Goal: Task Accomplishment & Management: Manage account settings

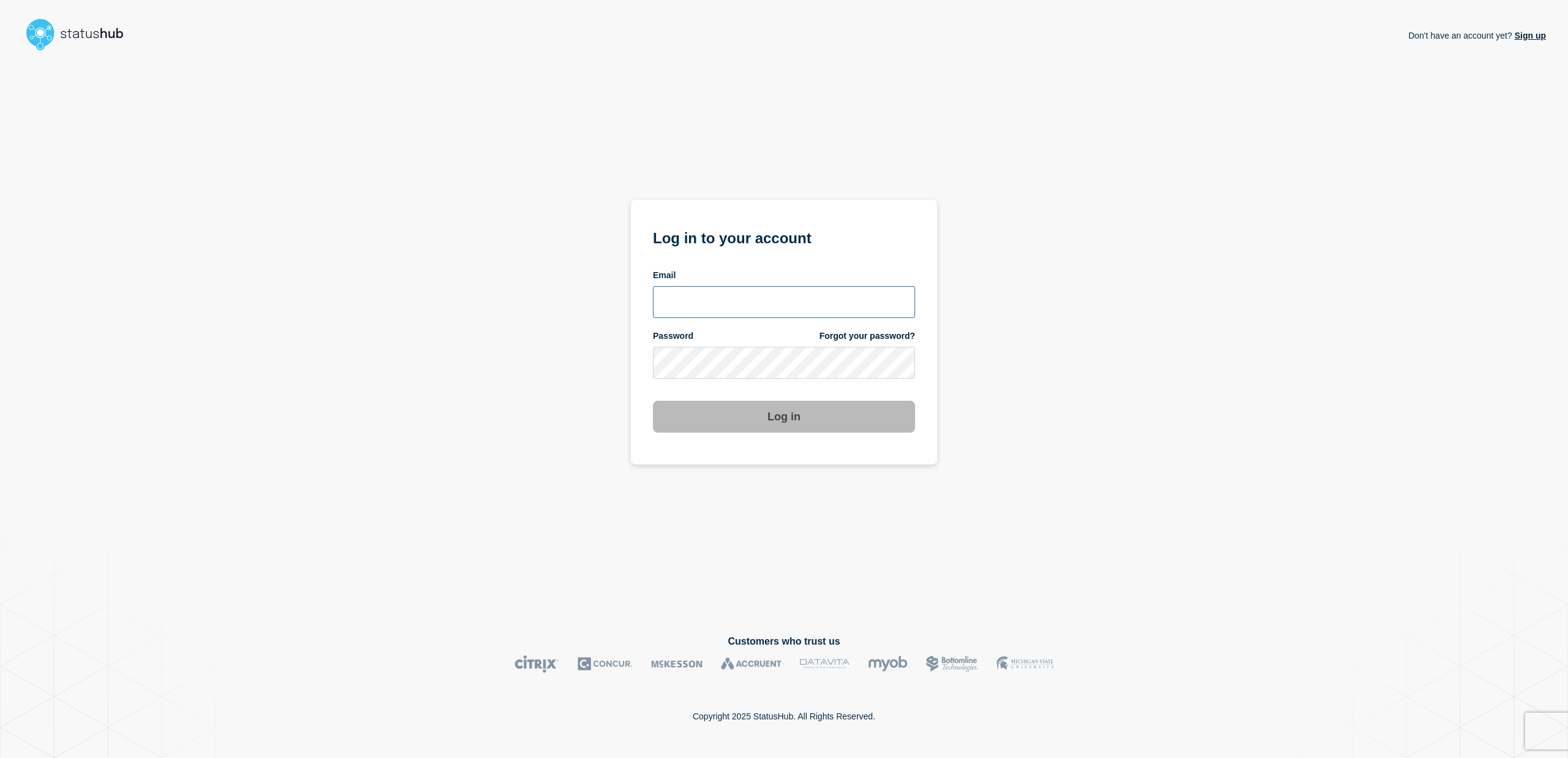
click at [710, 305] on input "email input" at bounding box center [784, 302] width 262 height 32
type input "shlomo.elba@catonetworks.com"
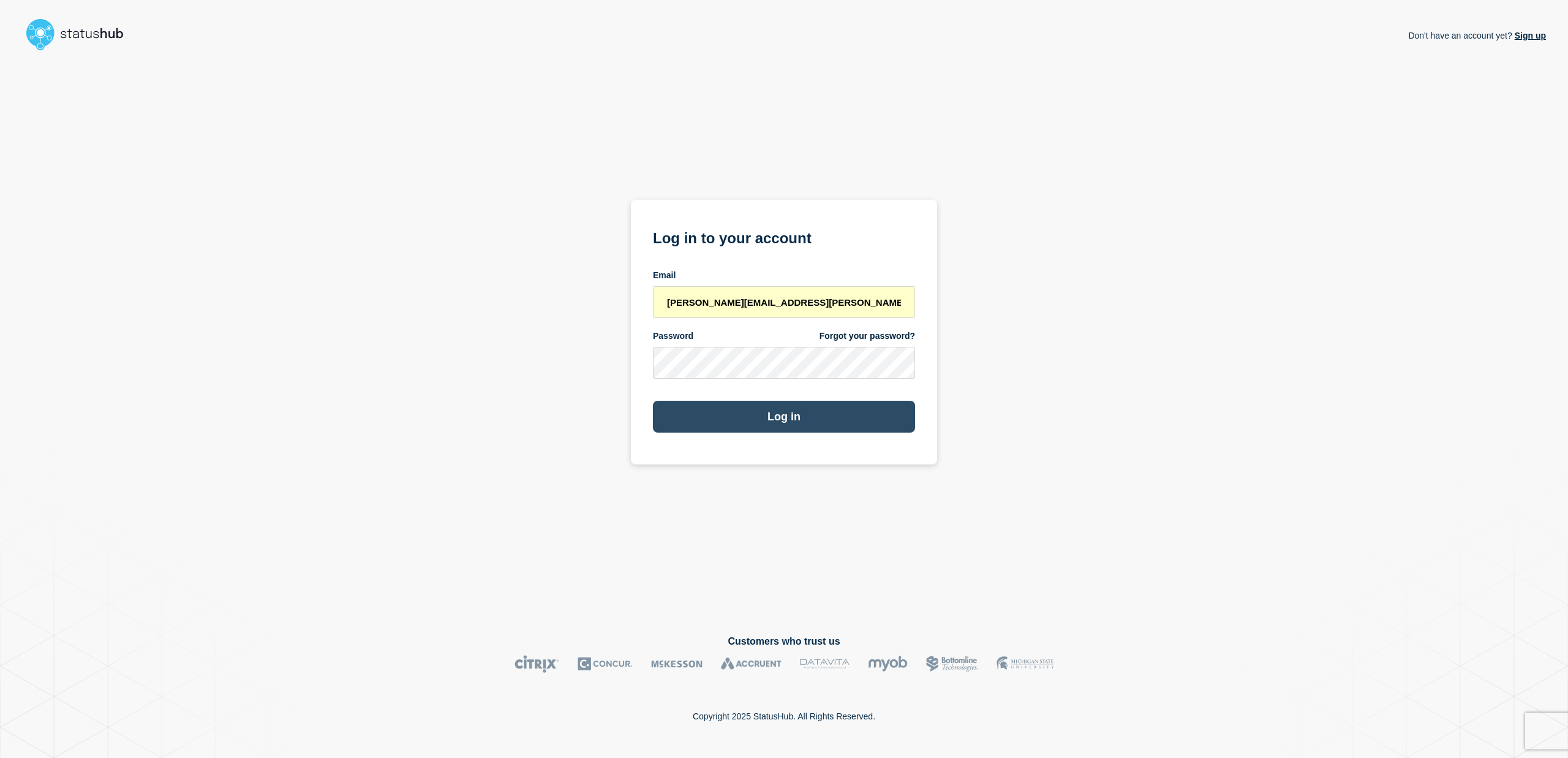
click at [770, 418] on button "Log in" at bounding box center [784, 416] width 262 height 32
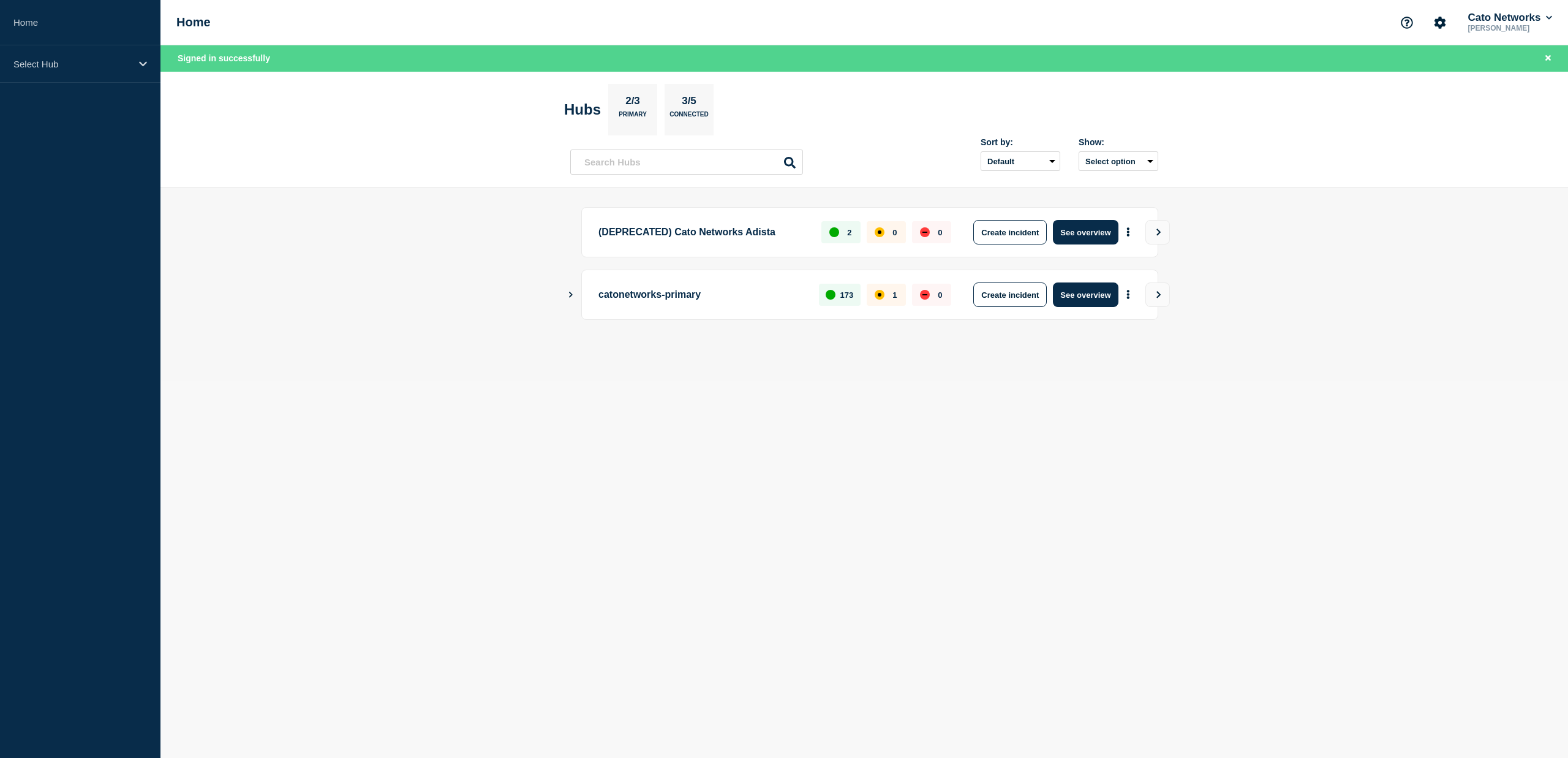
click at [578, 295] on div "catonetworks-primary 173 1 0 Create incident See overview" at bounding box center [864, 295] width 588 height 50
click at [573, 291] on icon "Show Connected Hubs" at bounding box center [570, 293] width 8 height 6
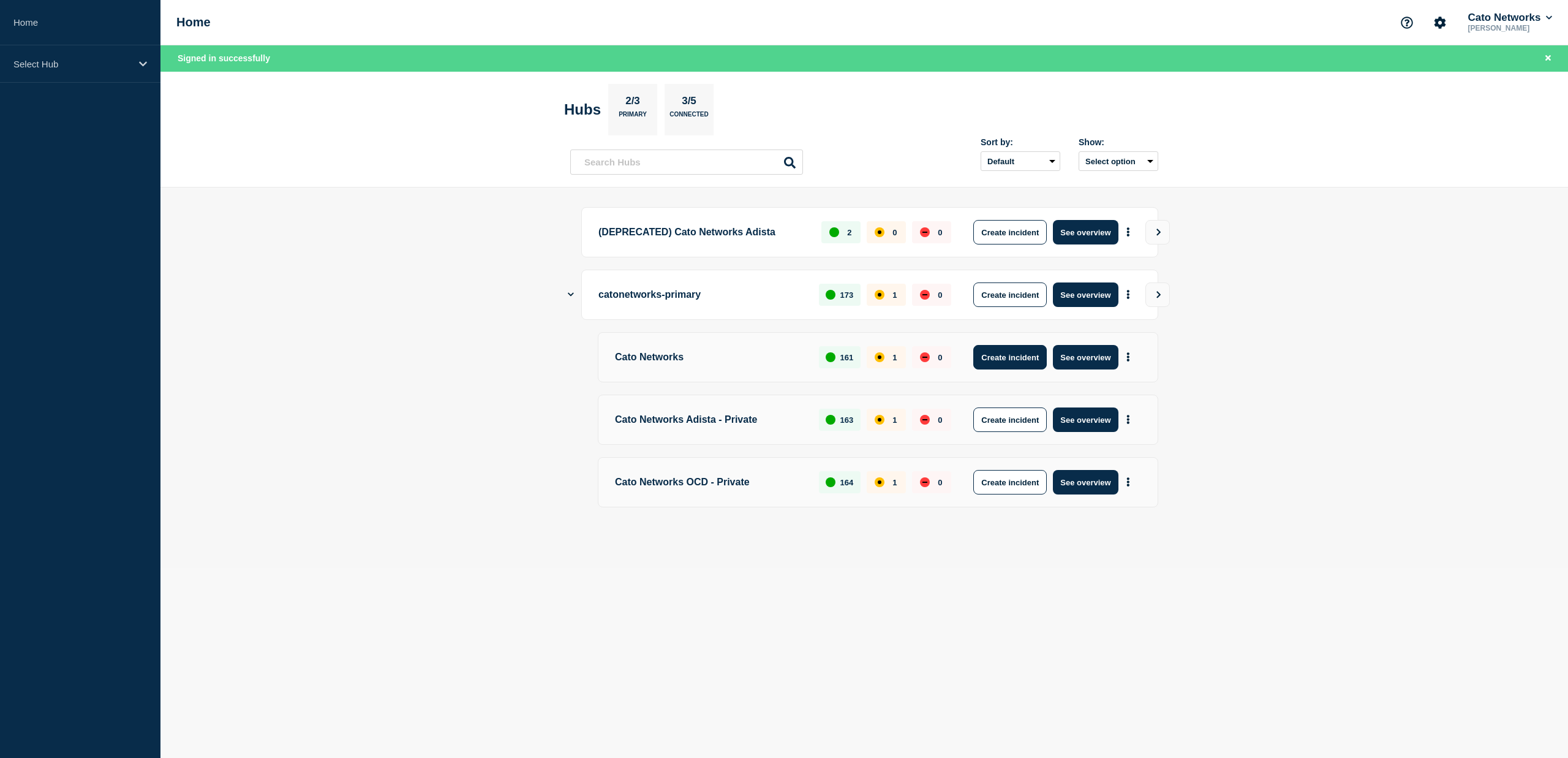
click at [1024, 361] on button "Create incident" at bounding box center [1010, 357] width 73 height 24
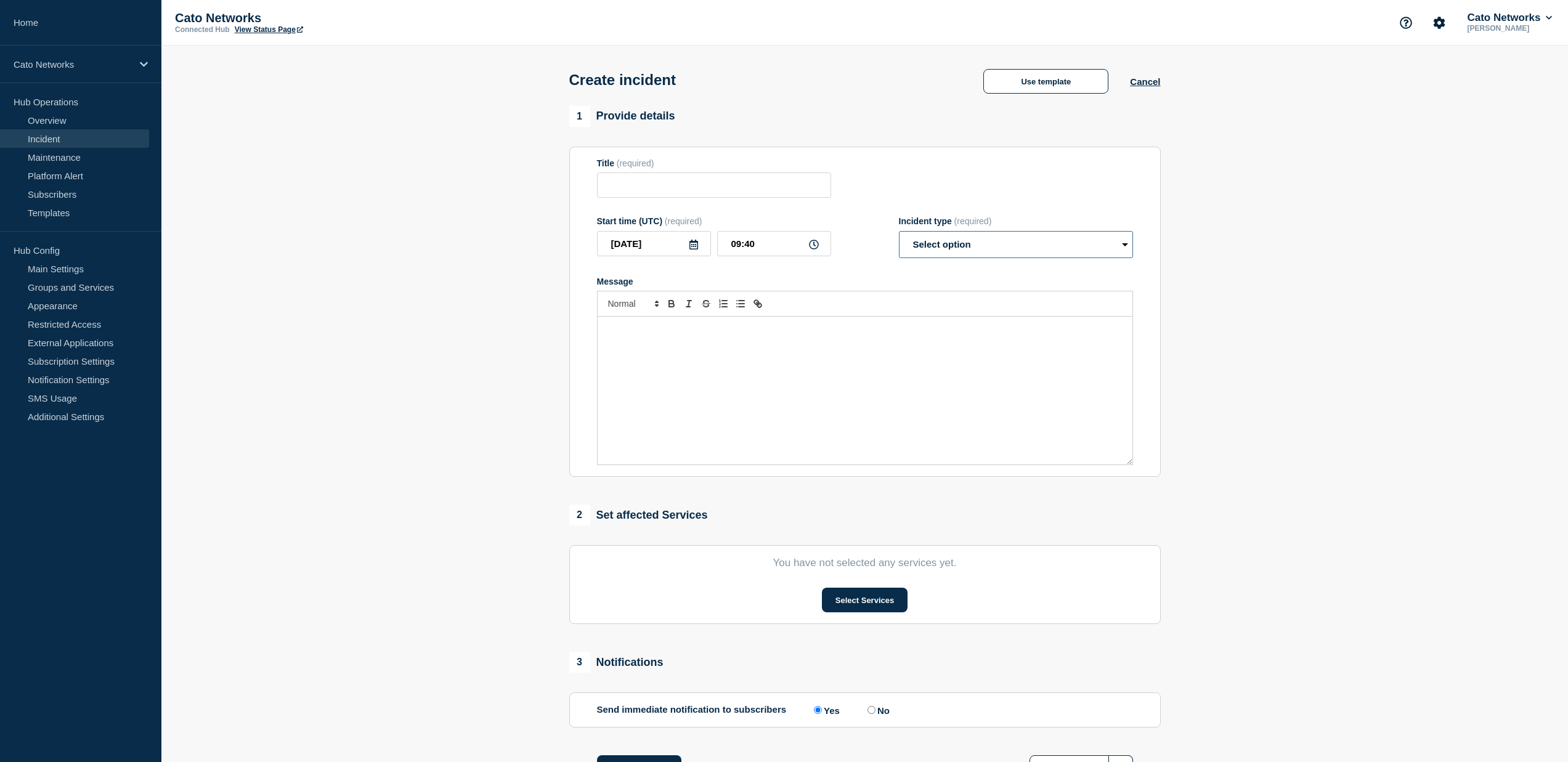
click at [935, 254] on select "Select option Investigating Identified Monitoring" at bounding box center [1016, 244] width 234 height 27
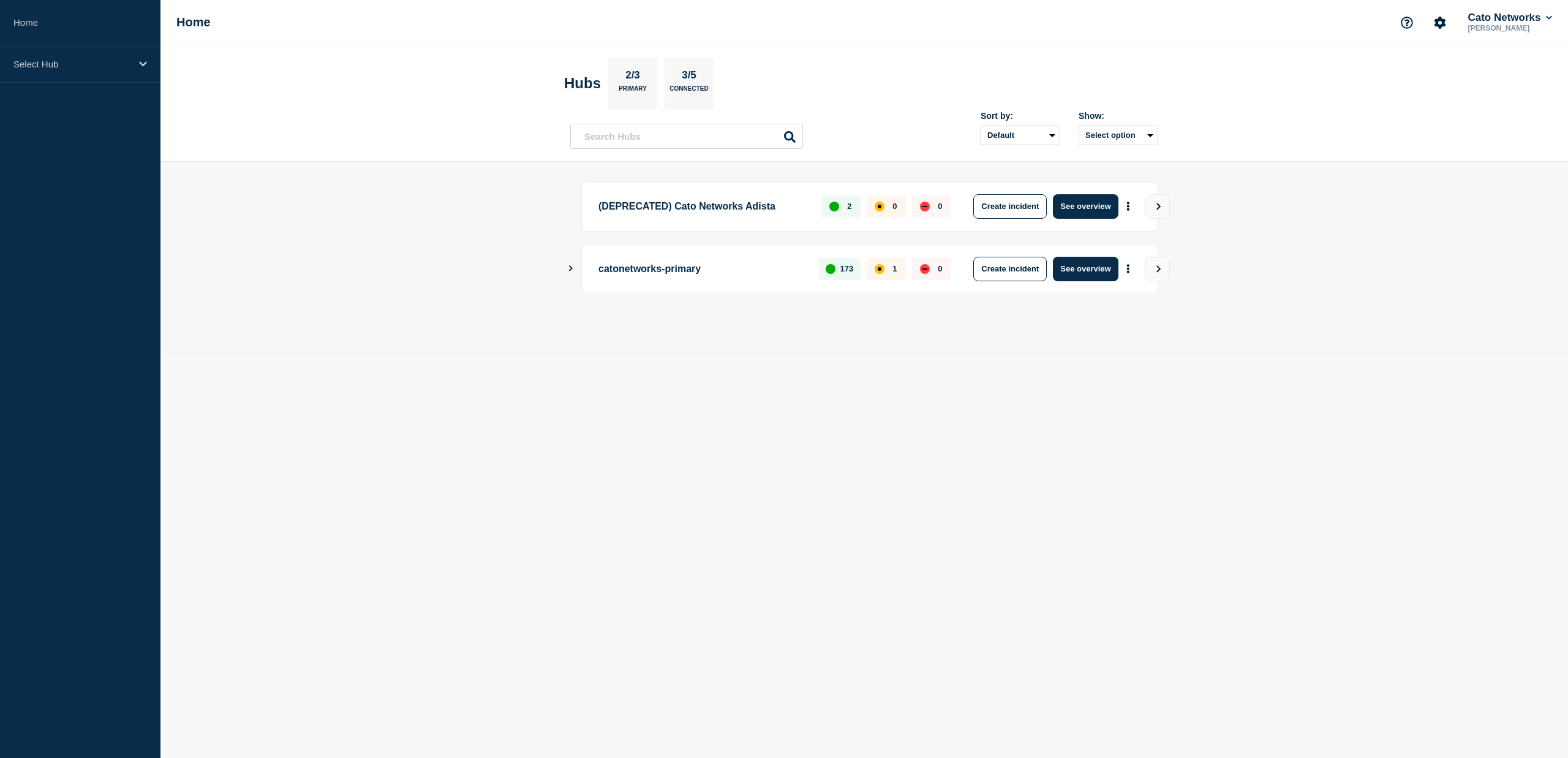
click at [575, 272] on div "catonetworks-primary 173 1 0 Create incident See overview" at bounding box center [864, 269] width 588 height 50
click at [571, 266] on icon "Show Connected Hubs" at bounding box center [570, 268] width 8 height 6
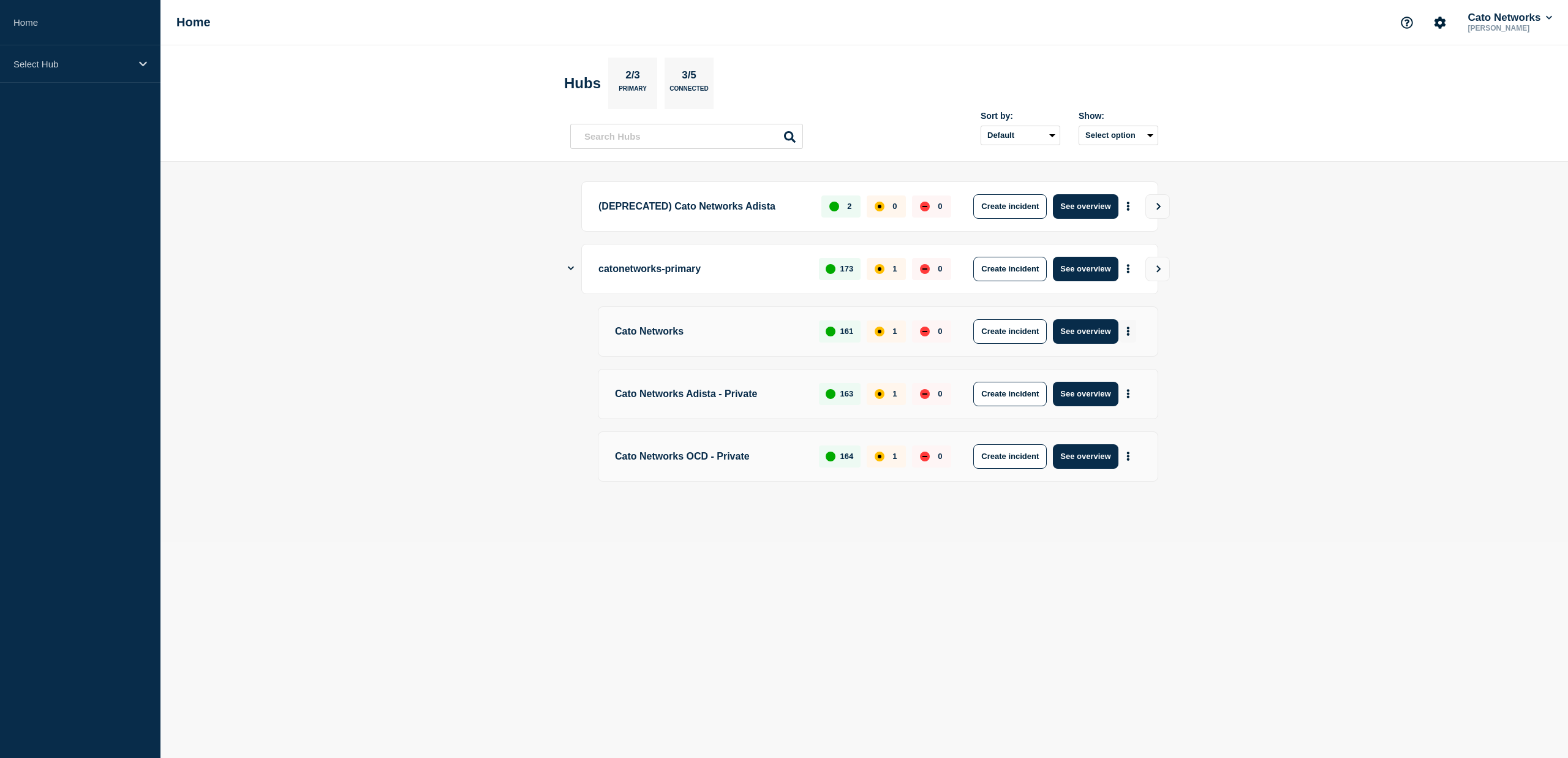
click at [1127, 327] on icon "More actions" at bounding box center [1128, 331] width 3 height 10
click at [1162, 369] on button "Create maintenance" at bounding box center [1124, 369] width 83 height 10
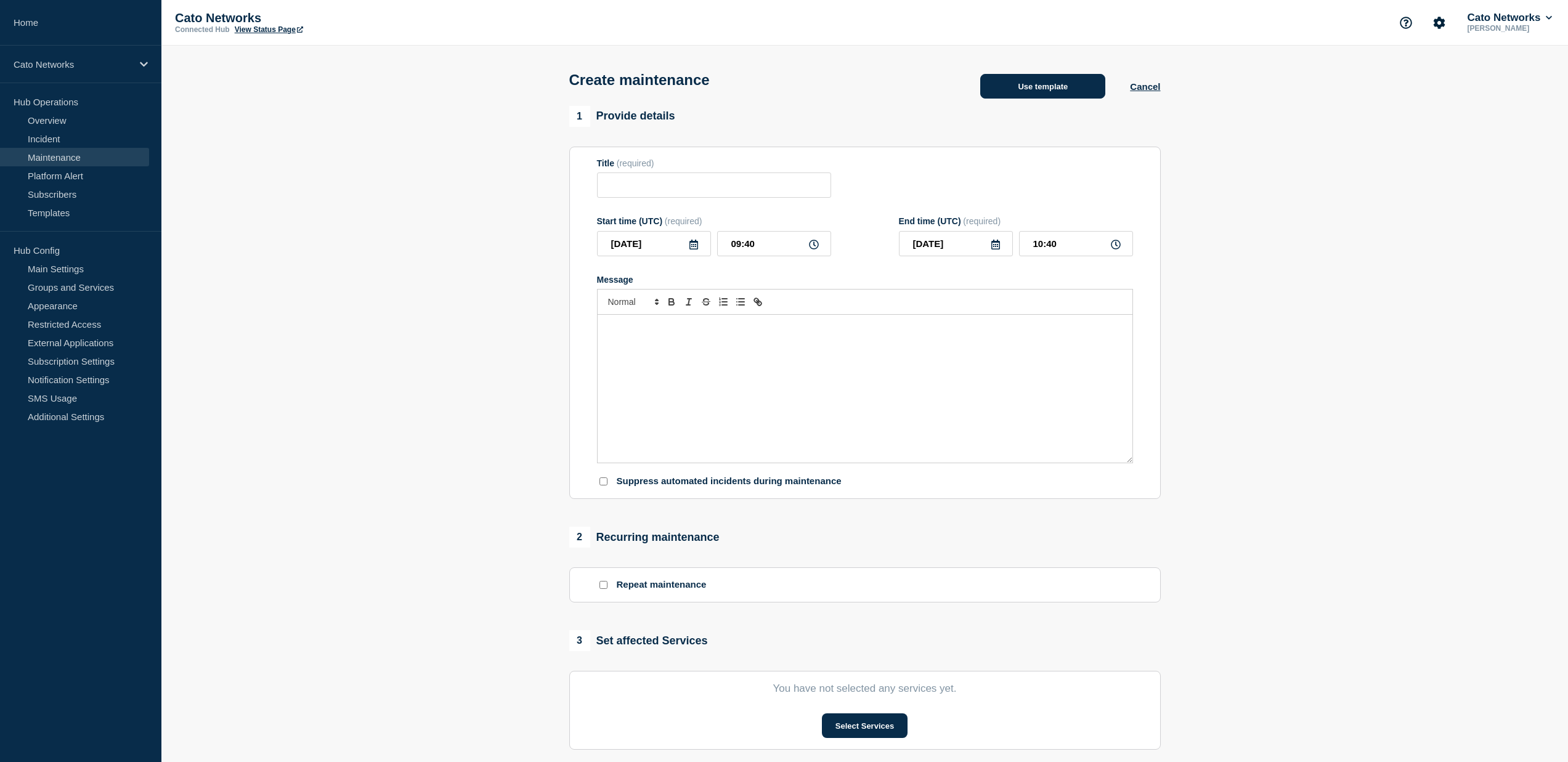
click at [1043, 93] on button "Use template" at bounding box center [1042, 86] width 125 height 25
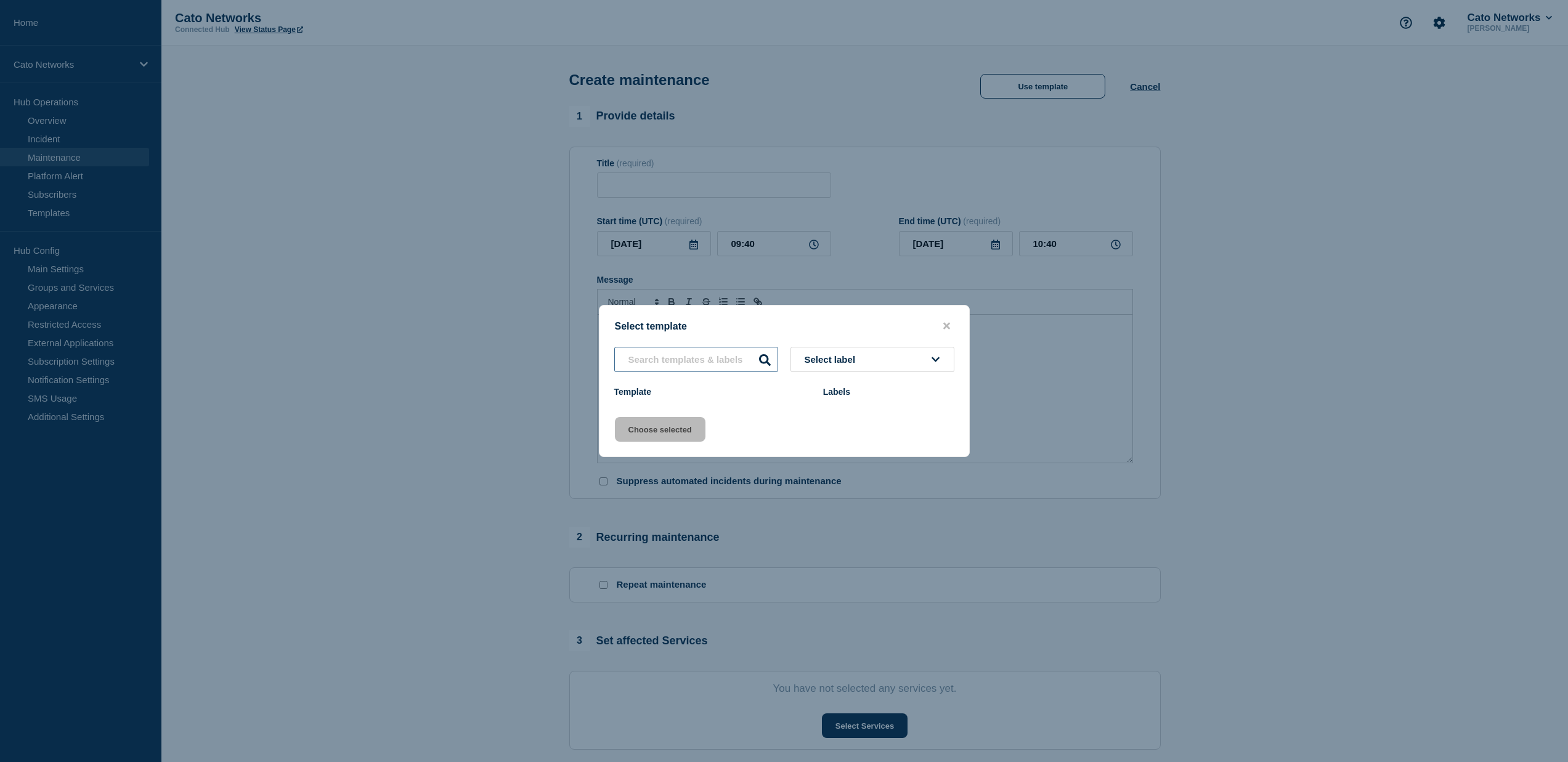
click at [752, 362] on input "text" at bounding box center [696, 359] width 164 height 25
click at [843, 347] on button "Select label" at bounding box center [872, 359] width 164 height 25
type input "urg"
click at [742, 365] on input "text" at bounding box center [696, 359] width 164 height 25
click at [700, 374] on div "Select label Template Labels" at bounding box center [784, 374] width 369 height 55
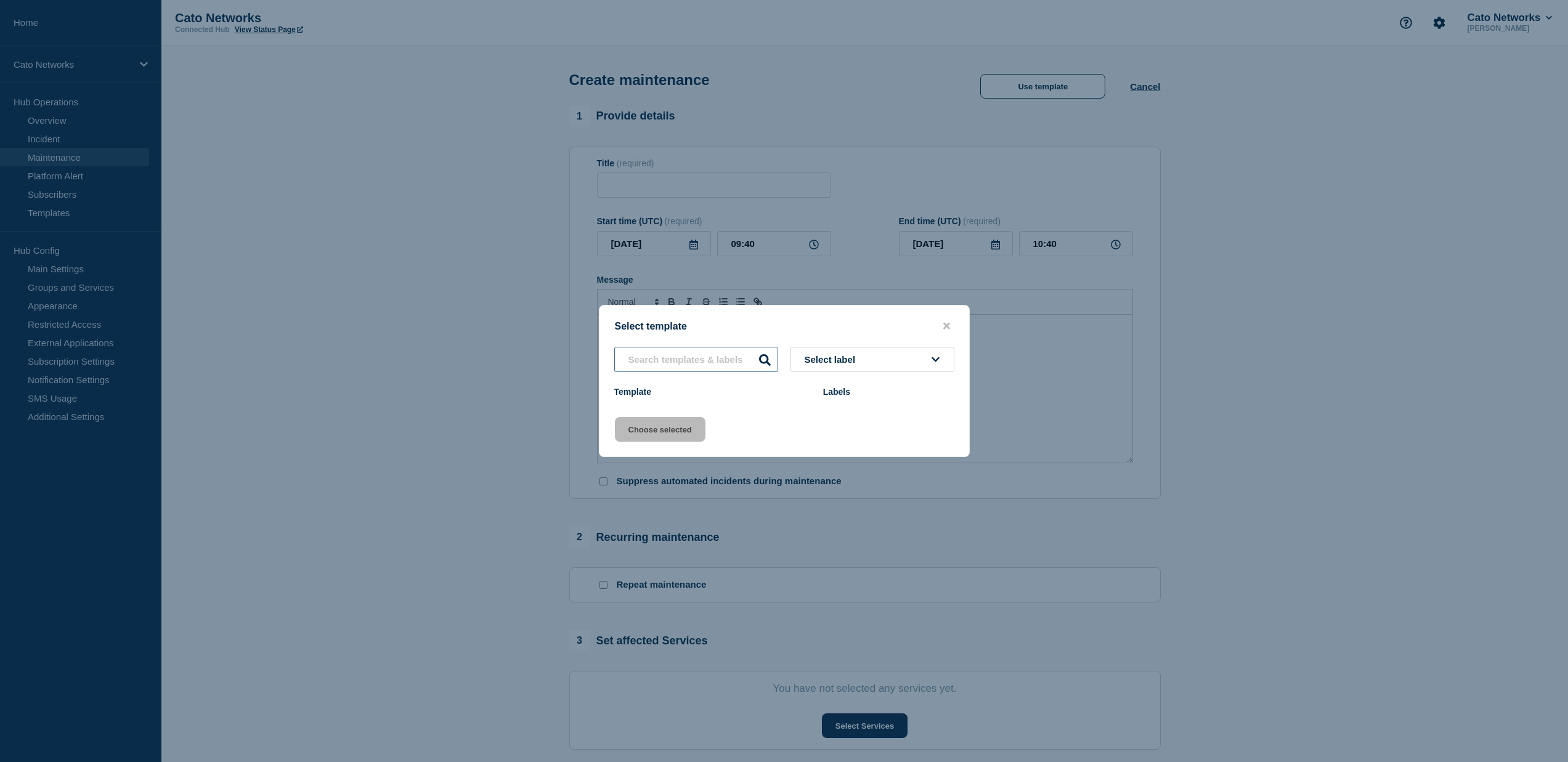
click at [701, 368] on input "text" at bounding box center [696, 359] width 164 height 25
type input "urge"
click at [839, 391] on div "Labels" at bounding box center [888, 392] width 131 height 10
click at [845, 363] on span "Select label" at bounding box center [832, 359] width 56 height 10
click at [759, 340] on div "Select template urge Select label Template Labels Choose selected" at bounding box center [784, 381] width 371 height 152
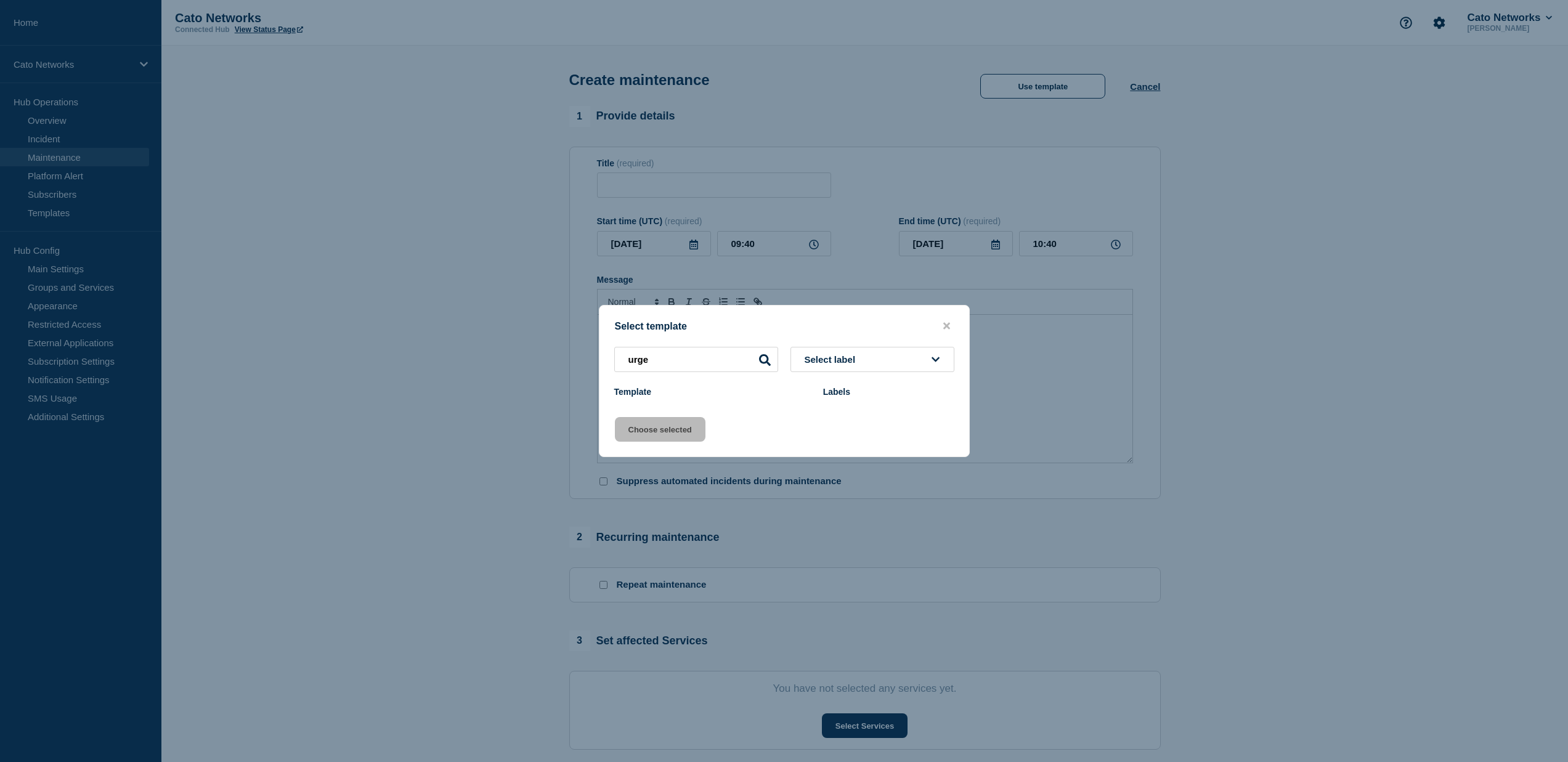
click at [947, 317] on div "Select template urge Select label Template Labels Choose selected" at bounding box center [784, 381] width 371 height 152
click at [955, 320] on div "Select template" at bounding box center [784, 326] width 369 height 12
click at [947, 321] on icon "close button" at bounding box center [947, 326] width 7 height 10
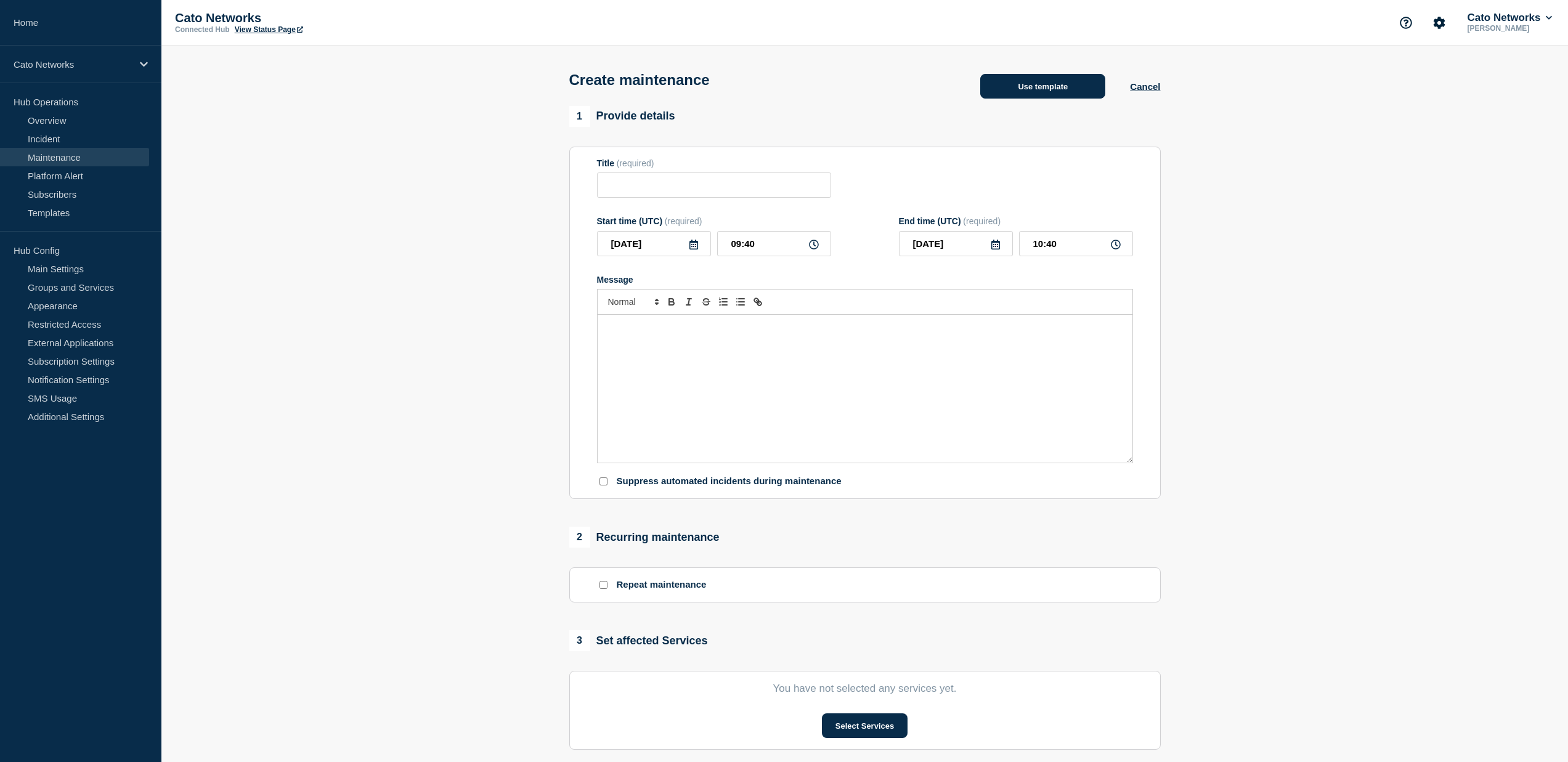
click at [1054, 87] on button "Use template" at bounding box center [1042, 86] width 125 height 25
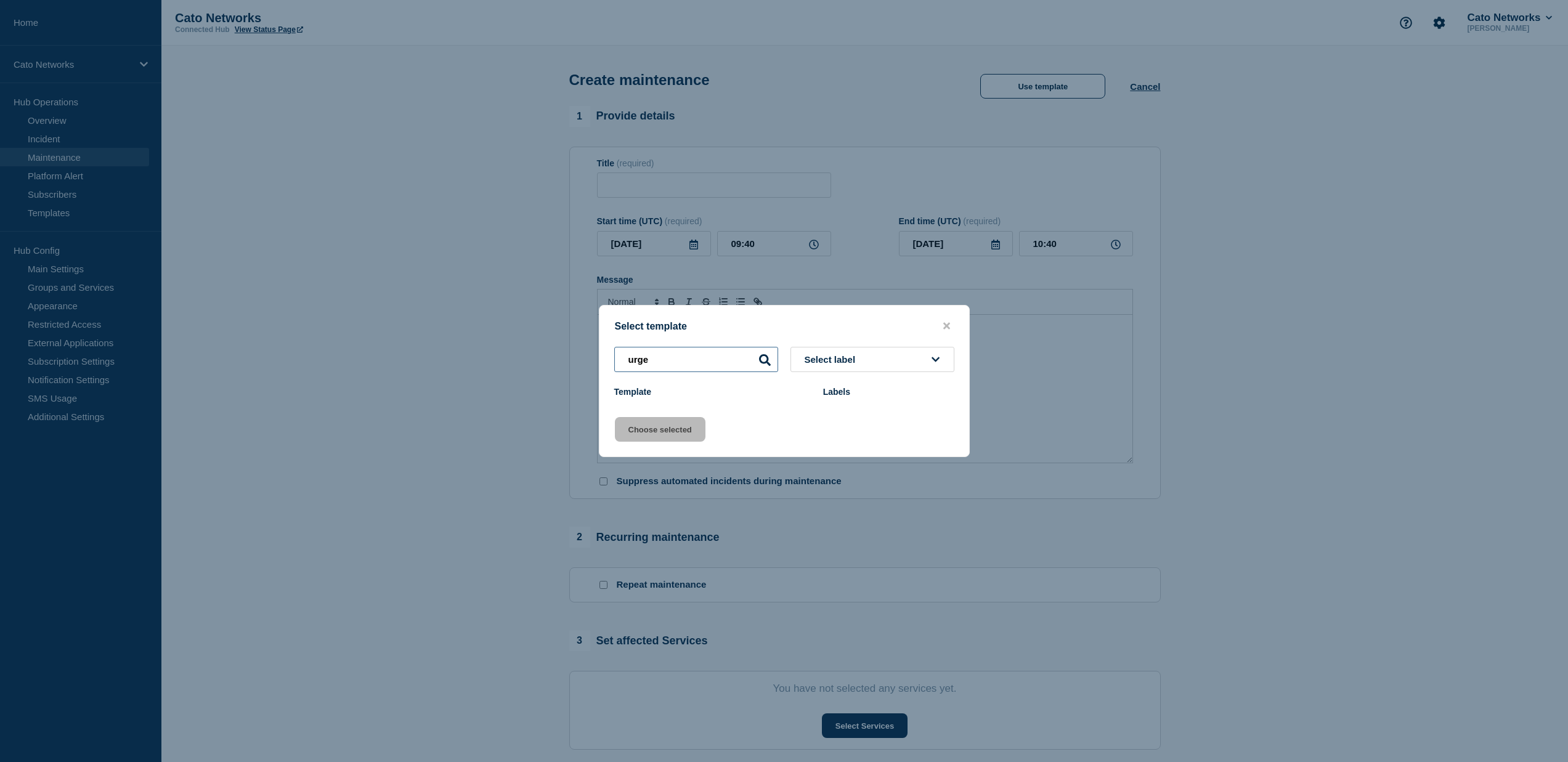
click at [728, 358] on input "urge" at bounding box center [696, 359] width 164 height 25
type input "u"
click at [845, 361] on span "Select label" at bounding box center [832, 359] width 56 height 10
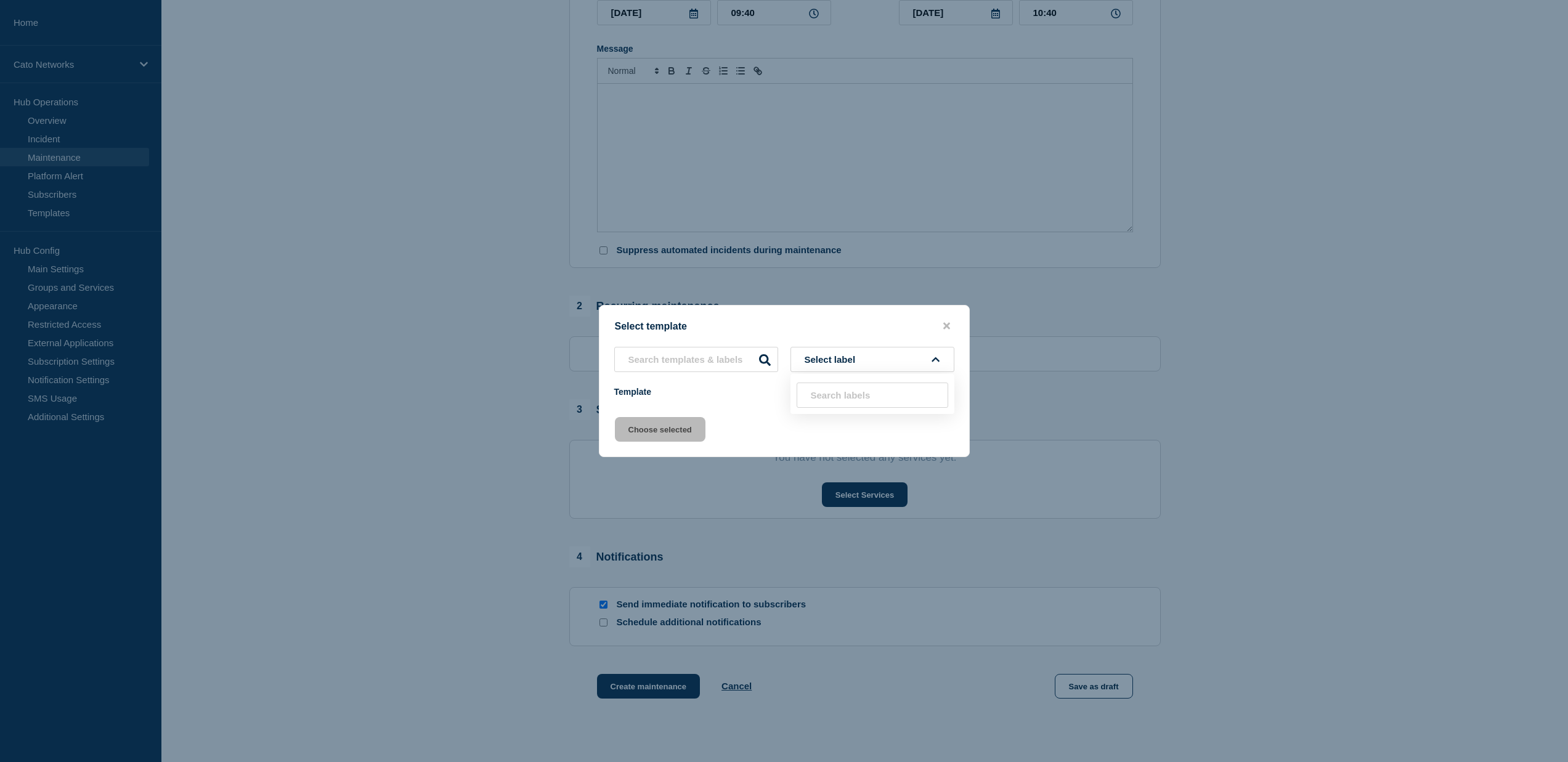
scroll to position [327, 0]
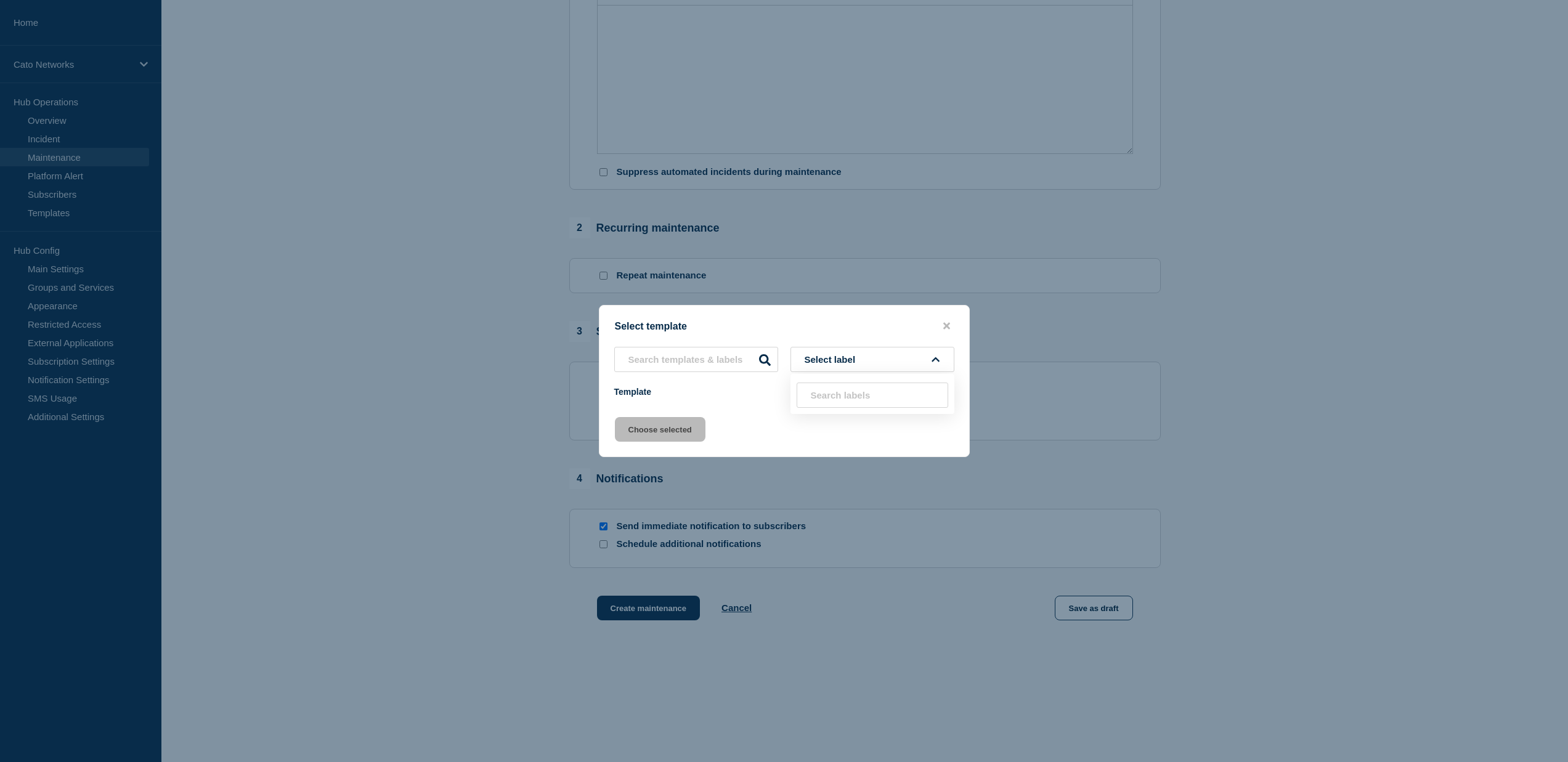
click at [912, 320] on div "Select template" at bounding box center [784, 326] width 369 height 12
click at [949, 321] on icon "close button" at bounding box center [947, 326] width 7 height 10
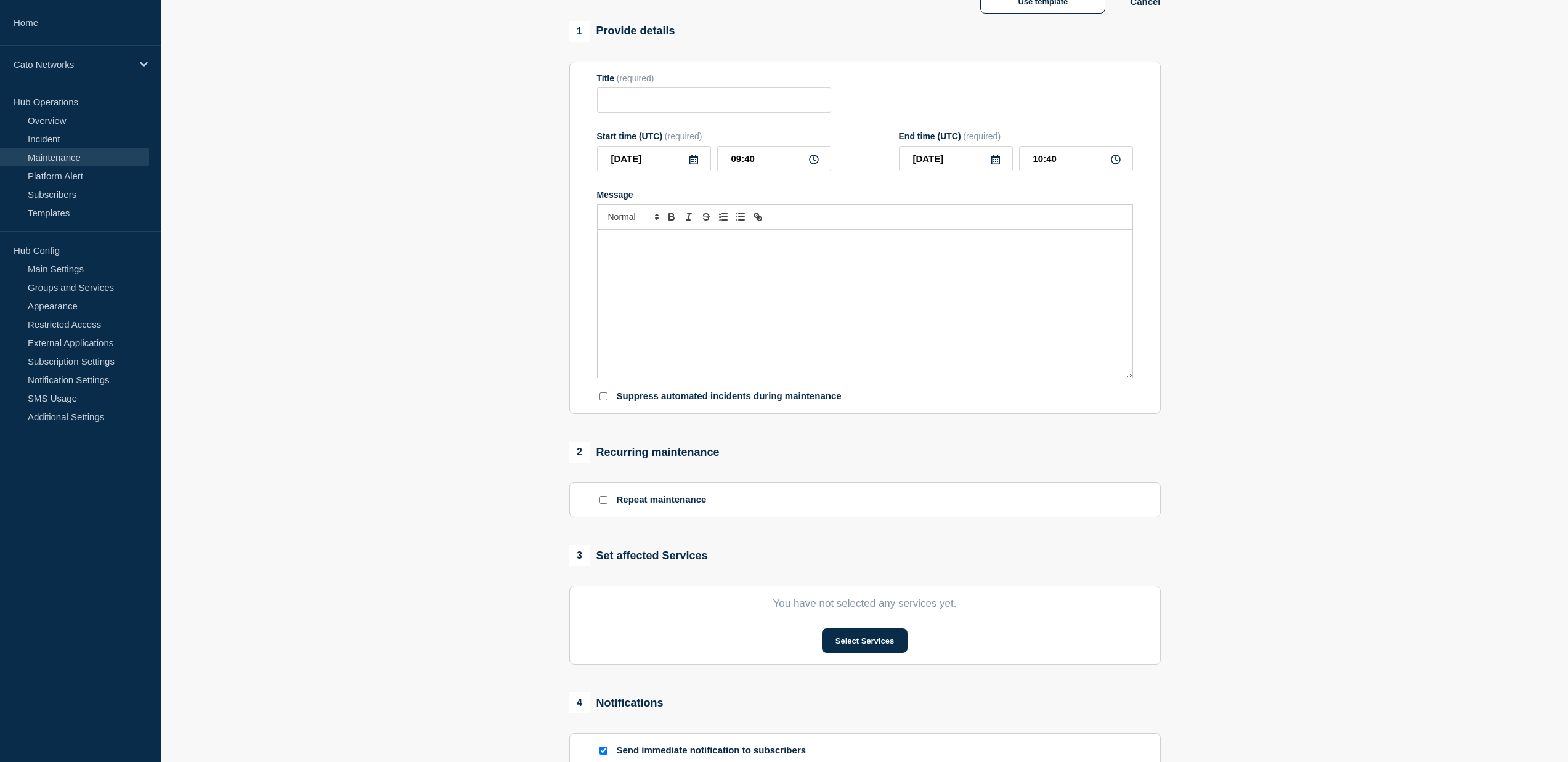
scroll to position [0, 0]
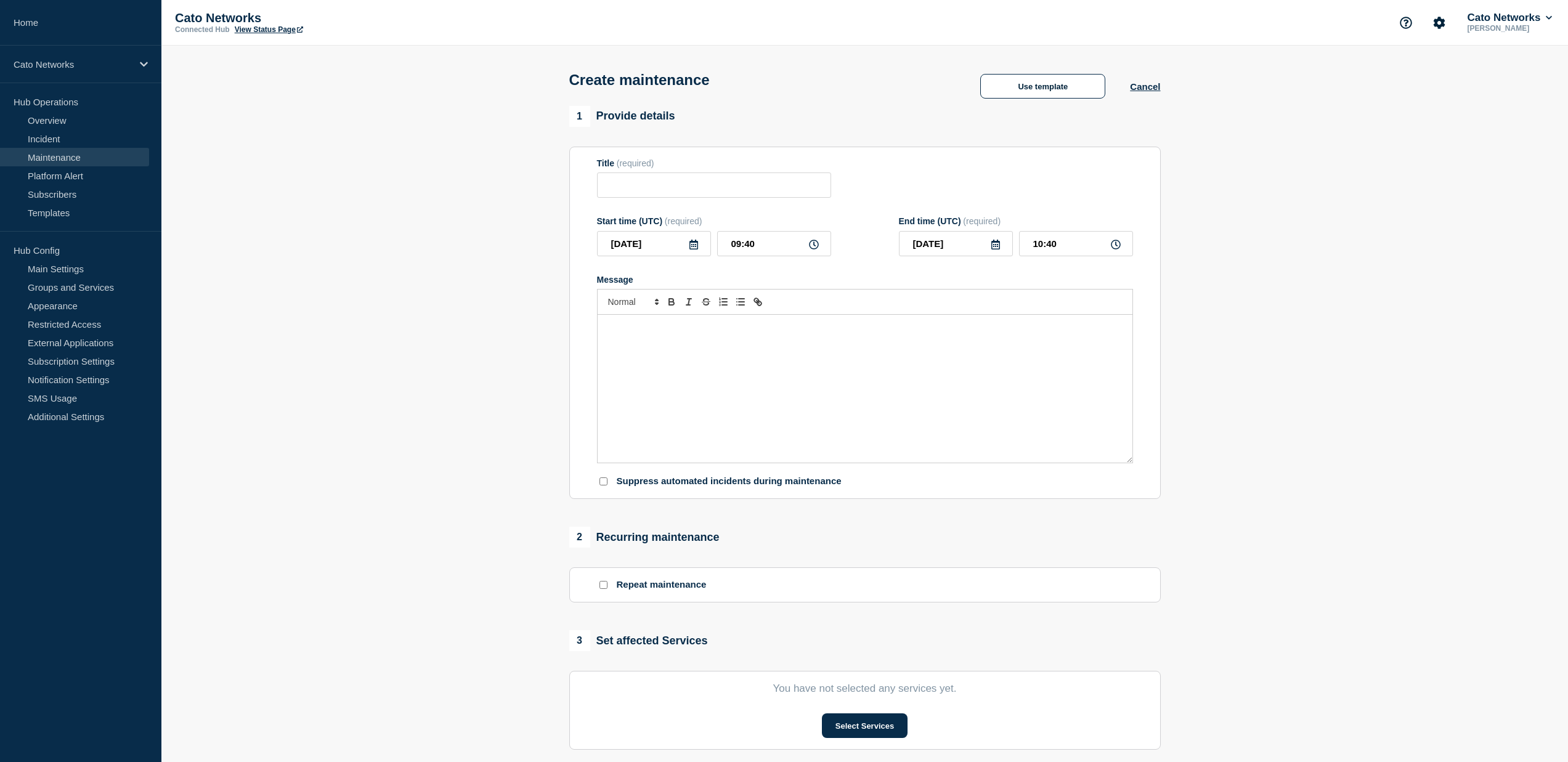
click at [1188, 293] on section "1 Provide details Title (required) Start time (UTC) (required) 2025-08-25 09:40…" at bounding box center [864, 533] width 1406 height 855
click at [1005, 84] on button "Use template" at bounding box center [1042, 86] width 125 height 25
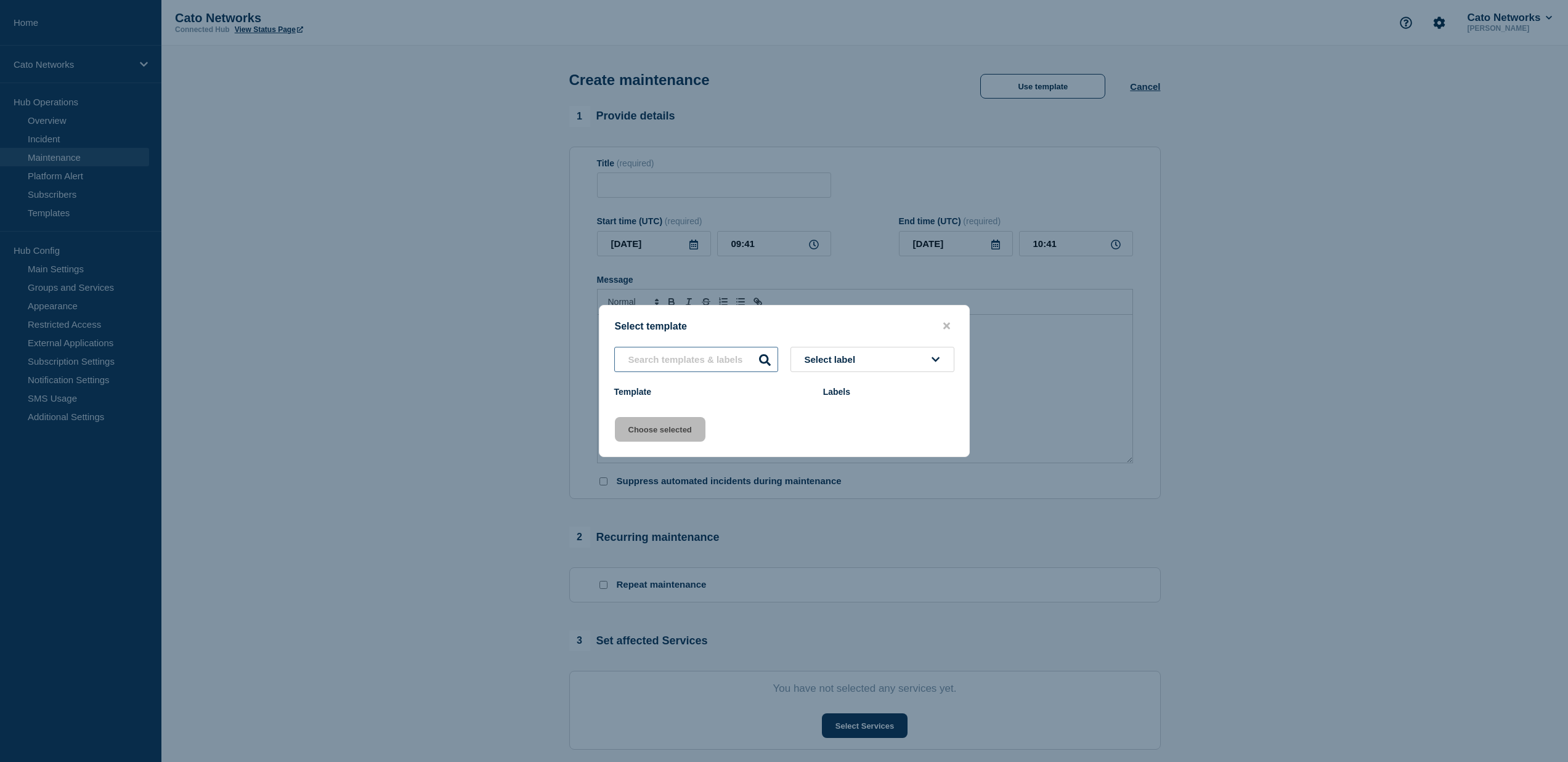
click at [714, 364] on input "text" at bounding box center [696, 359] width 164 height 25
click at [884, 356] on button "Select label" at bounding box center [872, 359] width 164 height 25
drag, startPoint x: 860, startPoint y: 334, endPoint x: 854, endPoint y: 339, distance: 7.8
click at [860, 333] on div "Select template Select label Template Labels Choose selected" at bounding box center [784, 381] width 371 height 152
click at [736, 359] on input "text" at bounding box center [696, 359] width 164 height 25
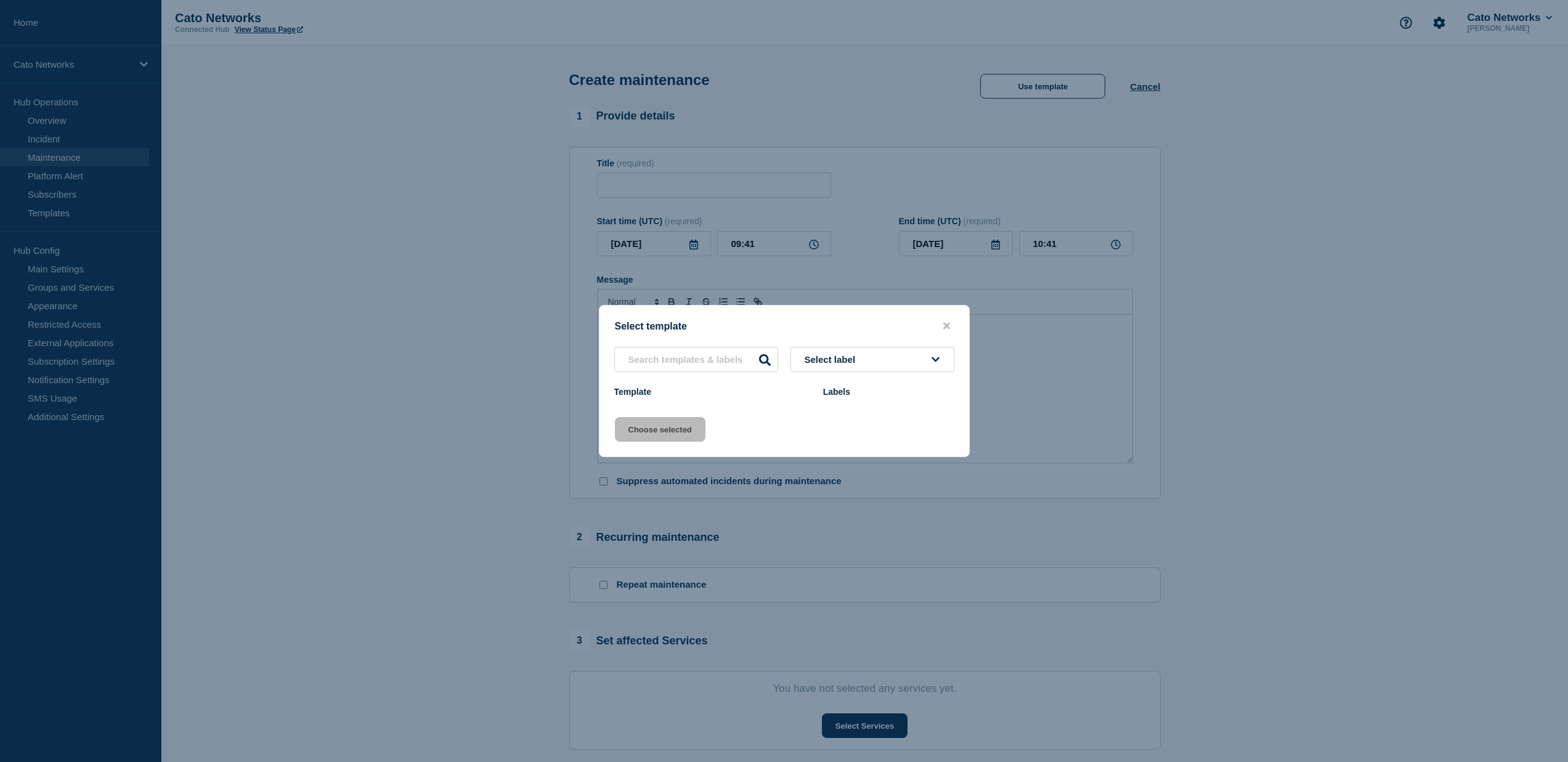
click at [828, 348] on button "Select label" at bounding box center [872, 359] width 164 height 25
click at [843, 327] on div "Select template" at bounding box center [784, 326] width 369 height 12
click at [855, 357] on span "Select label" at bounding box center [832, 359] width 56 height 10
click at [730, 362] on input "text" at bounding box center [696, 359] width 164 height 25
click at [679, 412] on div "Select template Select label Template Labels Choose selected" at bounding box center [784, 381] width 371 height 152
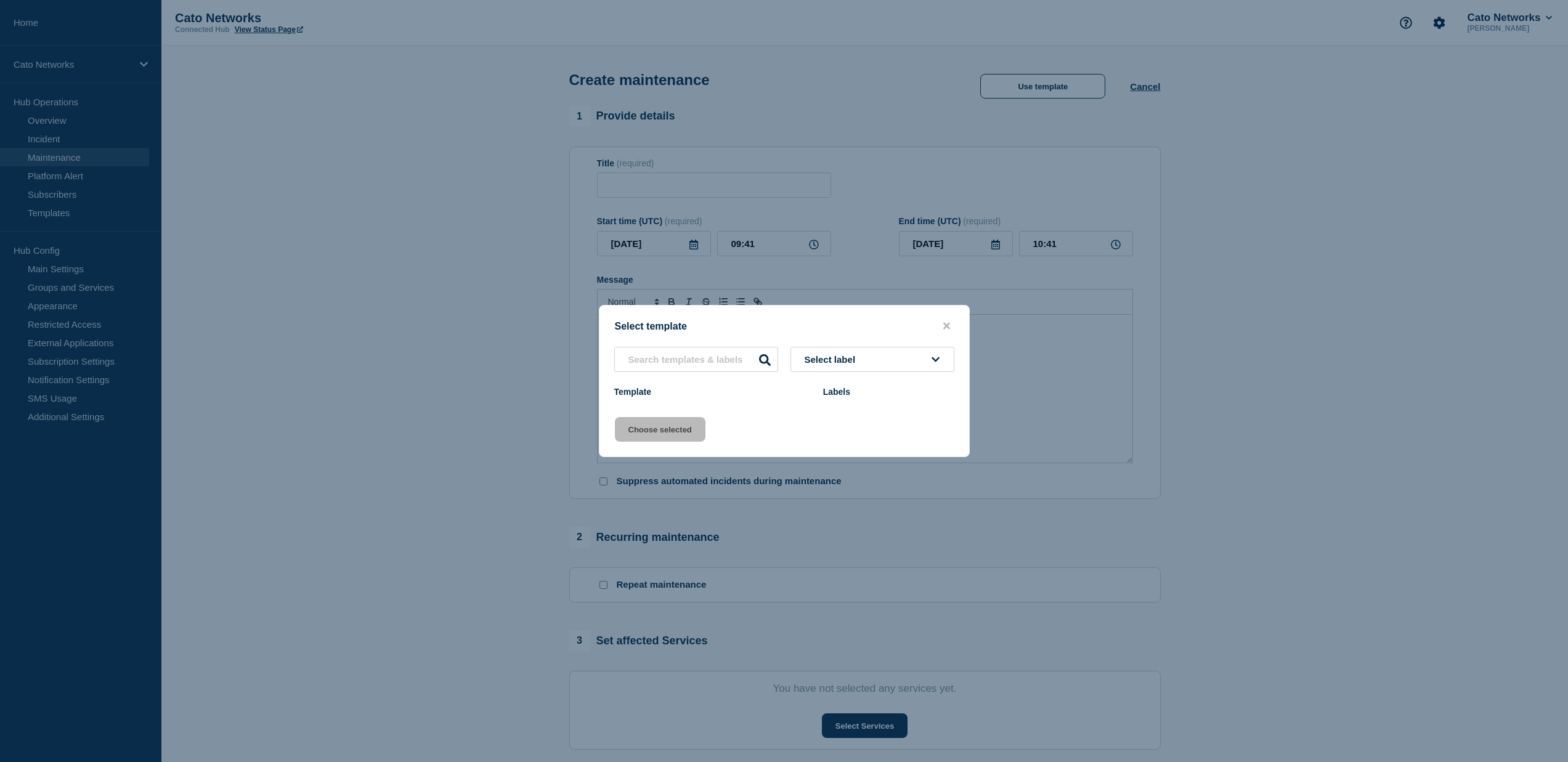
click at [664, 375] on div "Select label Template Labels" at bounding box center [784, 374] width 369 height 55
click at [937, 322] on div "Select template" at bounding box center [784, 326] width 369 height 12
click at [948, 324] on icon "close button" at bounding box center [947, 326] width 7 height 10
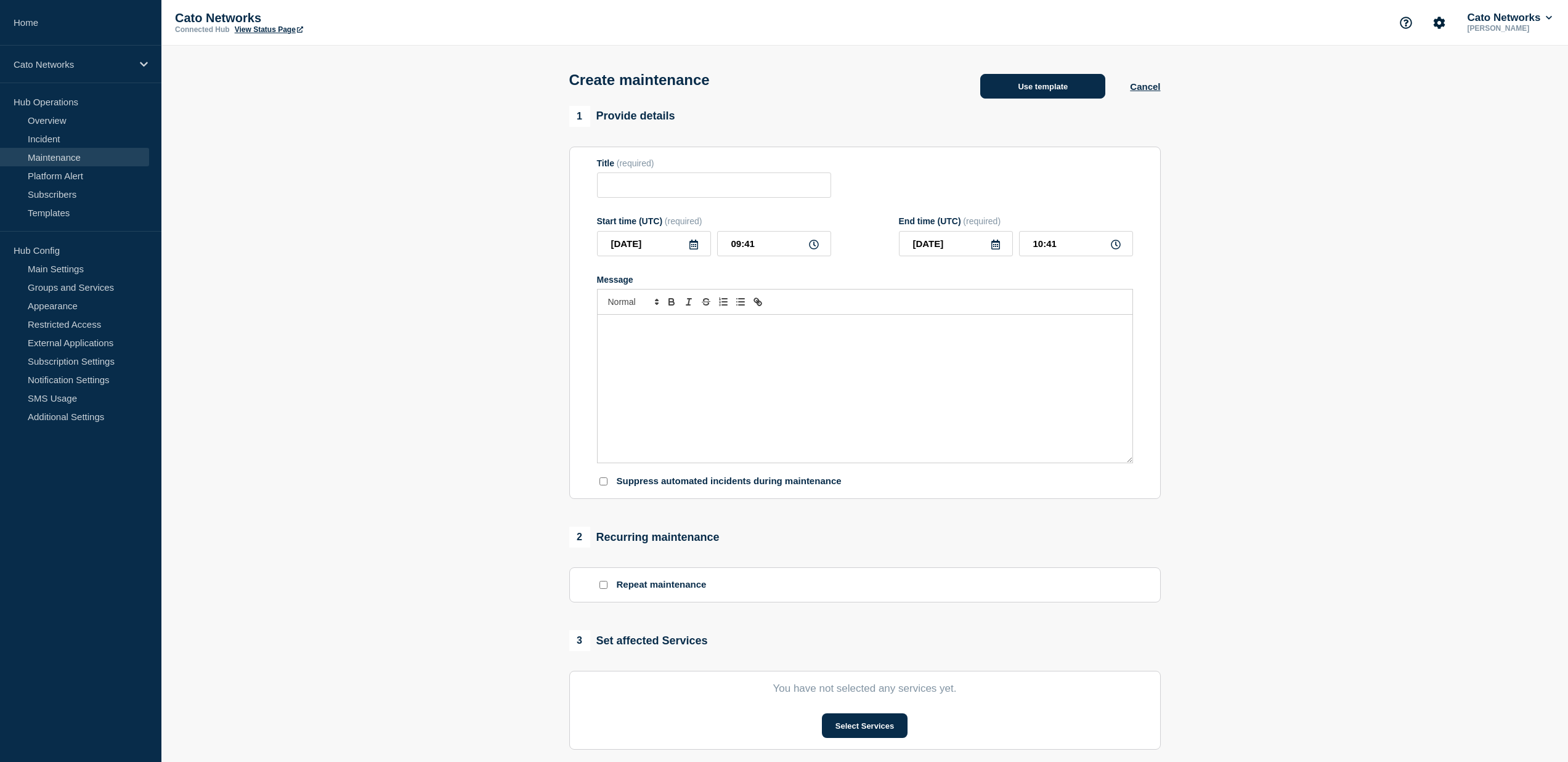
click at [1026, 89] on button "Use template" at bounding box center [1042, 86] width 125 height 25
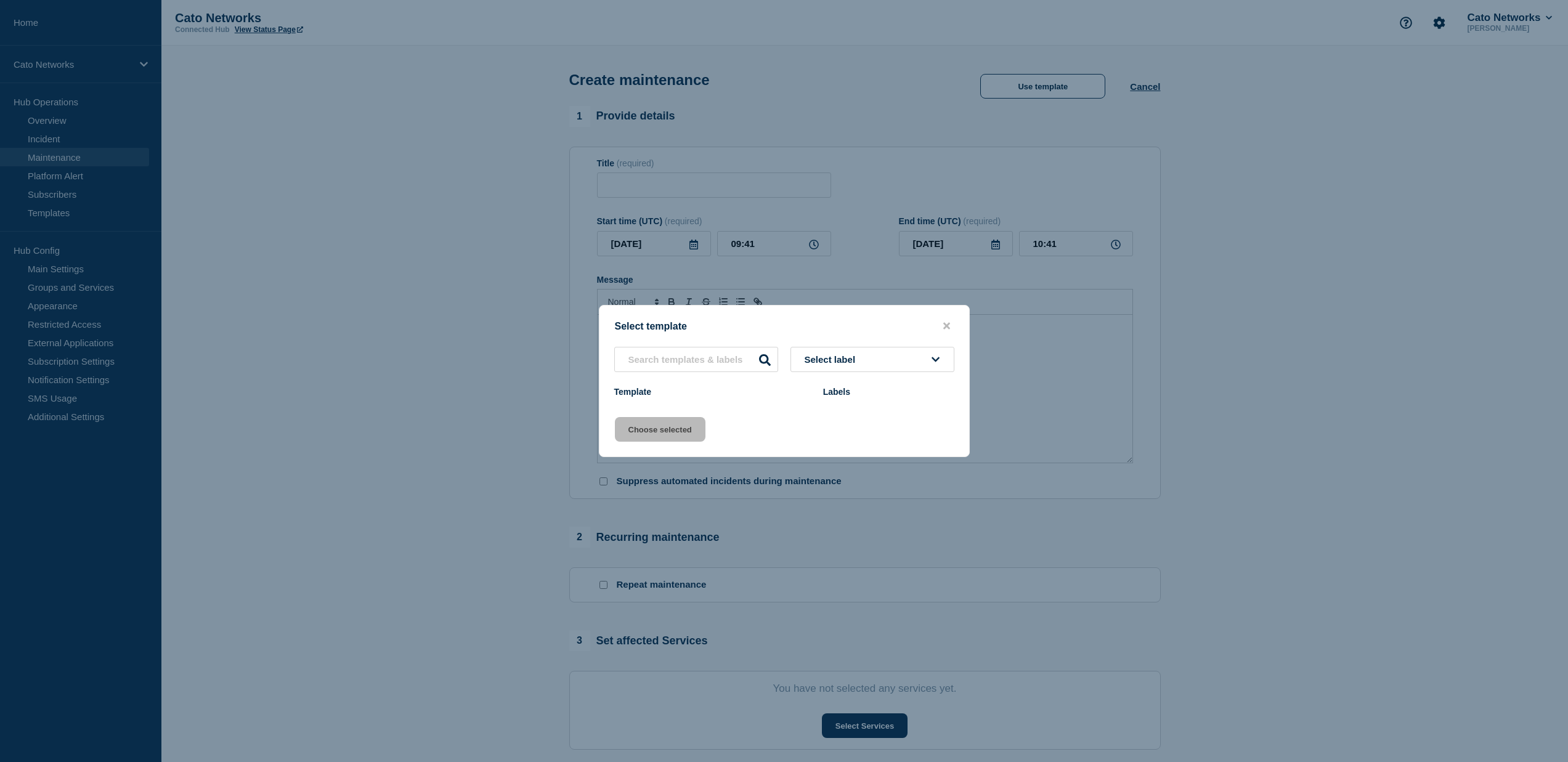
click at [855, 369] on button "Select label" at bounding box center [872, 359] width 164 height 25
click at [907, 321] on div "Select template" at bounding box center [784, 326] width 369 height 12
click at [942, 324] on button "close button" at bounding box center [947, 326] width 14 height 12
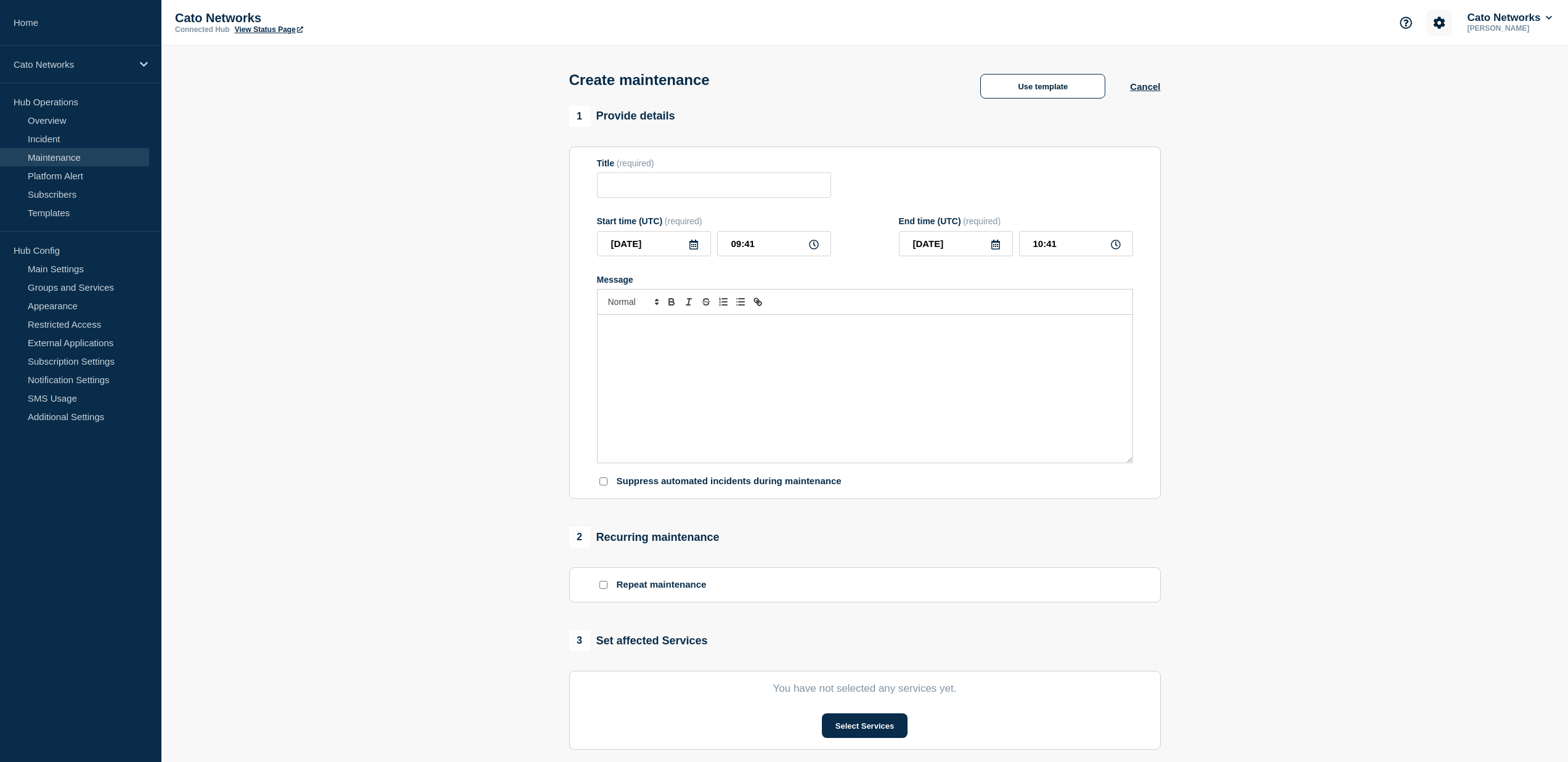
click at [1441, 22] on icon "Account settings" at bounding box center [1439, 23] width 12 height 12
click at [237, 173] on section "1 Provide details Title (required) Start time (UTC) (required) [DATE] 09:41 End…" at bounding box center [864, 533] width 1406 height 855
click at [1150, 90] on button "Cancel" at bounding box center [1145, 86] width 30 height 10
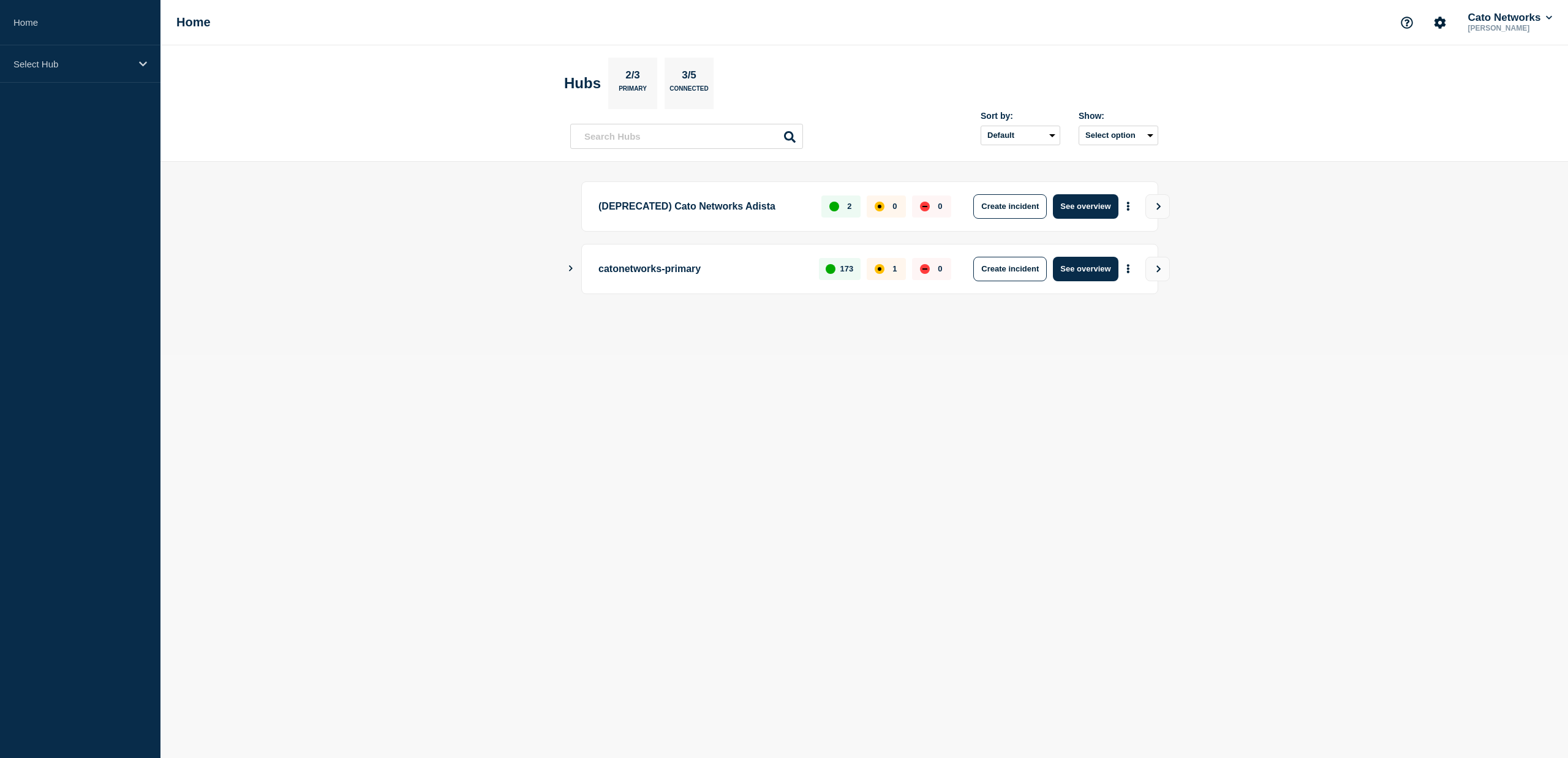
click at [569, 266] on icon "Show Connected Hubs" at bounding box center [570, 268] width 8 height 6
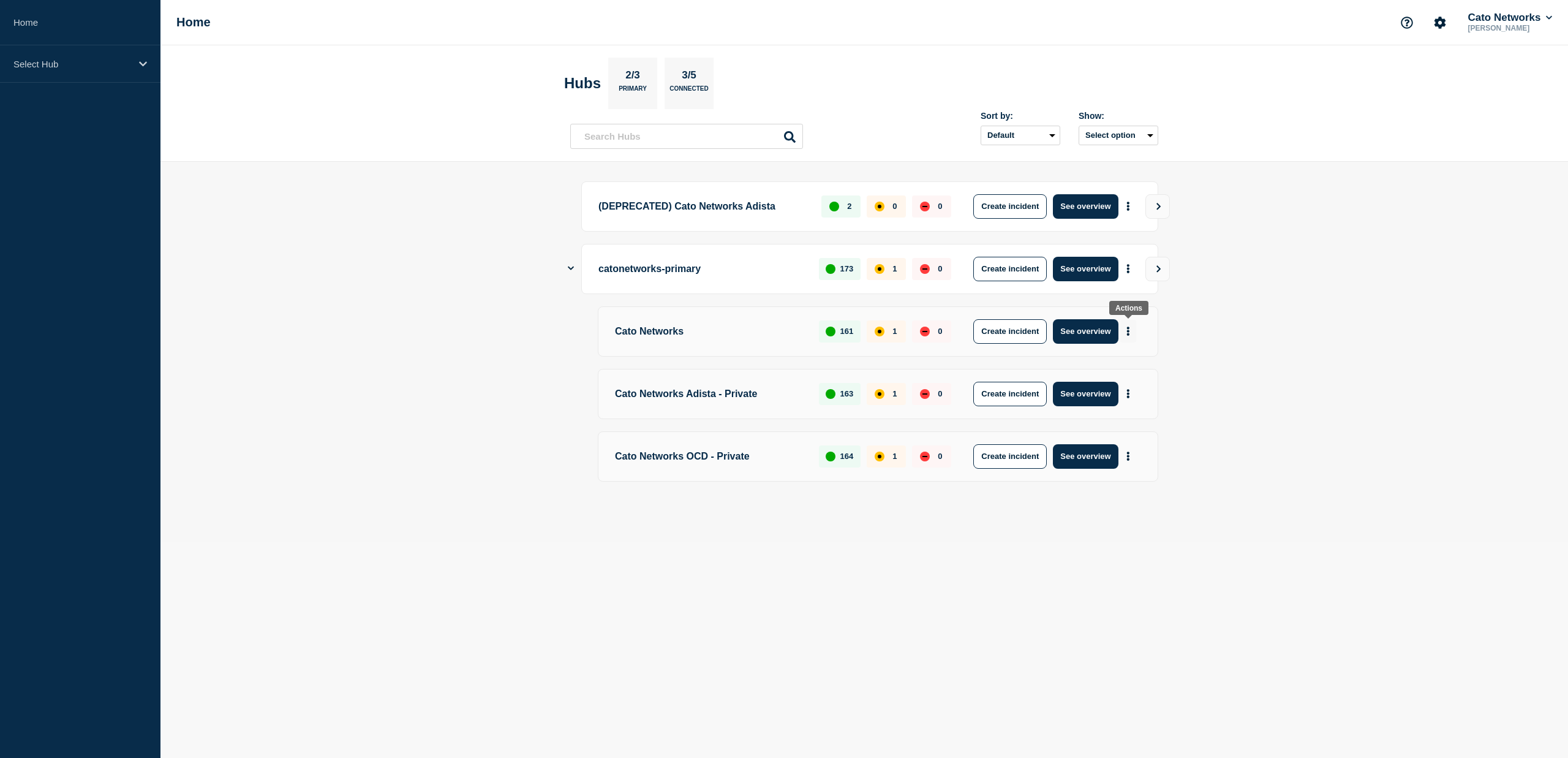
click at [1127, 330] on icon "More actions" at bounding box center [1129, 331] width 3 height 10
click at [1140, 361] on div "Create incident Create maintenance View Status Page Delete Hub" at bounding box center [1127, 386] width 124 height 78
click at [1143, 369] on button "Create maintenance" at bounding box center [1124, 369] width 83 height 10
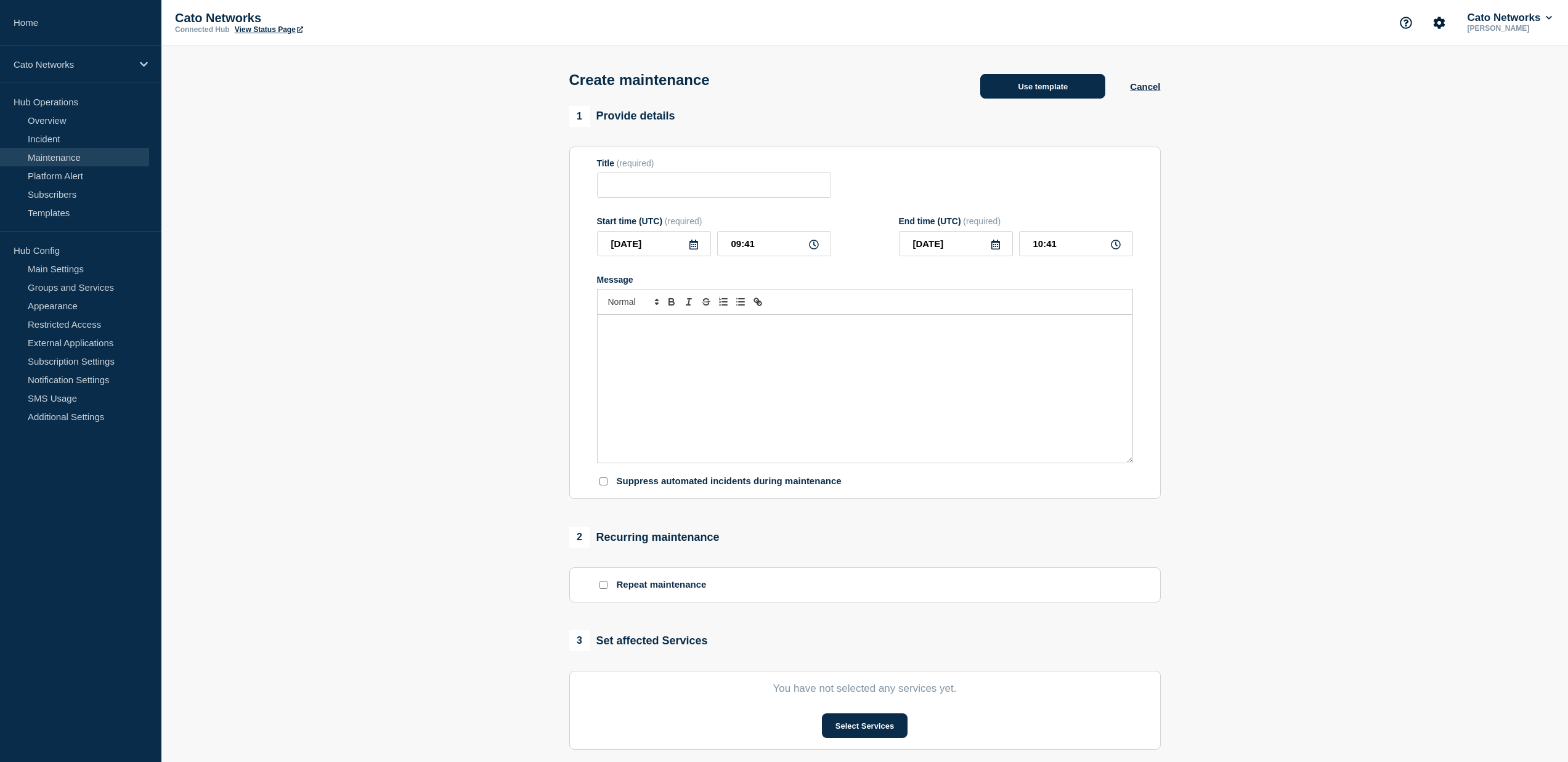
click at [1069, 85] on button "Use template" at bounding box center [1042, 86] width 125 height 25
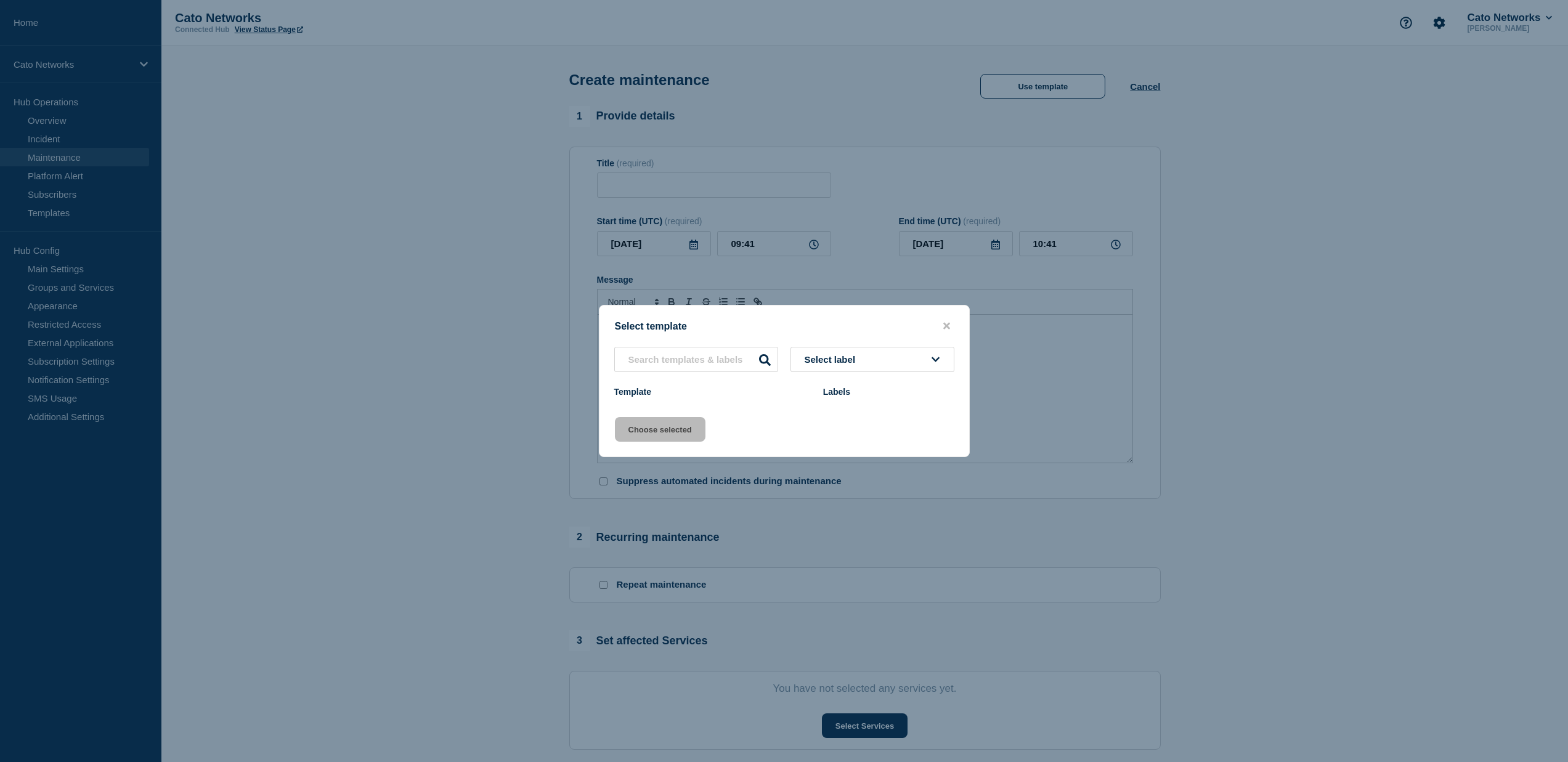
click at [901, 362] on button "Select label" at bounding box center [872, 359] width 164 height 25
click at [856, 413] on div at bounding box center [872, 394] width 164 height 40
click at [685, 366] on input "text" at bounding box center [696, 359] width 164 height 25
type input "ur"
click at [710, 385] on div "ur Select label Template Labels" at bounding box center [784, 374] width 369 height 55
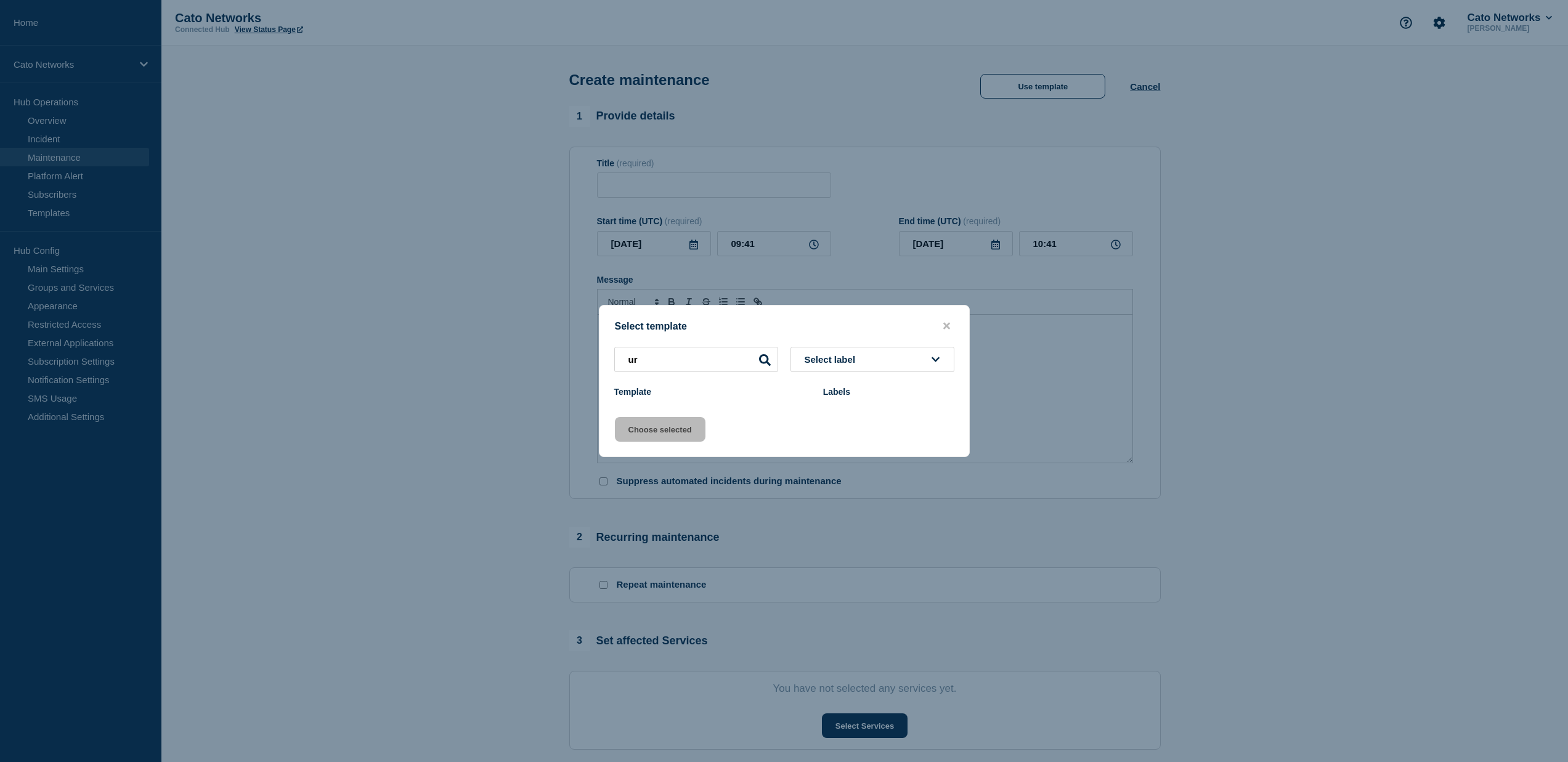
click at [644, 387] on div "Template" at bounding box center [712, 392] width 197 height 10
drag, startPoint x: 644, startPoint y: 387, endPoint x: 706, endPoint y: 389, distance: 62.0
click at [644, 387] on div "Template" at bounding box center [712, 392] width 197 height 10
click at [665, 360] on input "ur" at bounding box center [696, 359] width 164 height 25
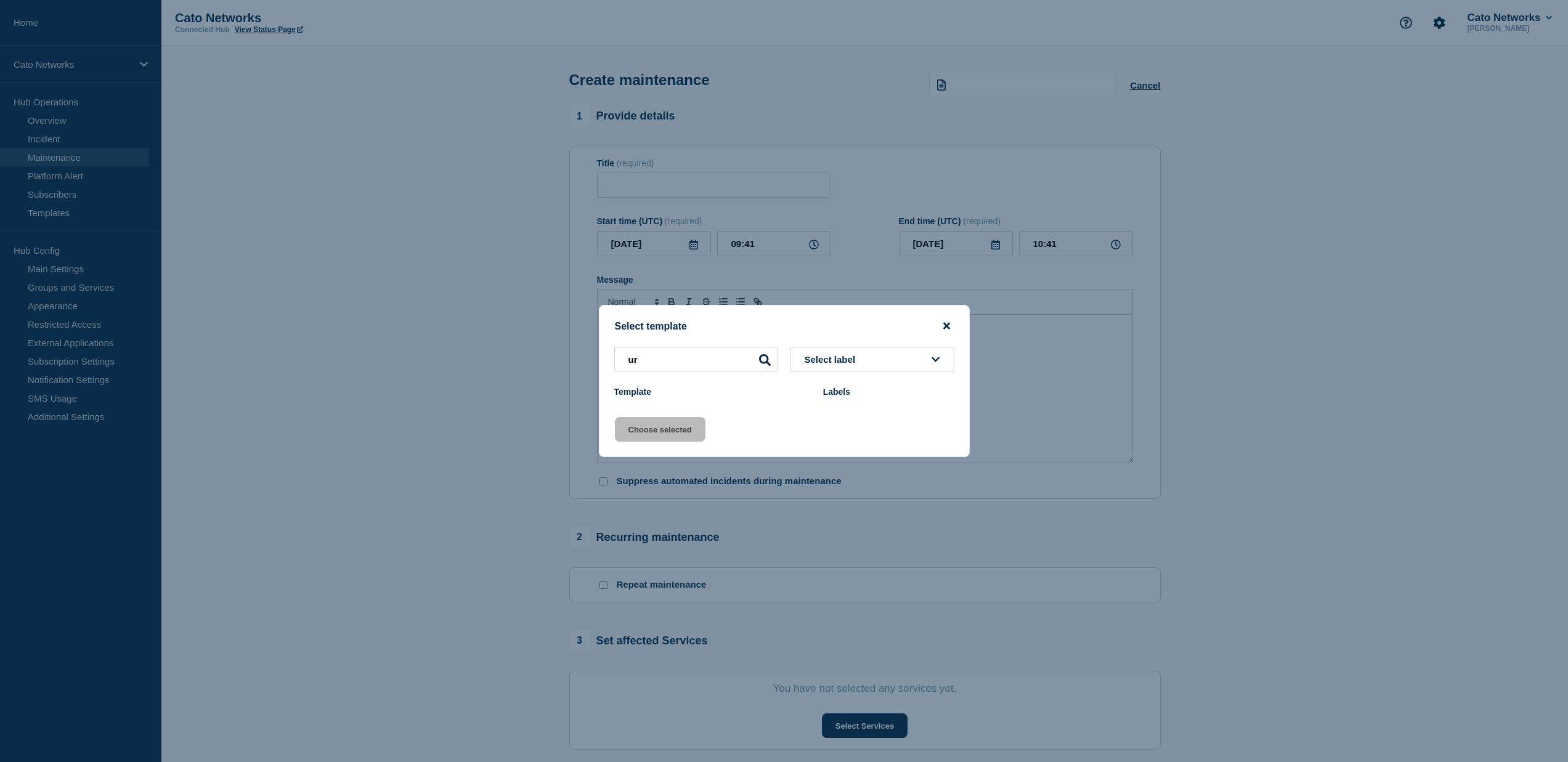
click at [945, 324] on icon "close button" at bounding box center [947, 326] width 7 height 7
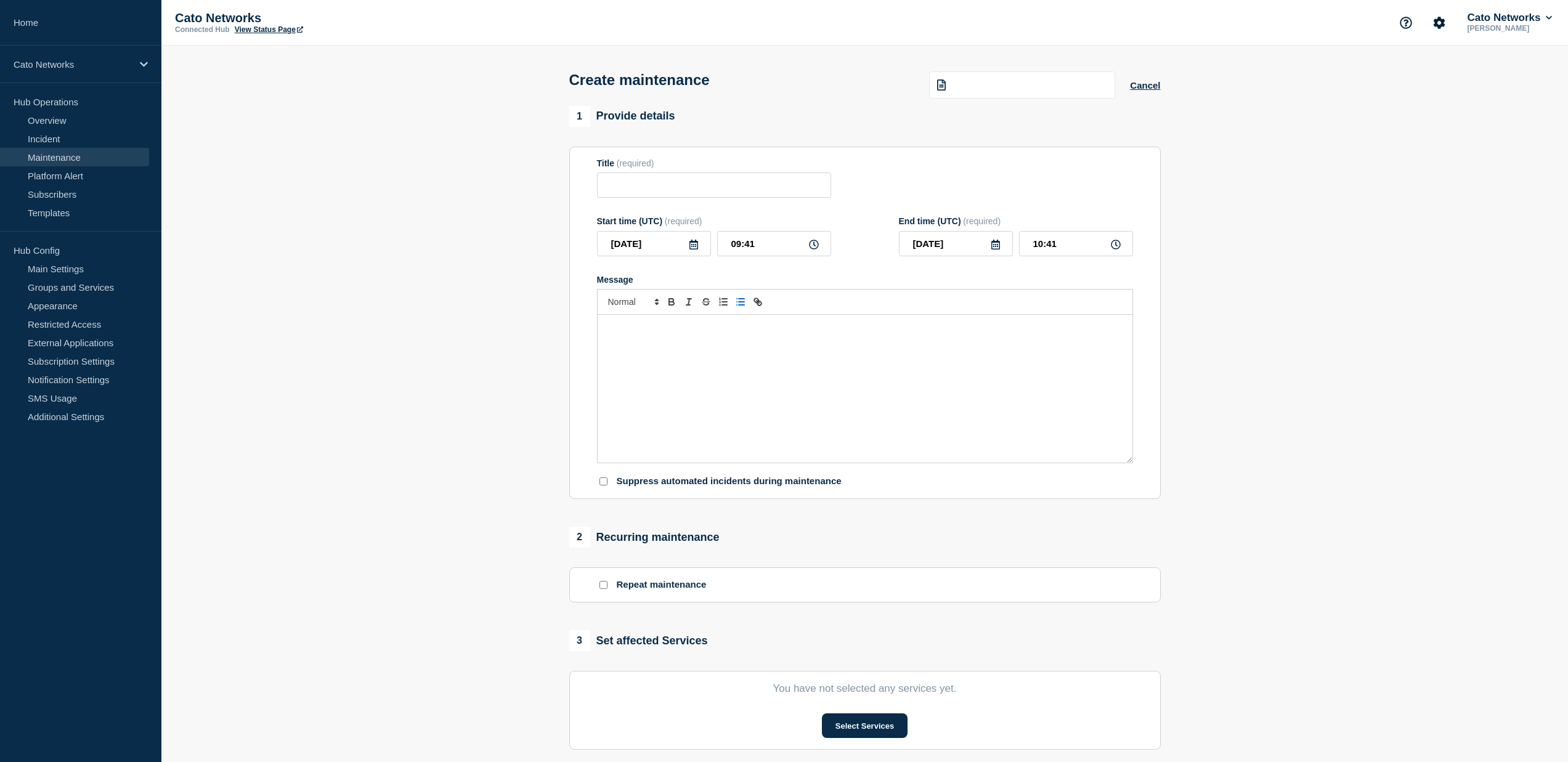
scroll to position [3, 0]
click at [49, 72] on div "Cato Networks" at bounding box center [81, 64] width 161 height 38
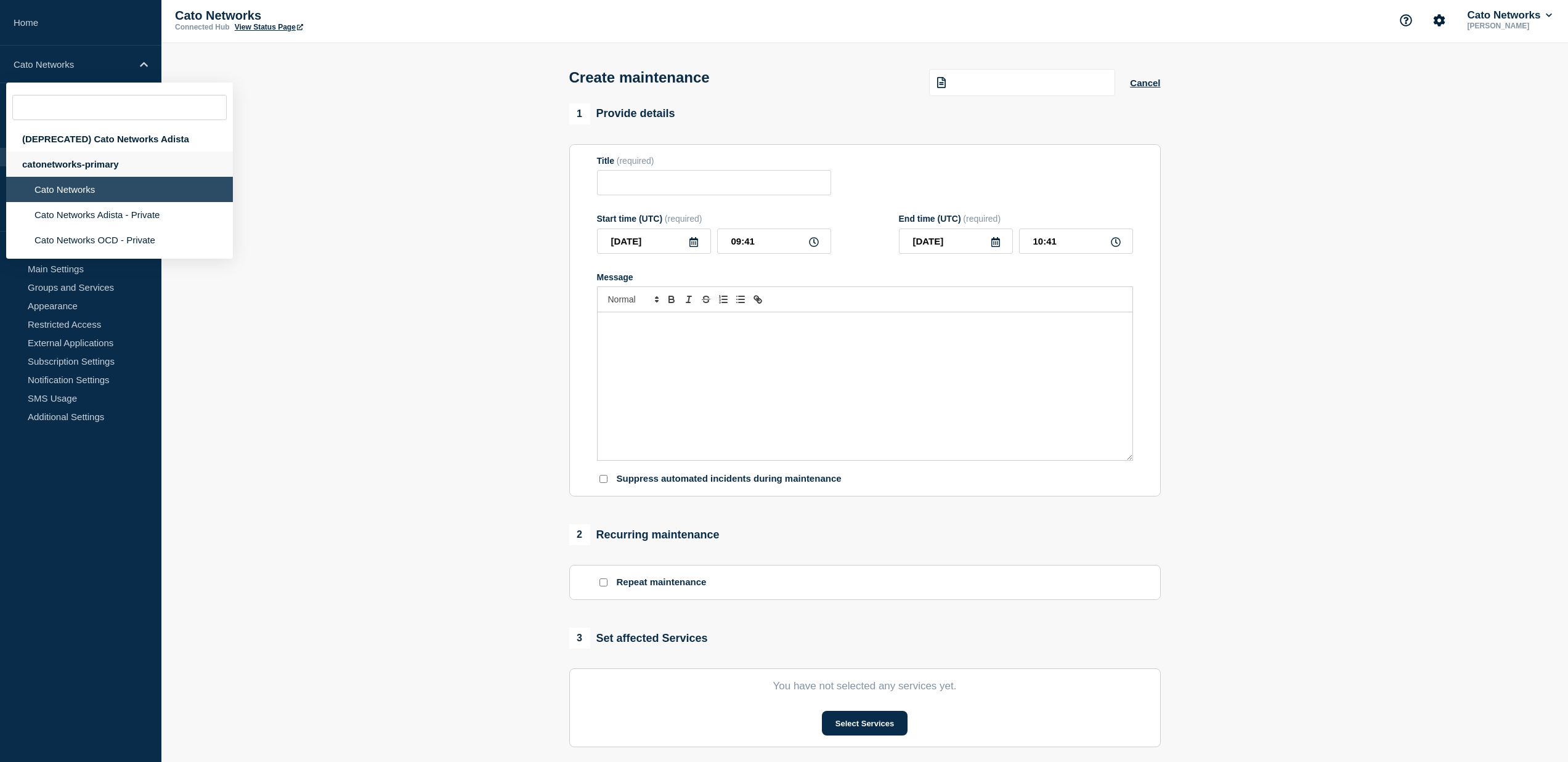
click at [114, 167] on div "catonetworks-primary" at bounding box center [120, 164] width 227 height 25
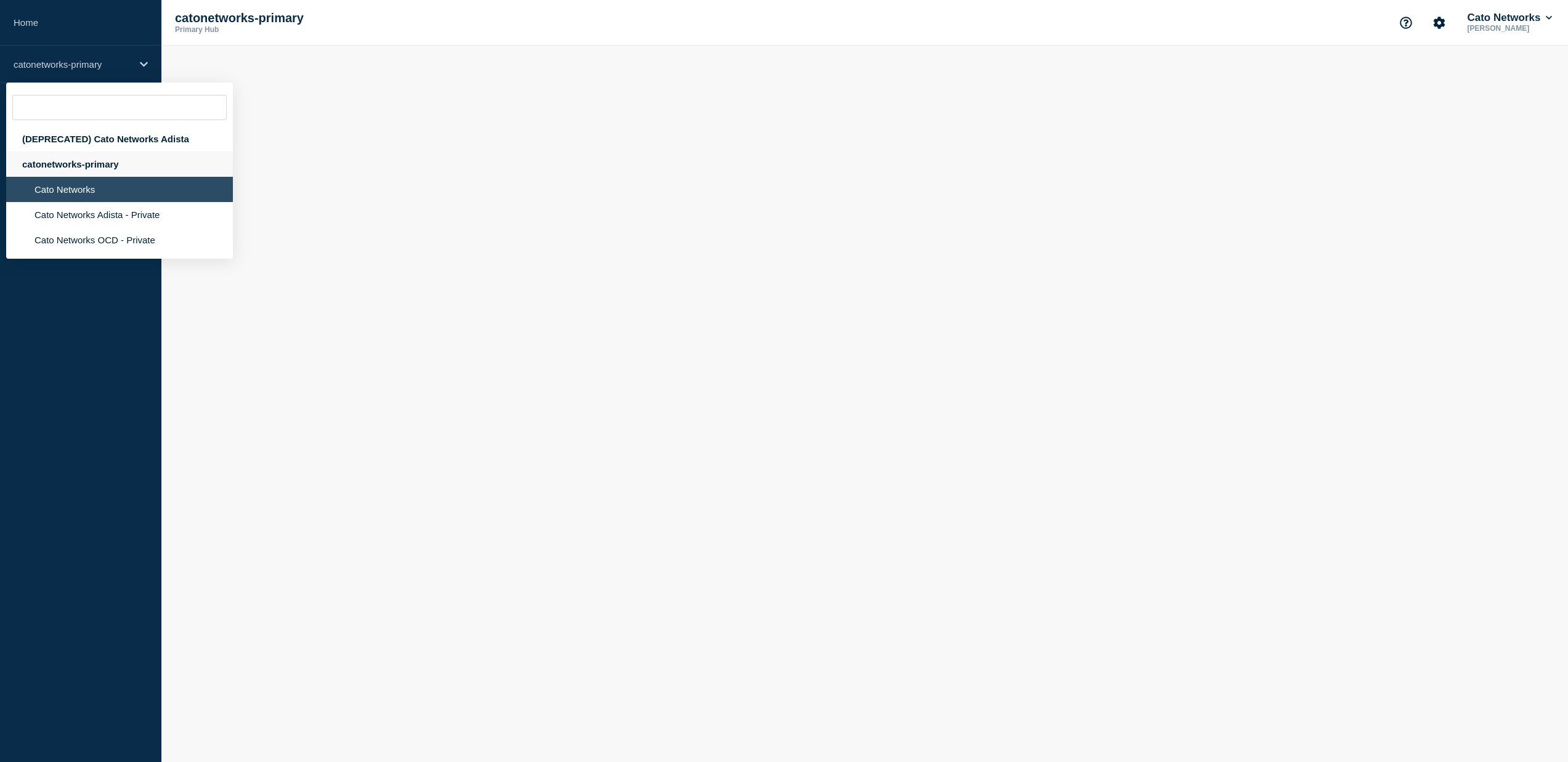
scroll to position [0, 0]
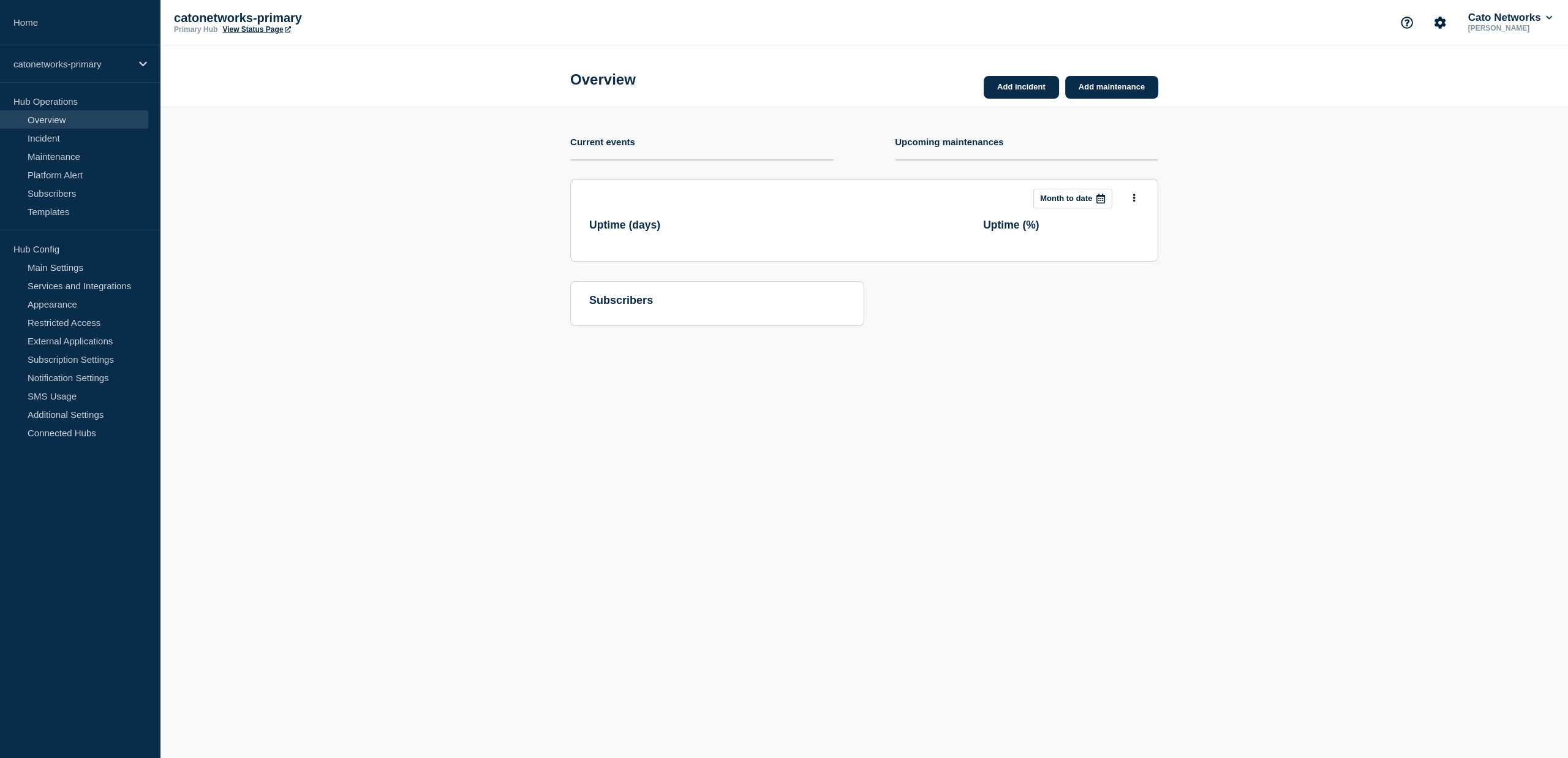
click at [1025, 94] on link "Add incident" at bounding box center [1021, 87] width 75 height 22
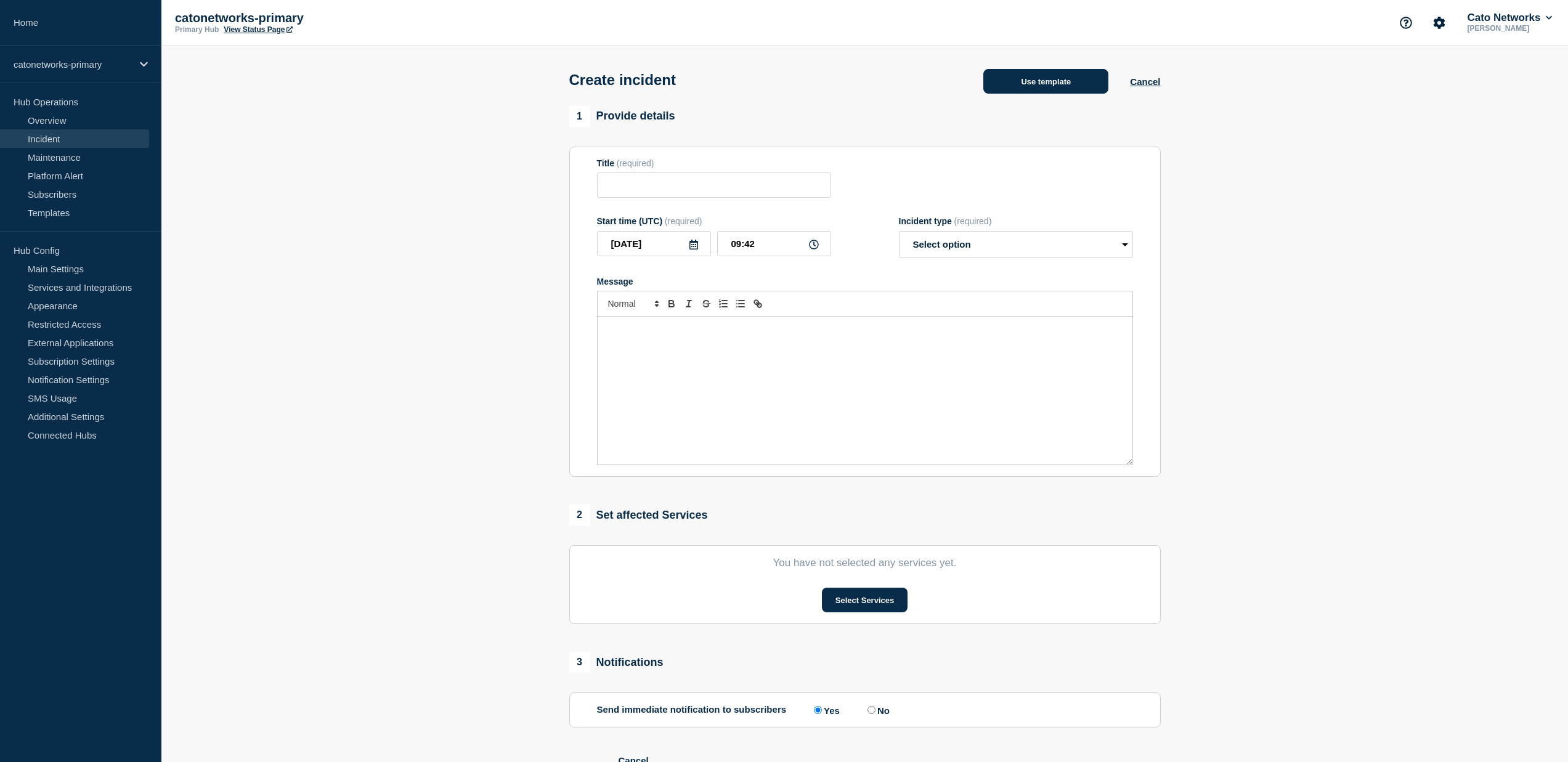
click at [1032, 85] on button "Use template" at bounding box center [1046, 81] width 125 height 25
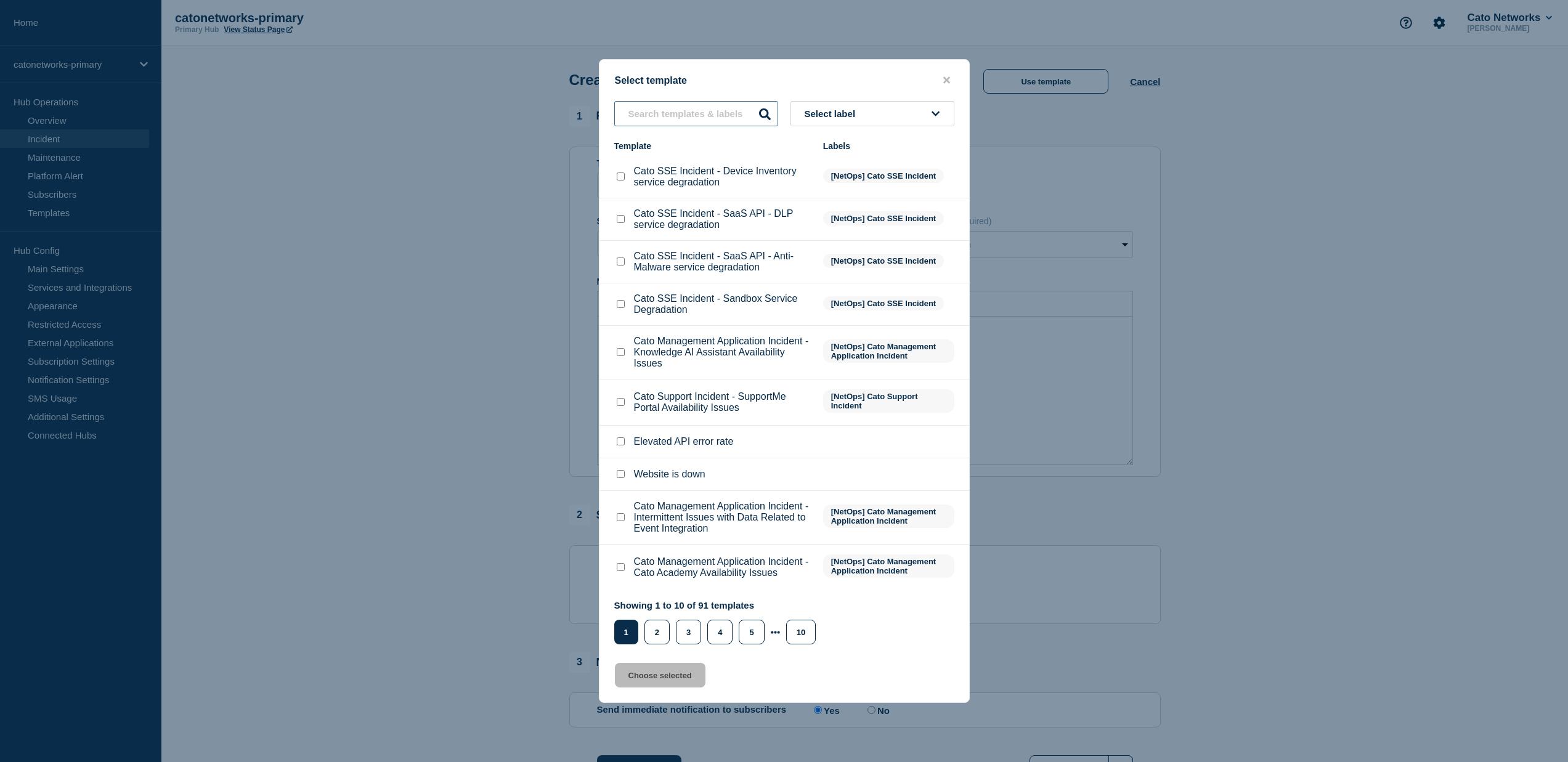
click at [733, 101] on input "text" at bounding box center [696, 113] width 164 height 25
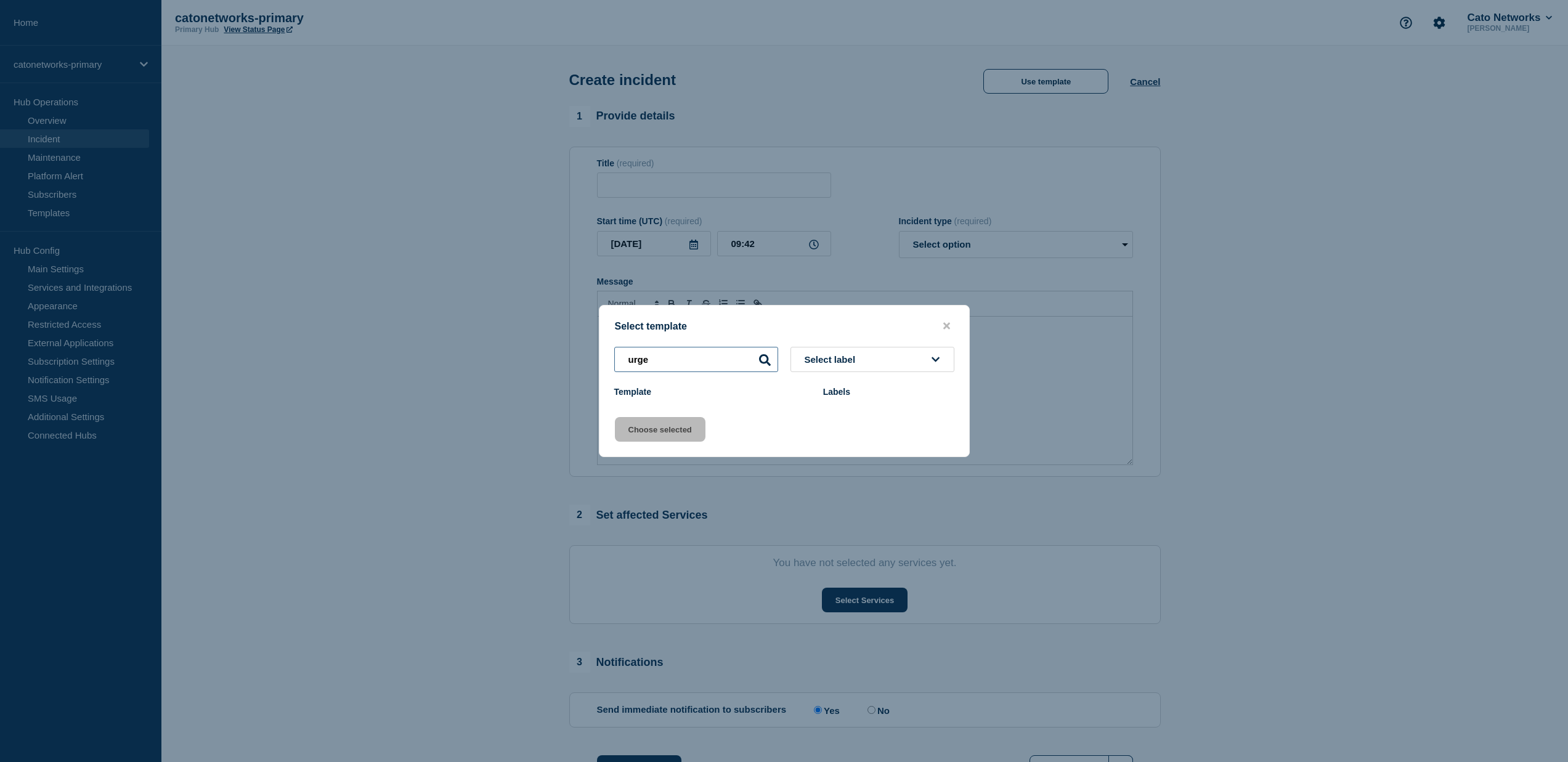
drag, startPoint x: 745, startPoint y: 362, endPoint x: 623, endPoint y: 356, distance: 122.1
click at [632, 358] on input "urge" at bounding box center [696, 359] width 164 height 25
type input "u"
click at [865, 352] on button "Select label" at bounding box center [872, 359] width 164 height 25
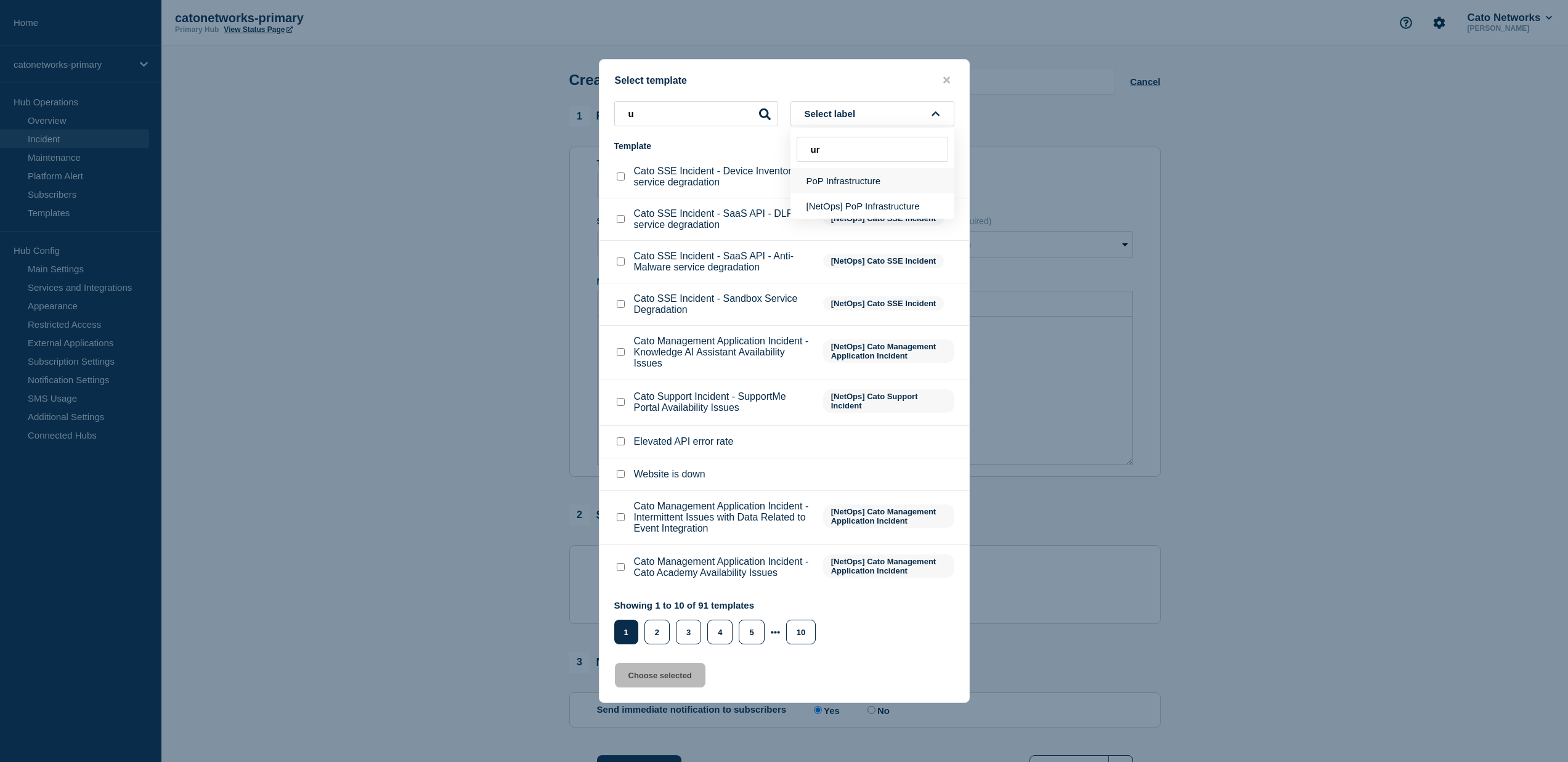
type input "ur"
click at [846, 168] on button "PoP Infrastructure" at bounding box center [872, 180] width 164 height 25
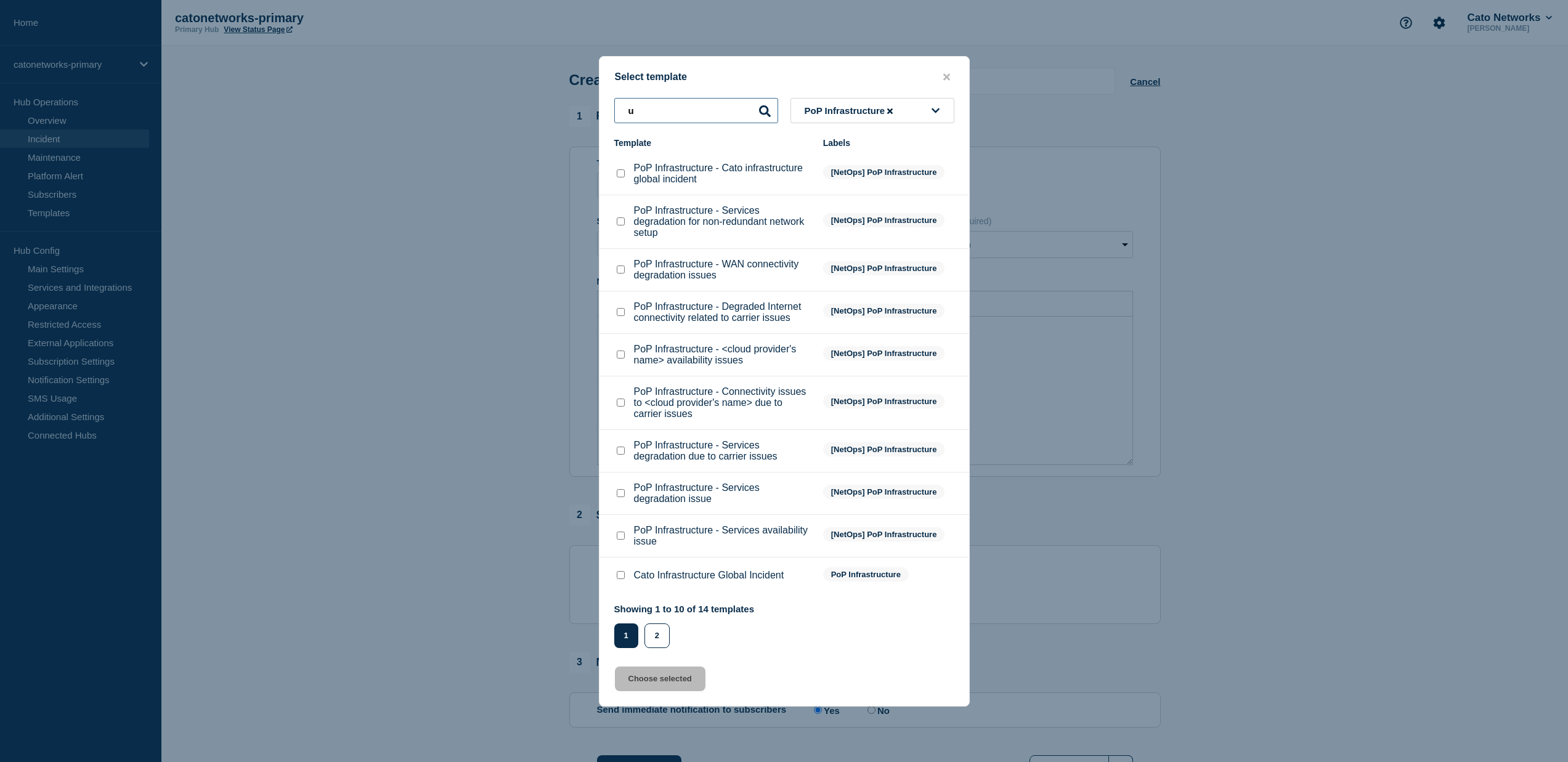
click at [706, 98] on input "u" at bounding box center [696, 110] width 164 height 25
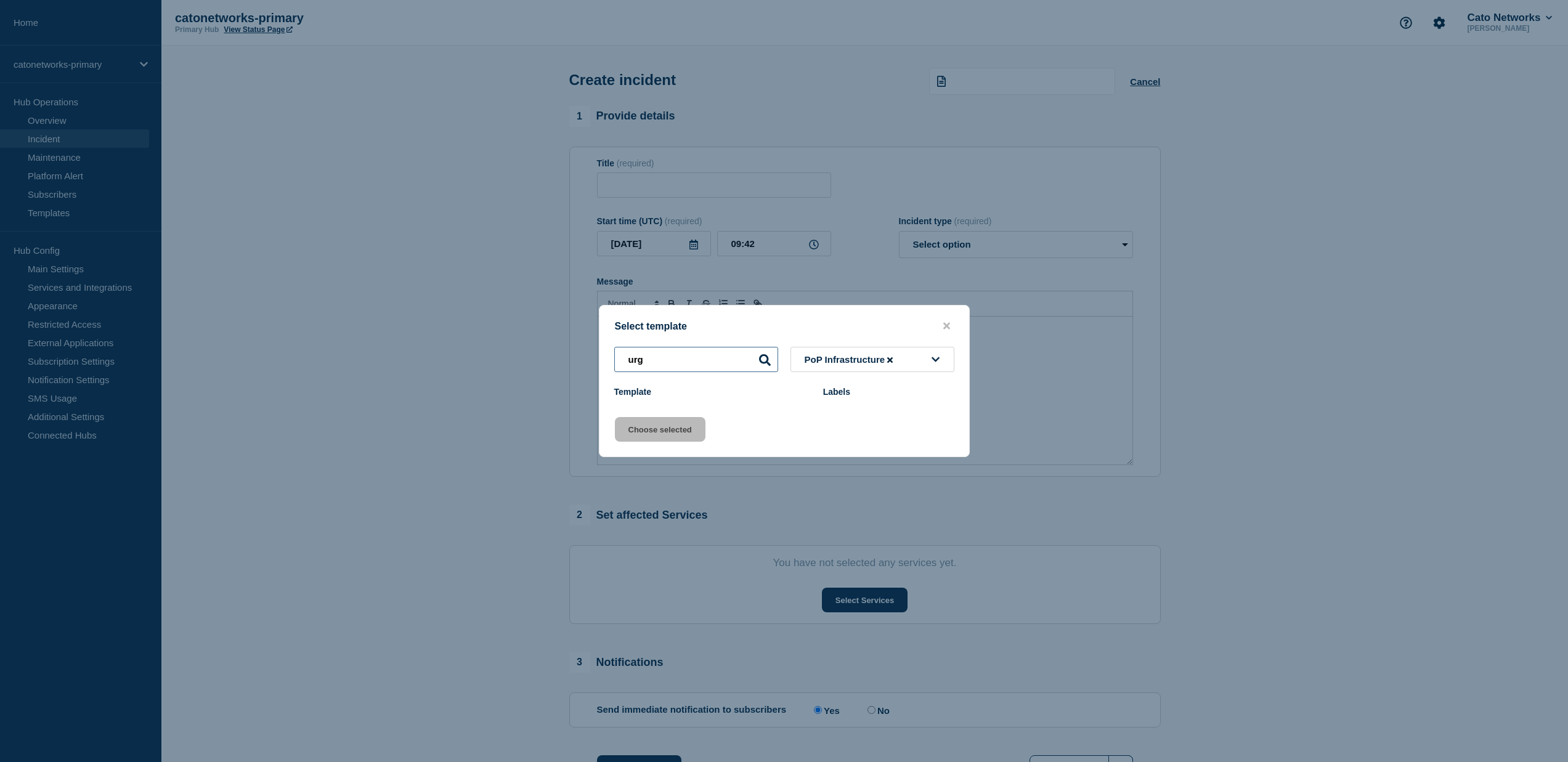
type input "urg"
click at [940, 326] on button "close button" at bounding box center [947, 326] width 14 height 12
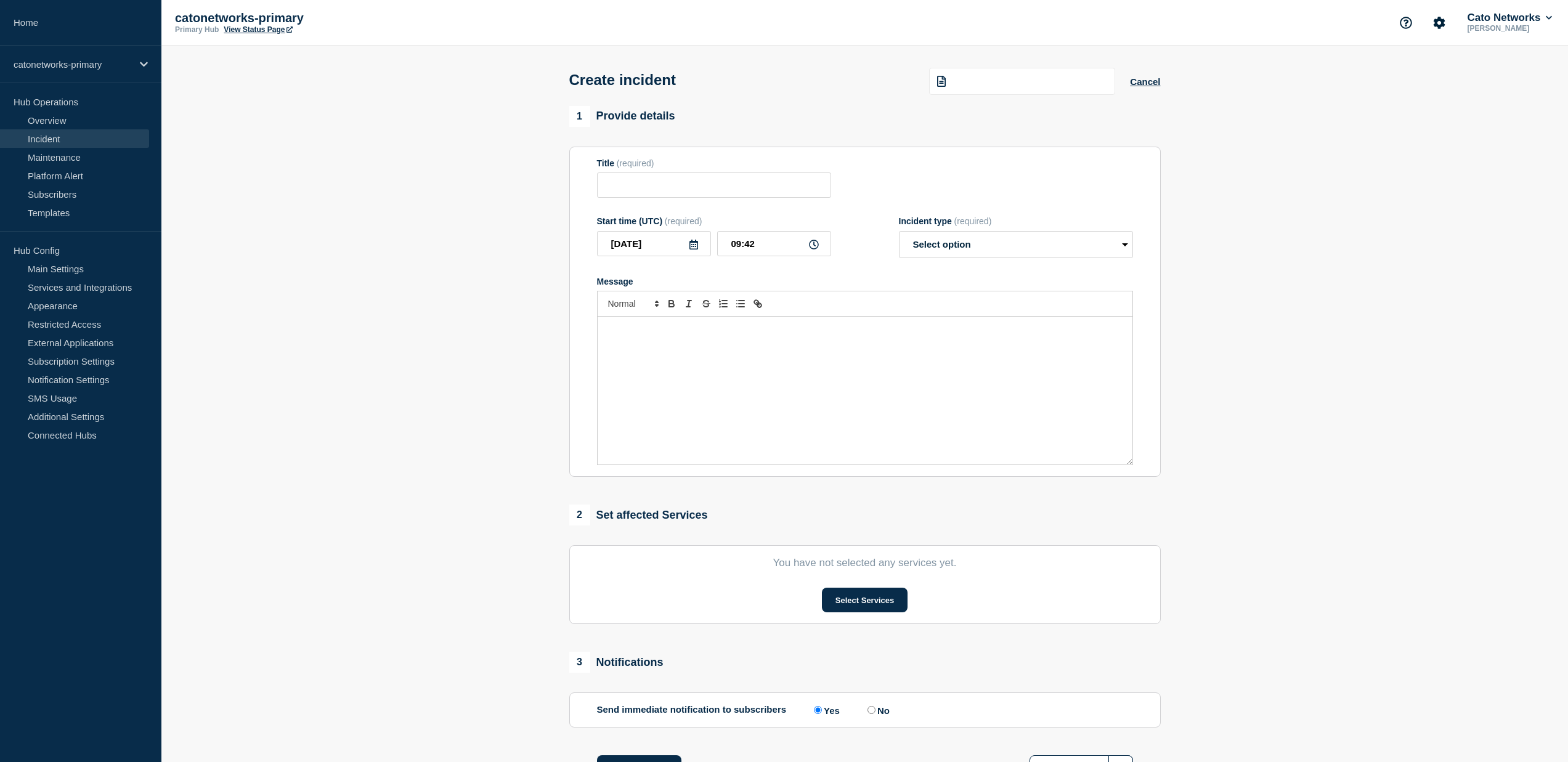
click at [1071, 115] on div "1 Provide details" at bounding box center [865, 116] width 591 height 21
click at [1148, 85] on button "Cancel" at bounding box center [1145, 81] width 30 height 10
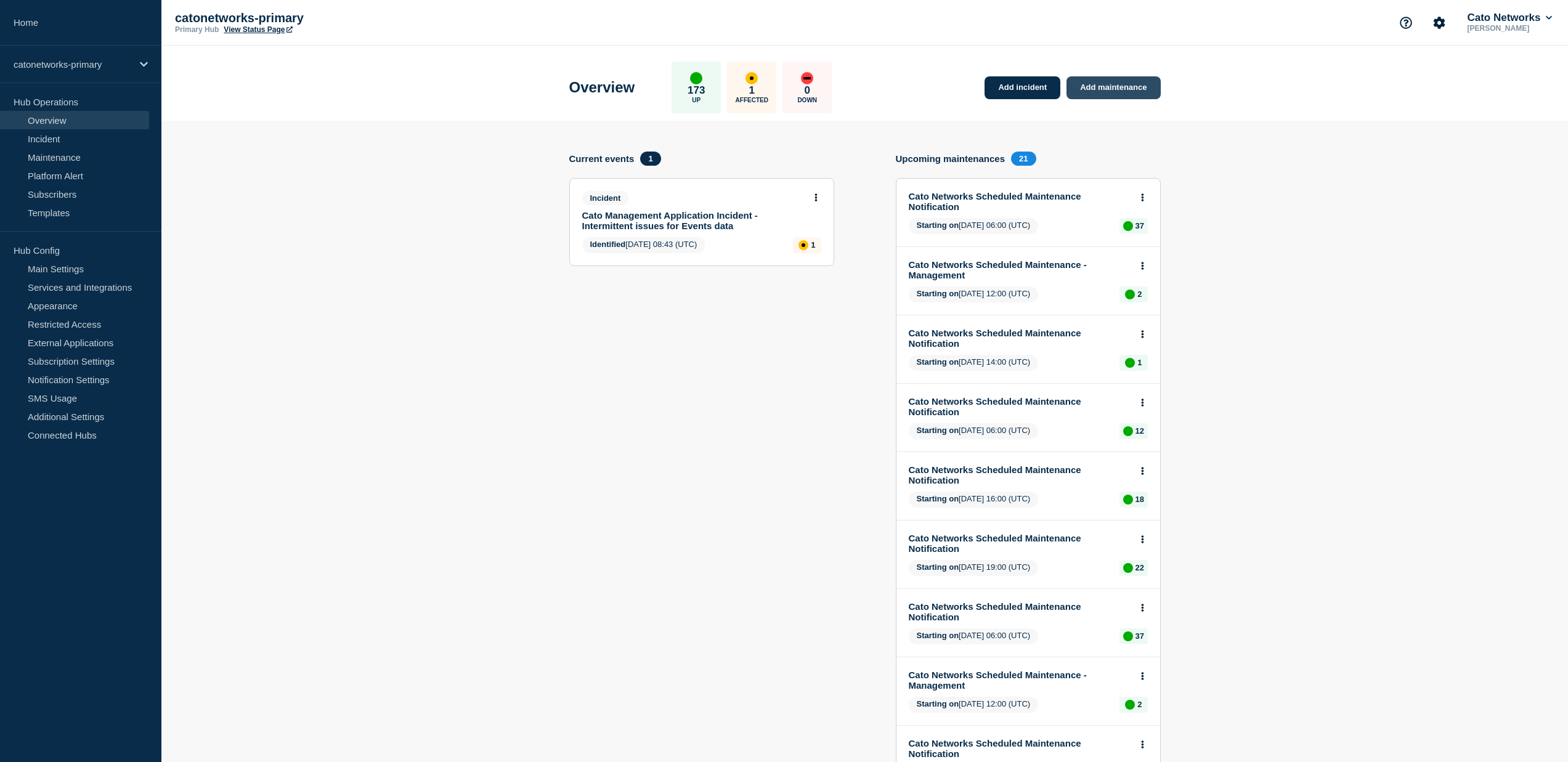
click at [1116, 87] on link "Add maintenance" at bounding box center [1113, 87] width 94 height 23
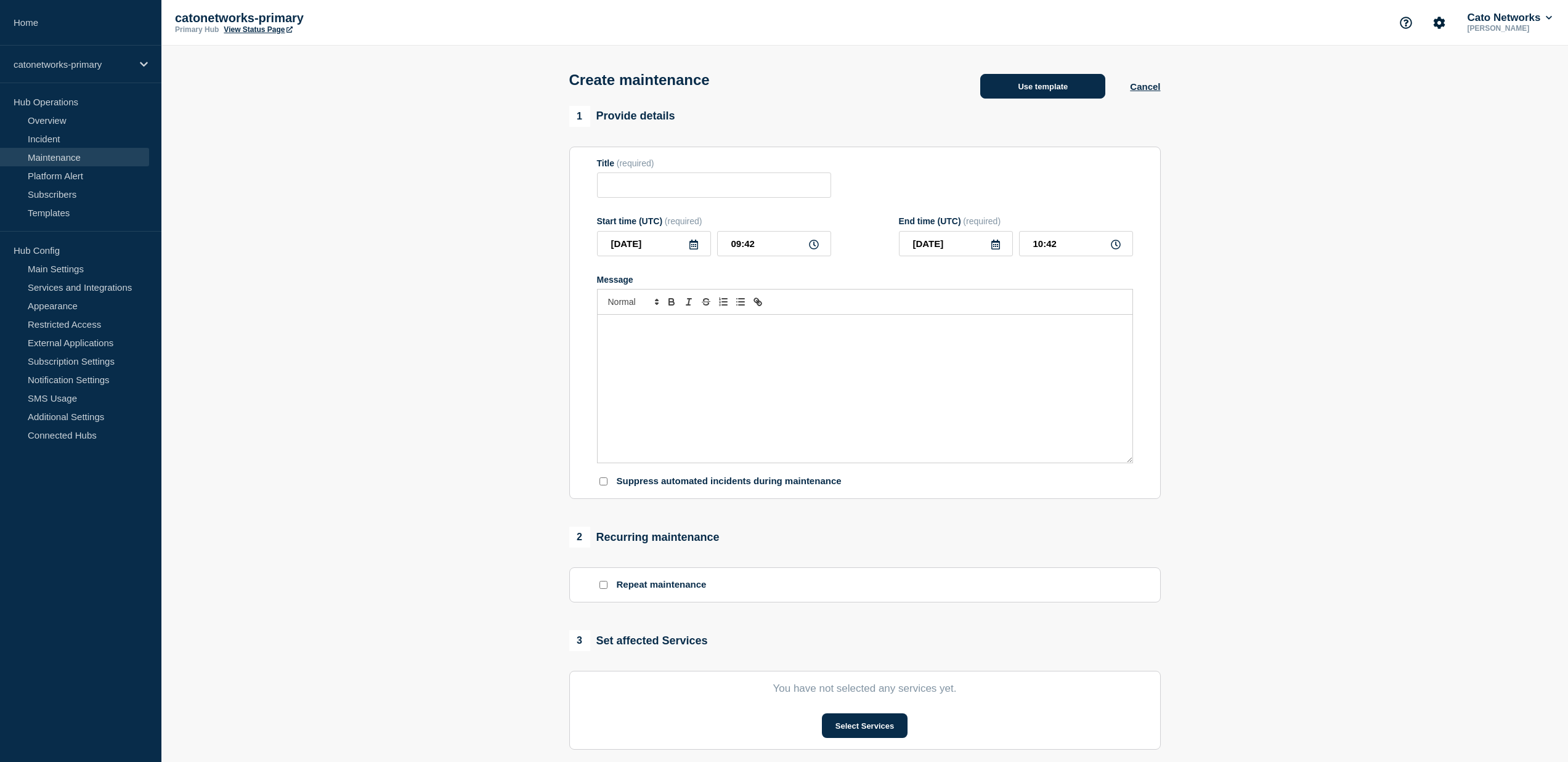
click at [1037, 91] on button "Use template" at bounding box center [1042, 86] width 125 height 25
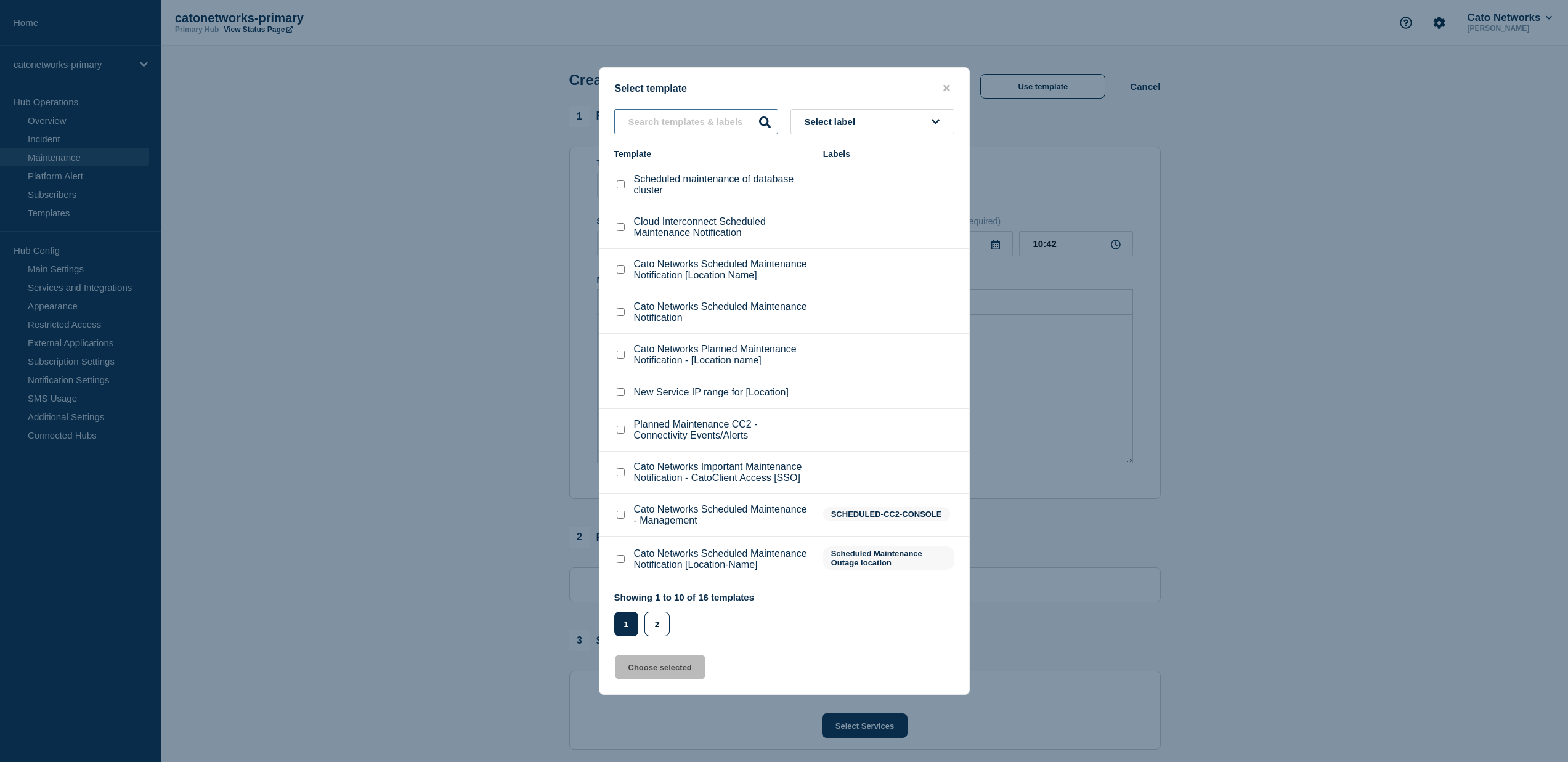
click at [683, 109] on input "text" at bounding box center [696, 122] width 164 height 25
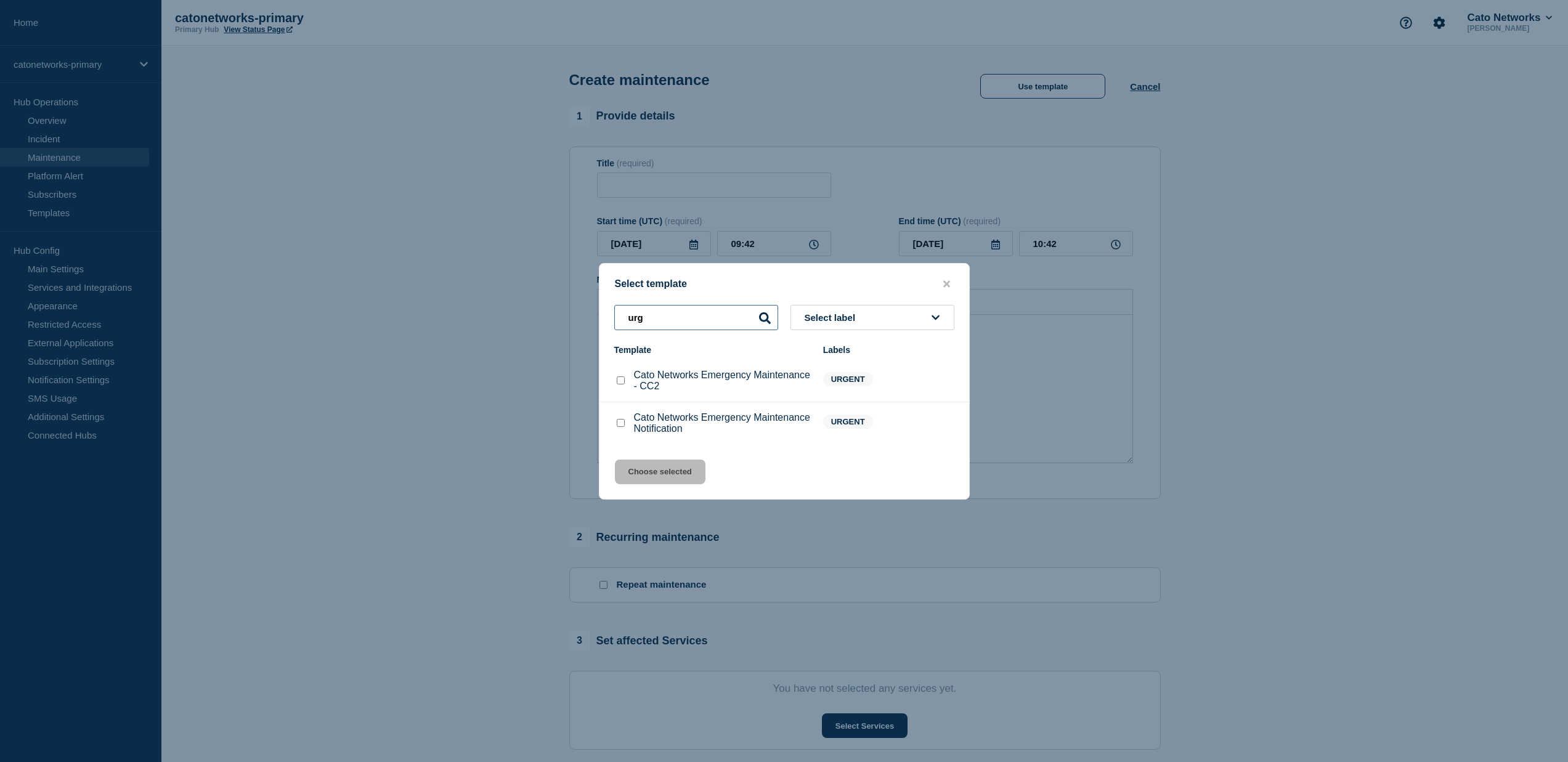
scroll to position [3, 0]
type input "urg"
click at [623, 426] on input "Cato Networks Emergency Maintenance Notification checkbox" at bounding box center [621, 423] width 8 height 8
checkbox input "true"
click at [667, 482] on button "Choose selected" at bounding box center [660, 472] width 91 height 25
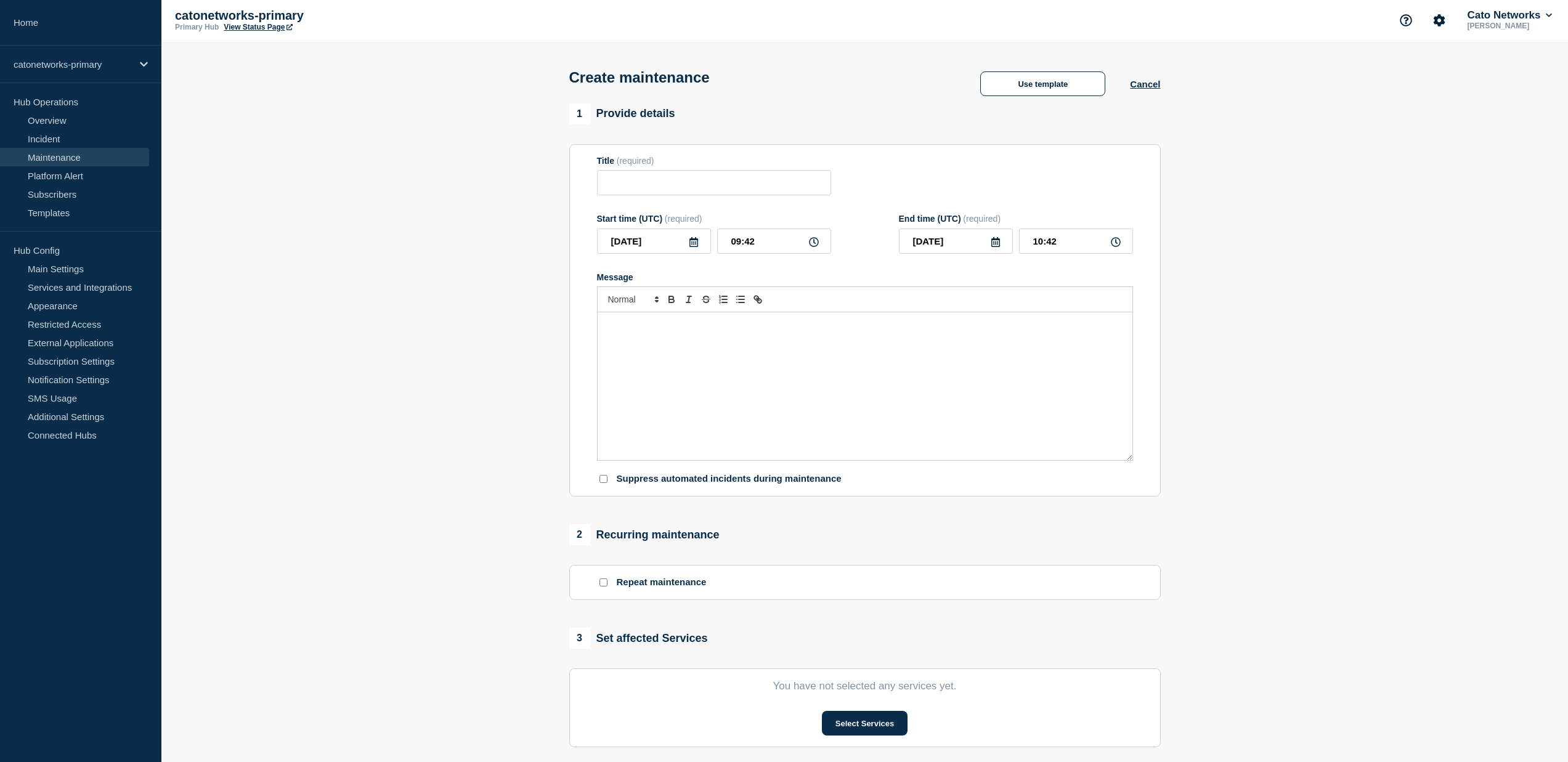
type input "Cato Networks Emergency Maintenance Notification"
checkbox input "false"
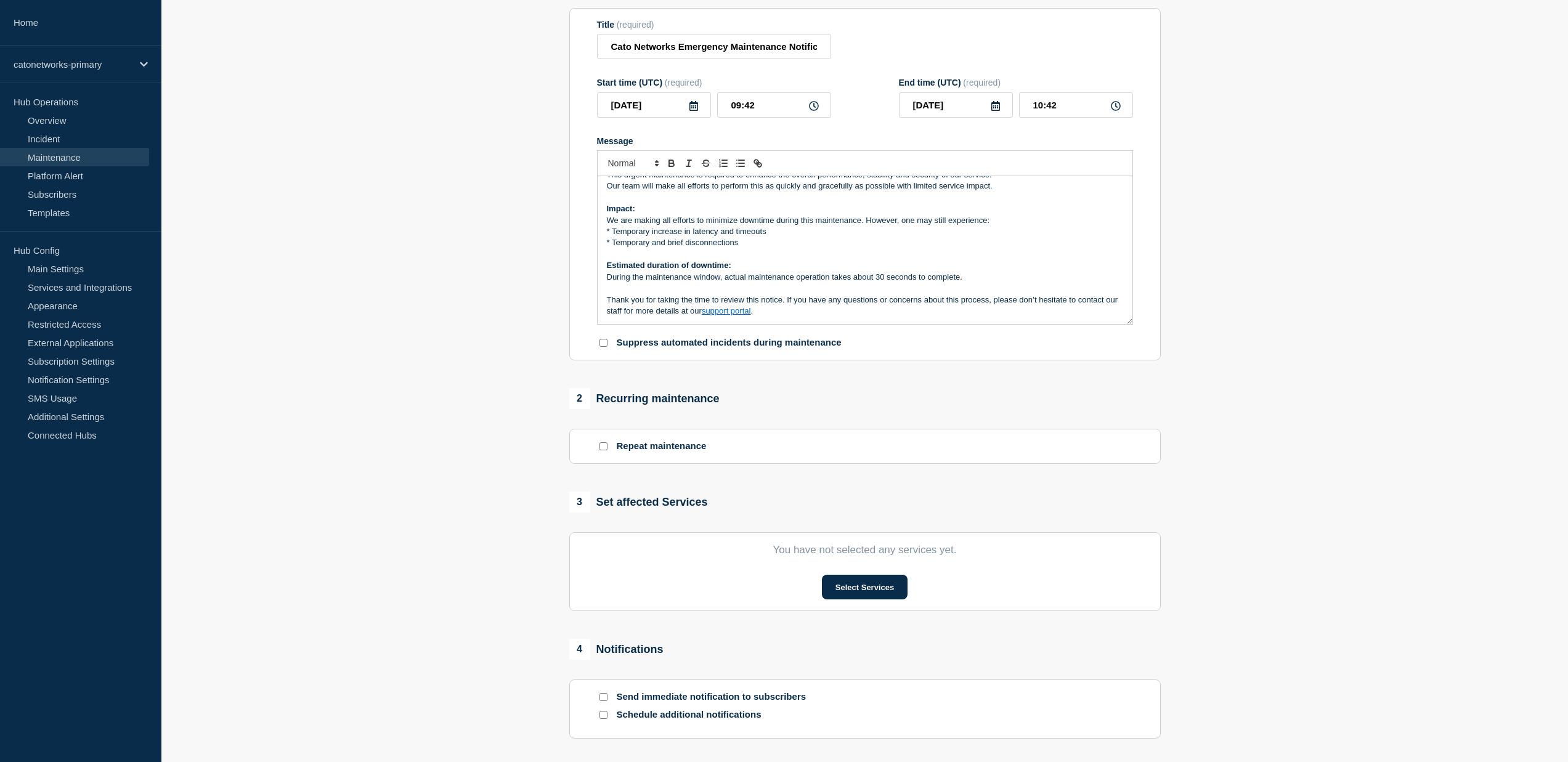
scroll to position [148, 0]
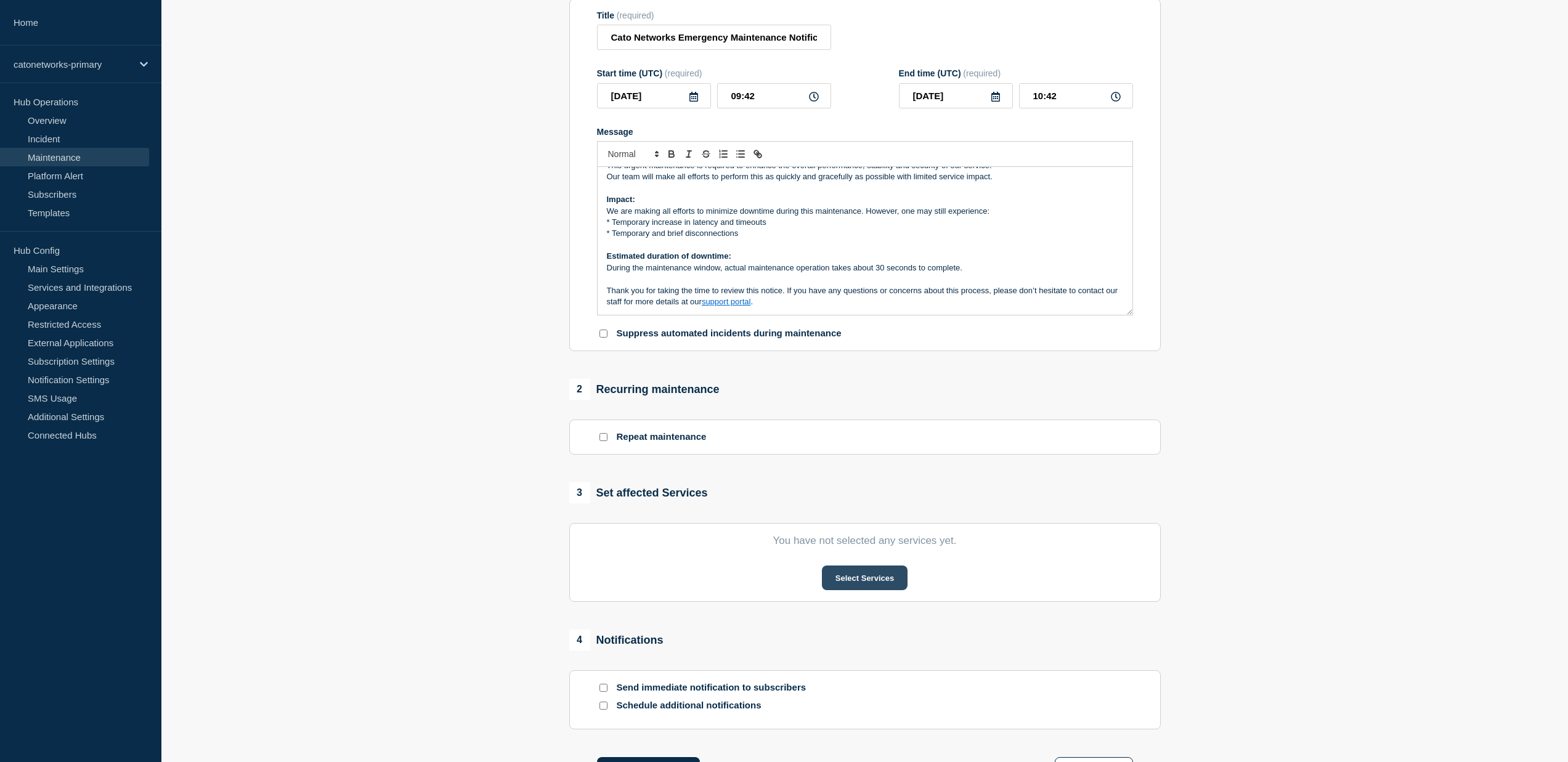
click at [866, 590] on button "Select Services" at bounding box center [864, 578] width 85 height 25
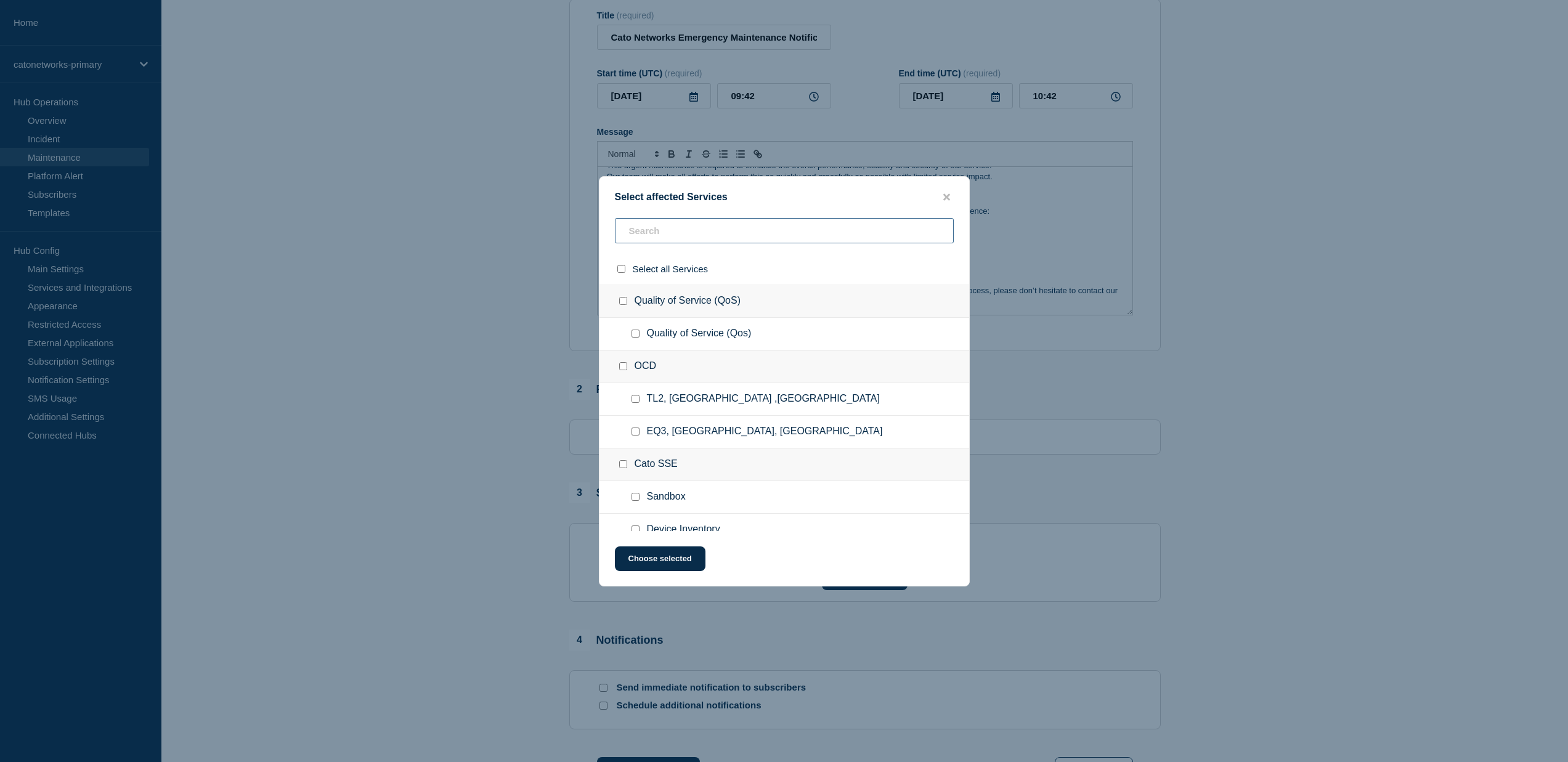
click at [676, 233] on input "text" at bounding box center [784, 230] width 339 height 25
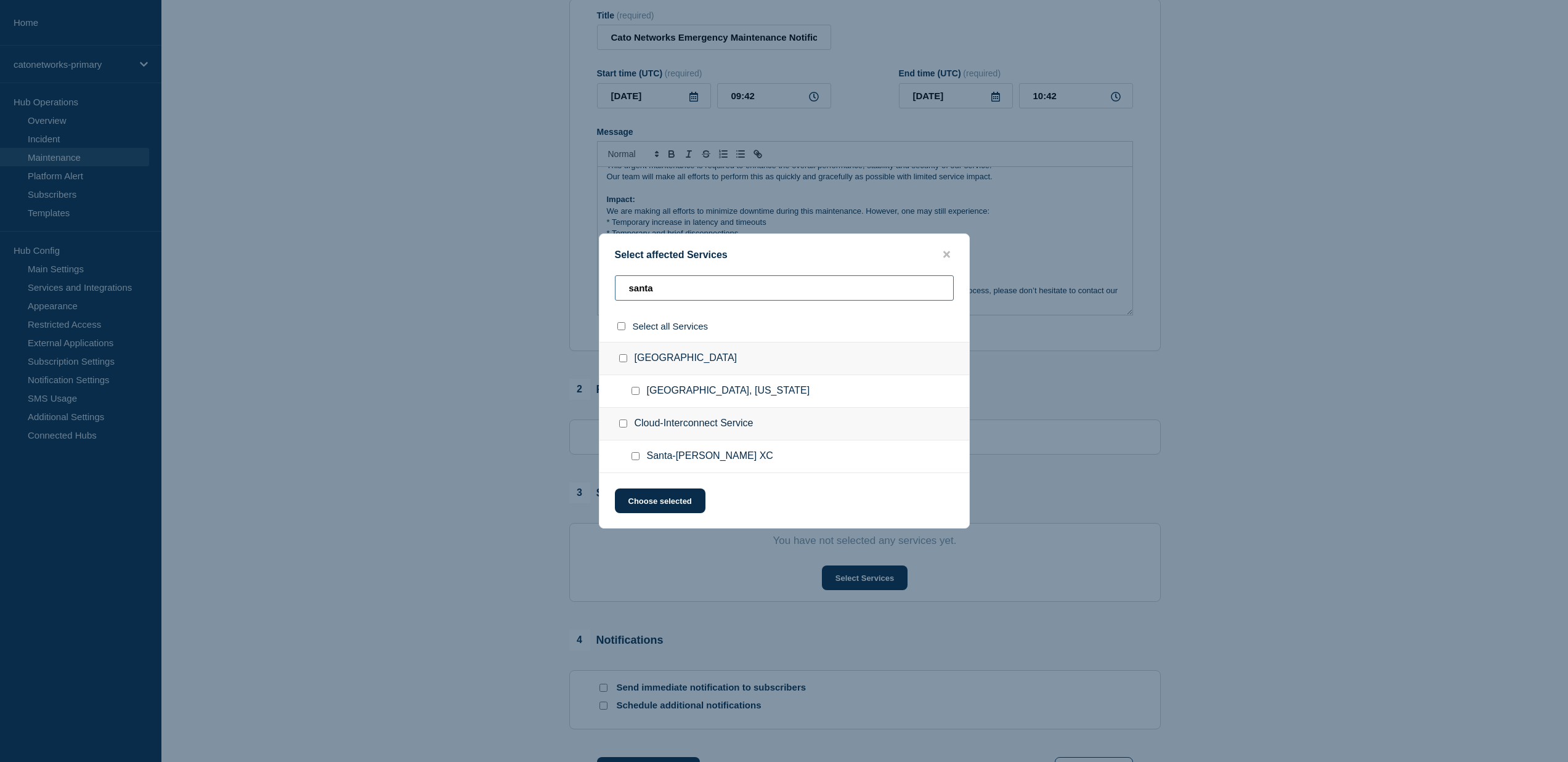
type input "santa"
click at [693, 393] on span "[GEOGRAPHIC_DATA], [US_STATE]" at bounding box center [728, 391] width 163 height 12
click at [629, 397] on div at bounding box center [638, 391] width 18 height 12
click at [632, 393] on input "Santa Clara, California checkbox" at bounding box center [636, 391] width 8 height 8
checkbox input "true"
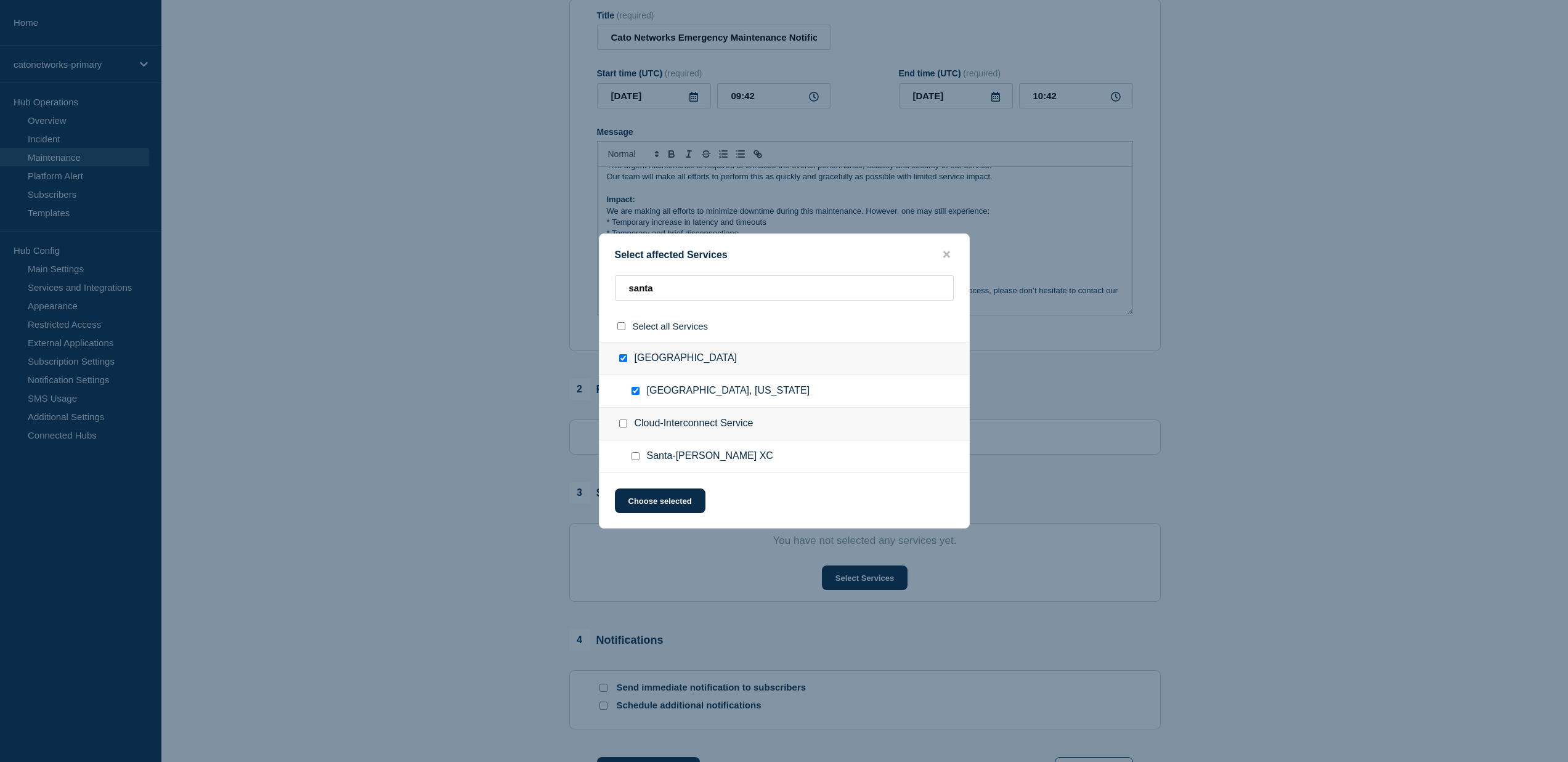
checkbox input "true"
click at [673, 506] on button "Choose selected" at bounding box center [660, 500] width 91 height 25
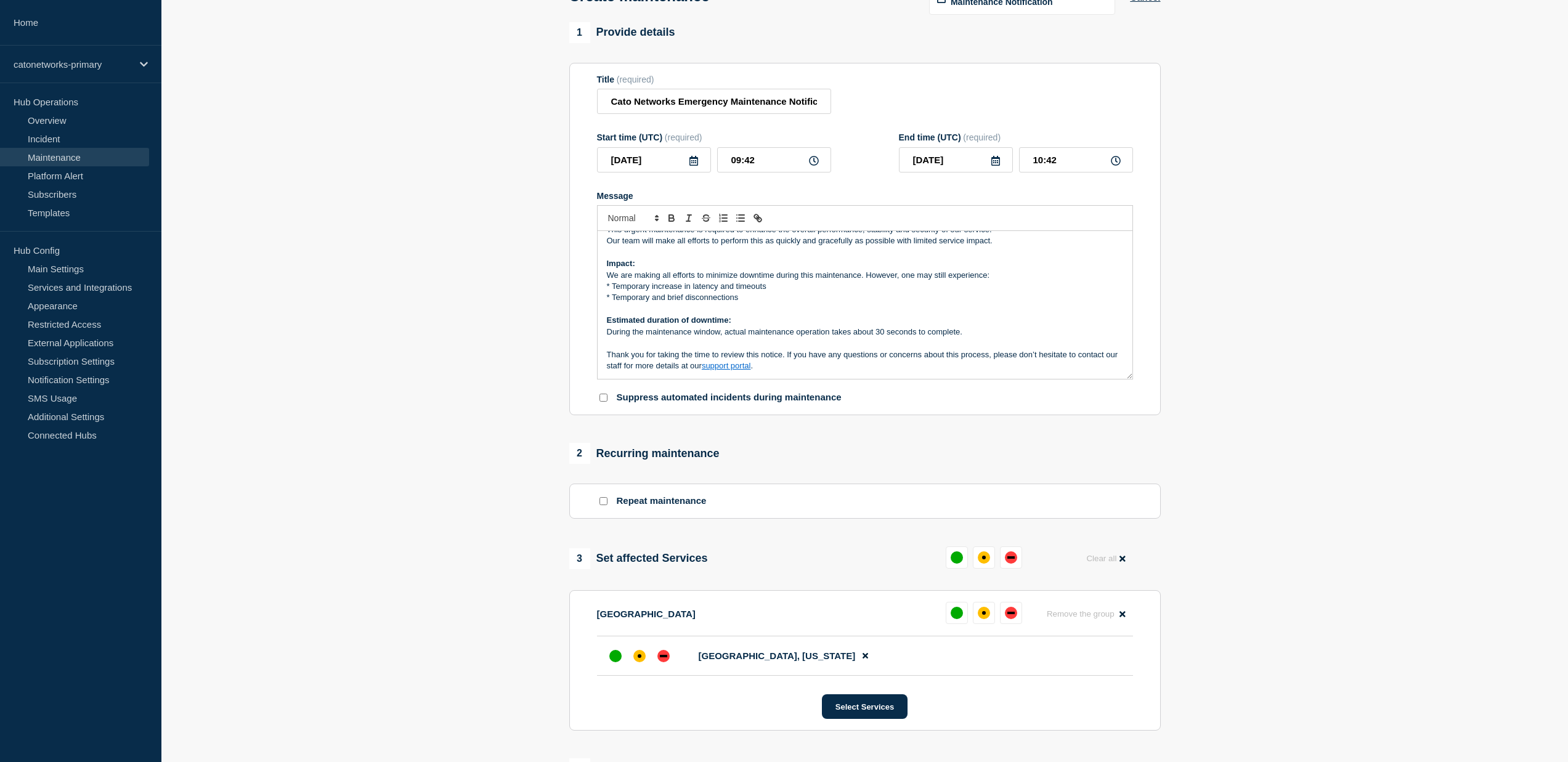
scroll to position [60, 0]
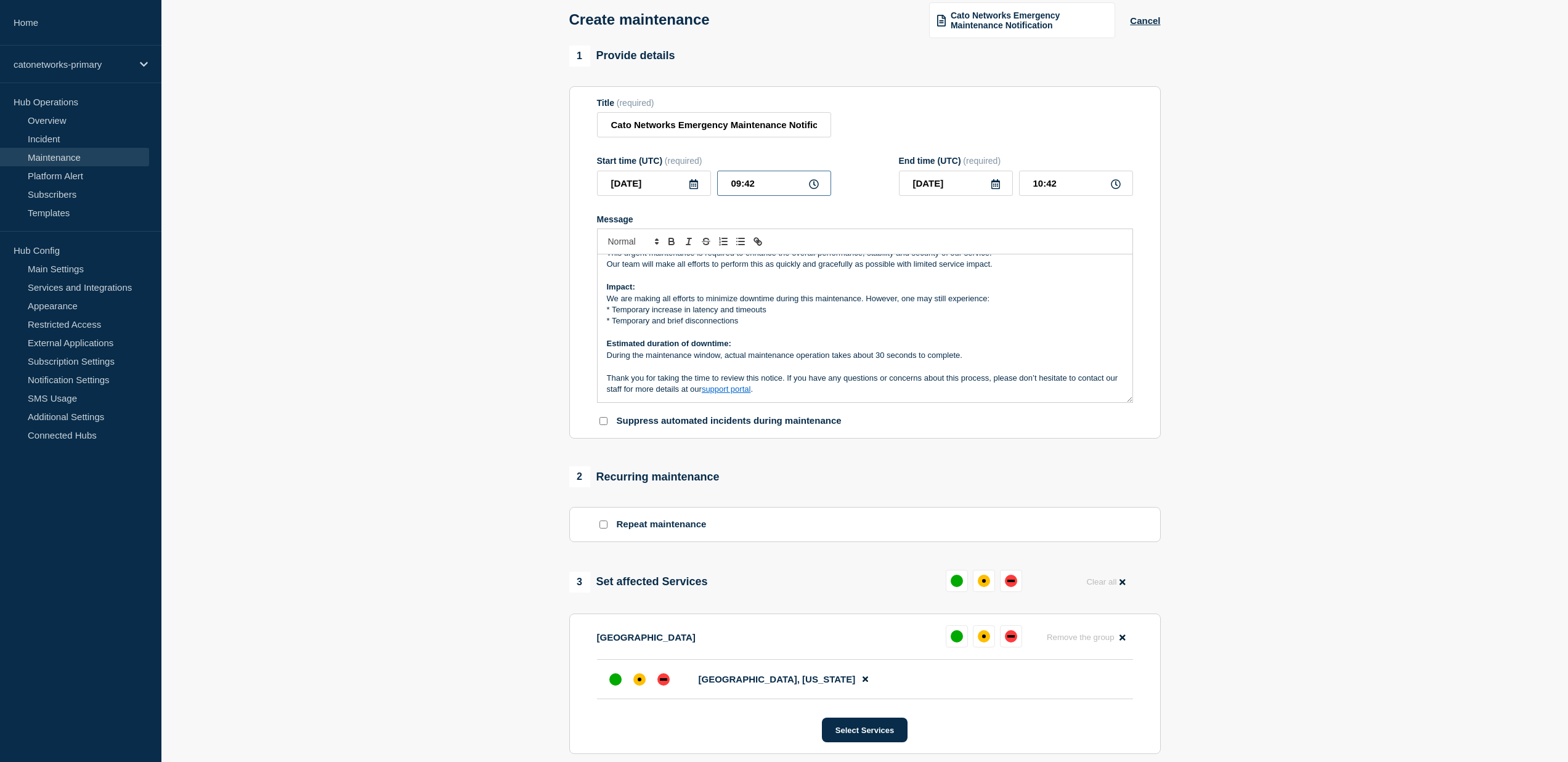
click at [753, 193] on input "09:42" at bounding box center [774, 183] width 114 height 25
type input "09:45"
click at [1059, 191] on input "10:45" at bounding box center [1076, 183] width 114 height 25
type input "10:15"
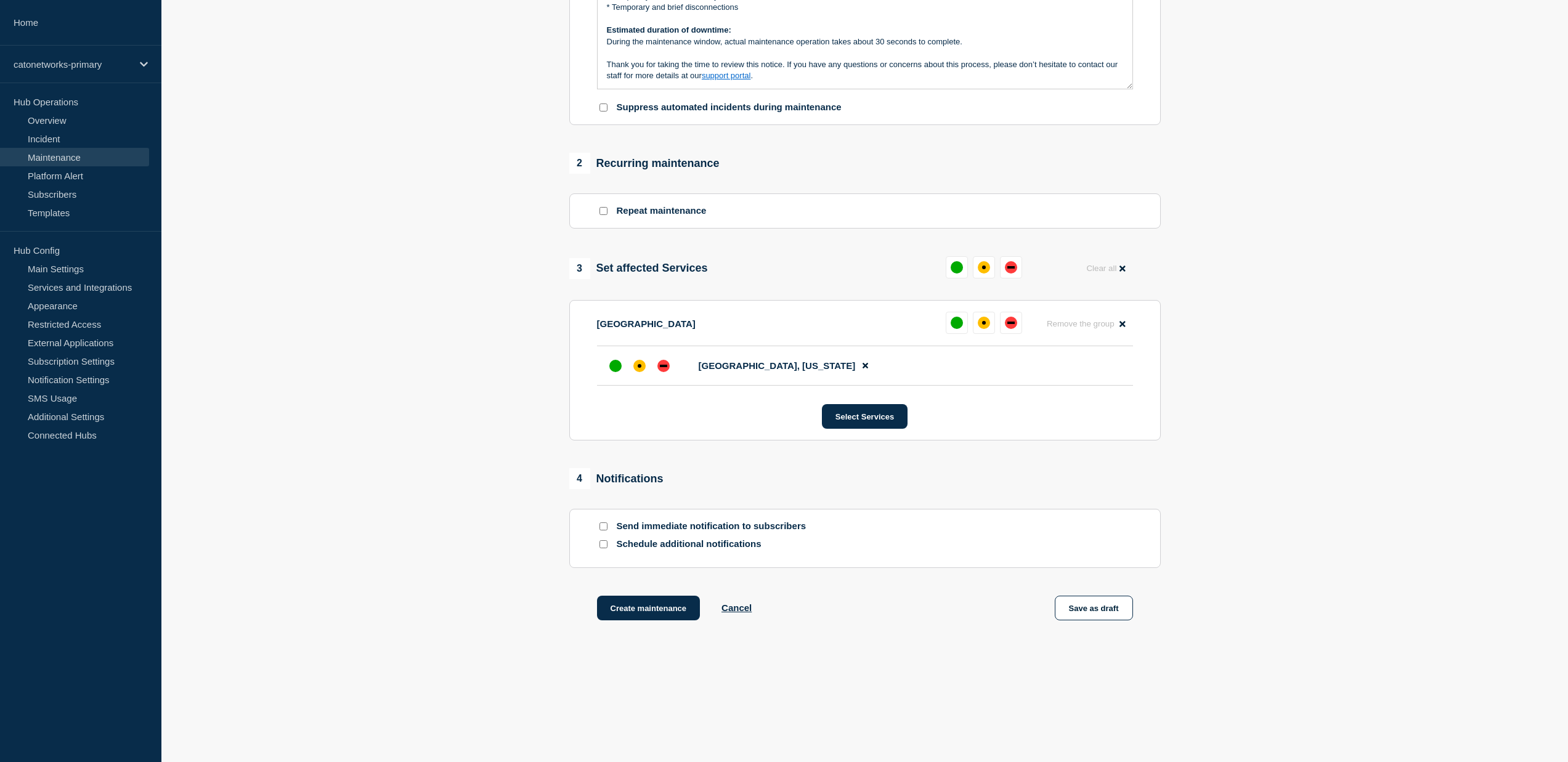
scroll to position [395, 0]
click at [671, 606] on button "Create maintenance" at bounding box center [649, 608] width 104 height 25
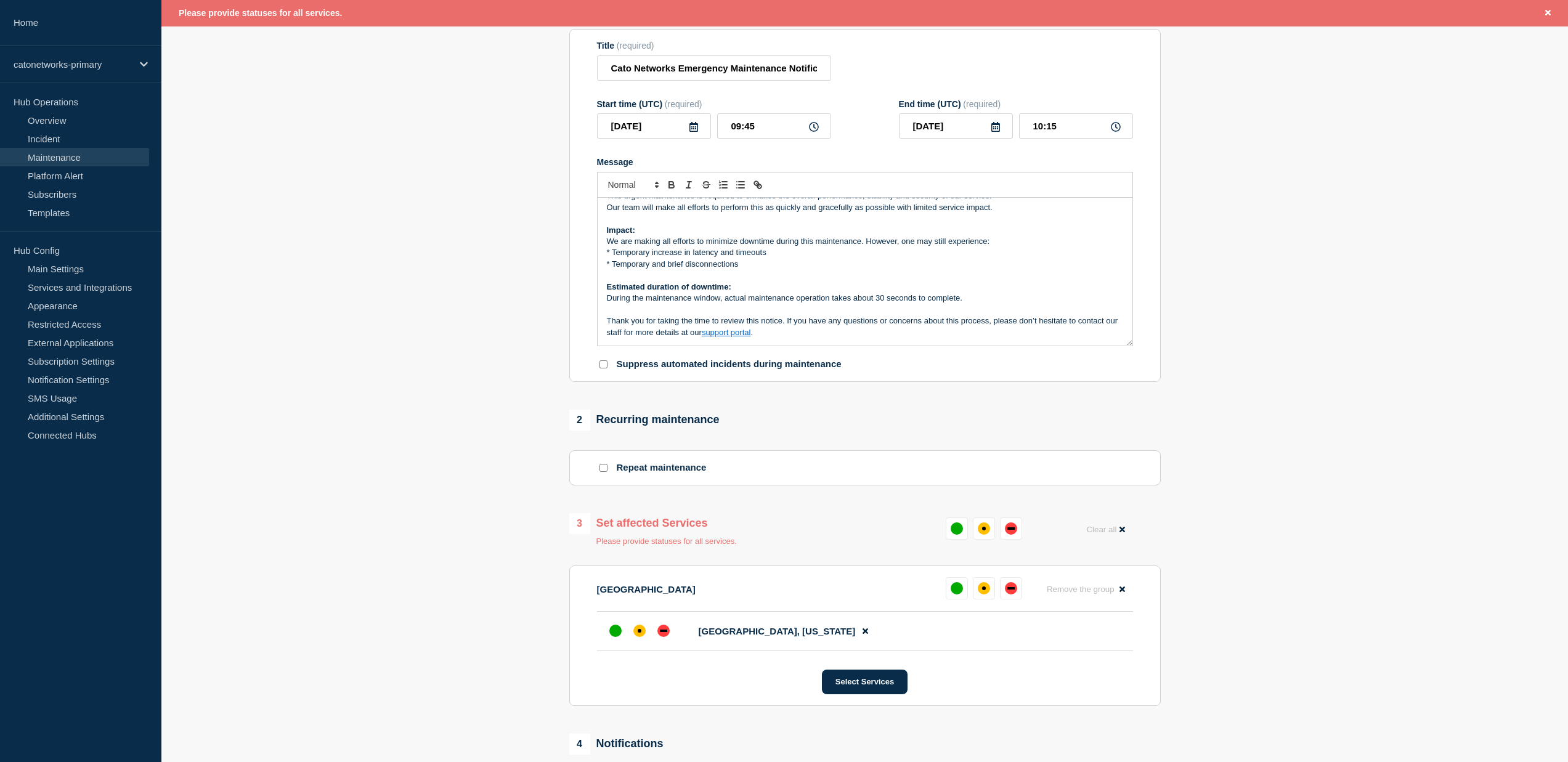
scroll to position [144, 0]
click at [961, 534] on div "up" at bounding box center [957, 528] width 12 height 12
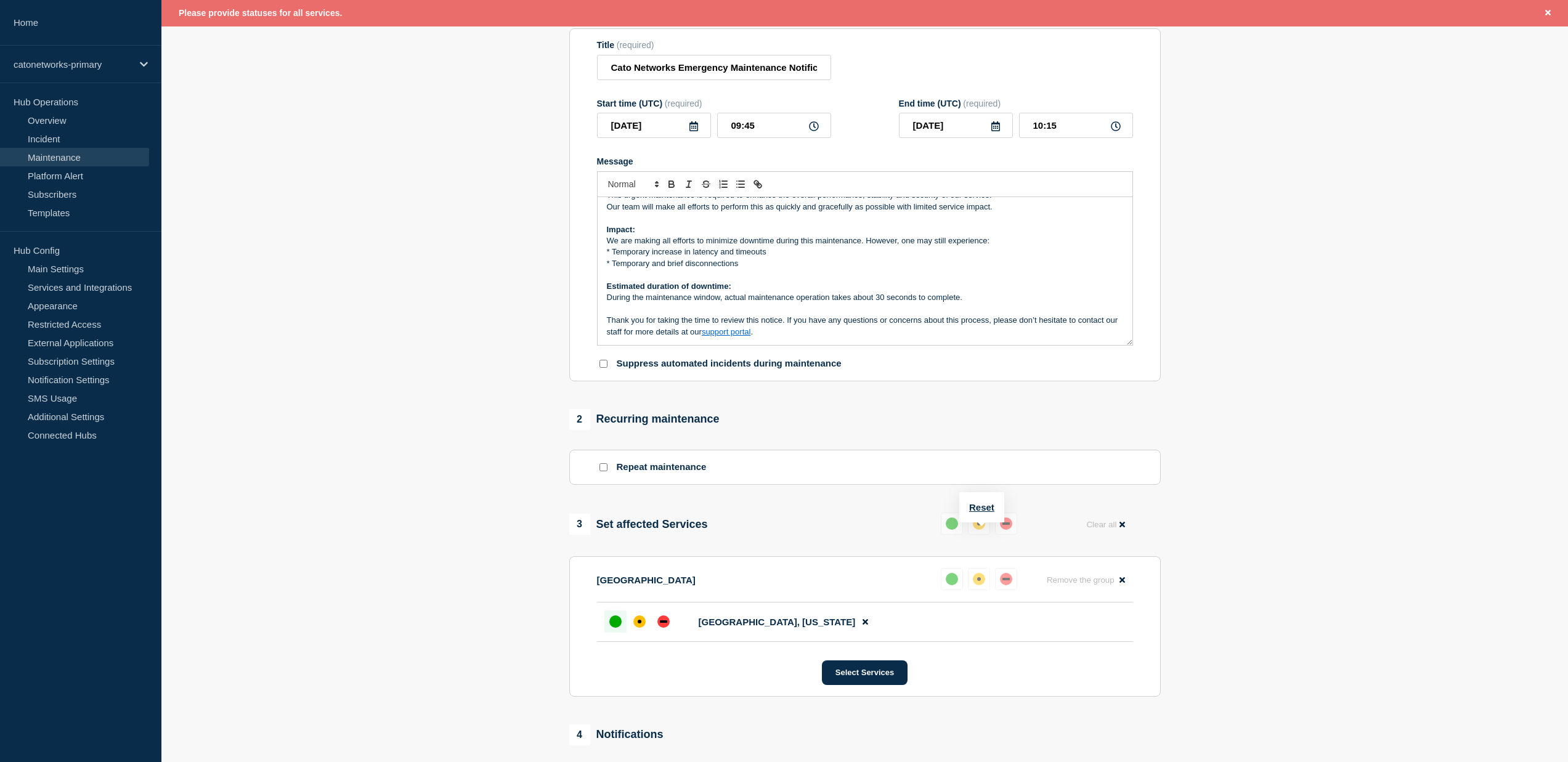
click at [949, 530] on div "up" at bounding box center [952, 524] width 12 height 12
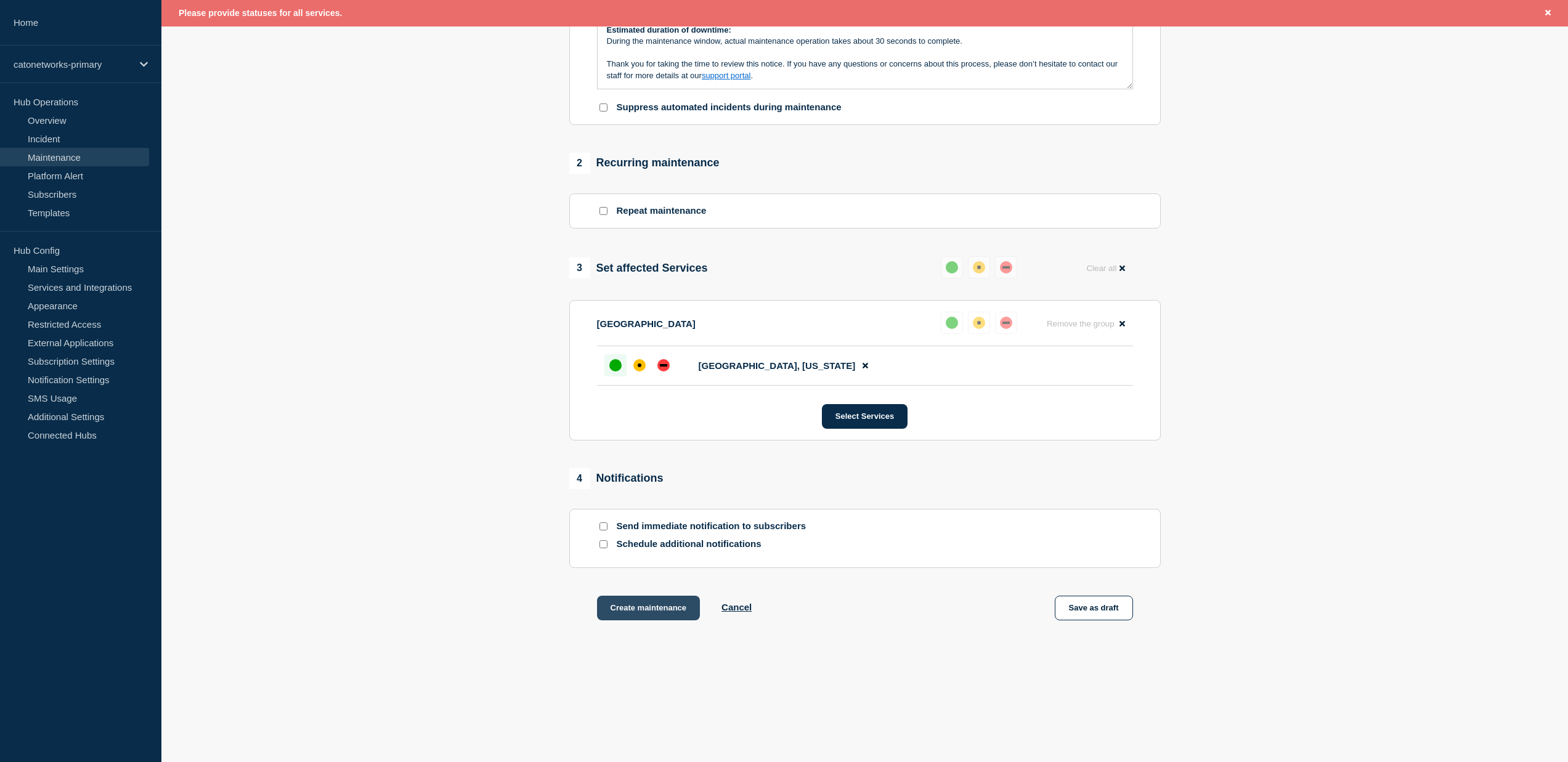
click at [664, 610] on button "Create maintenance" at bounding box center [649, 608] width 104 height 25
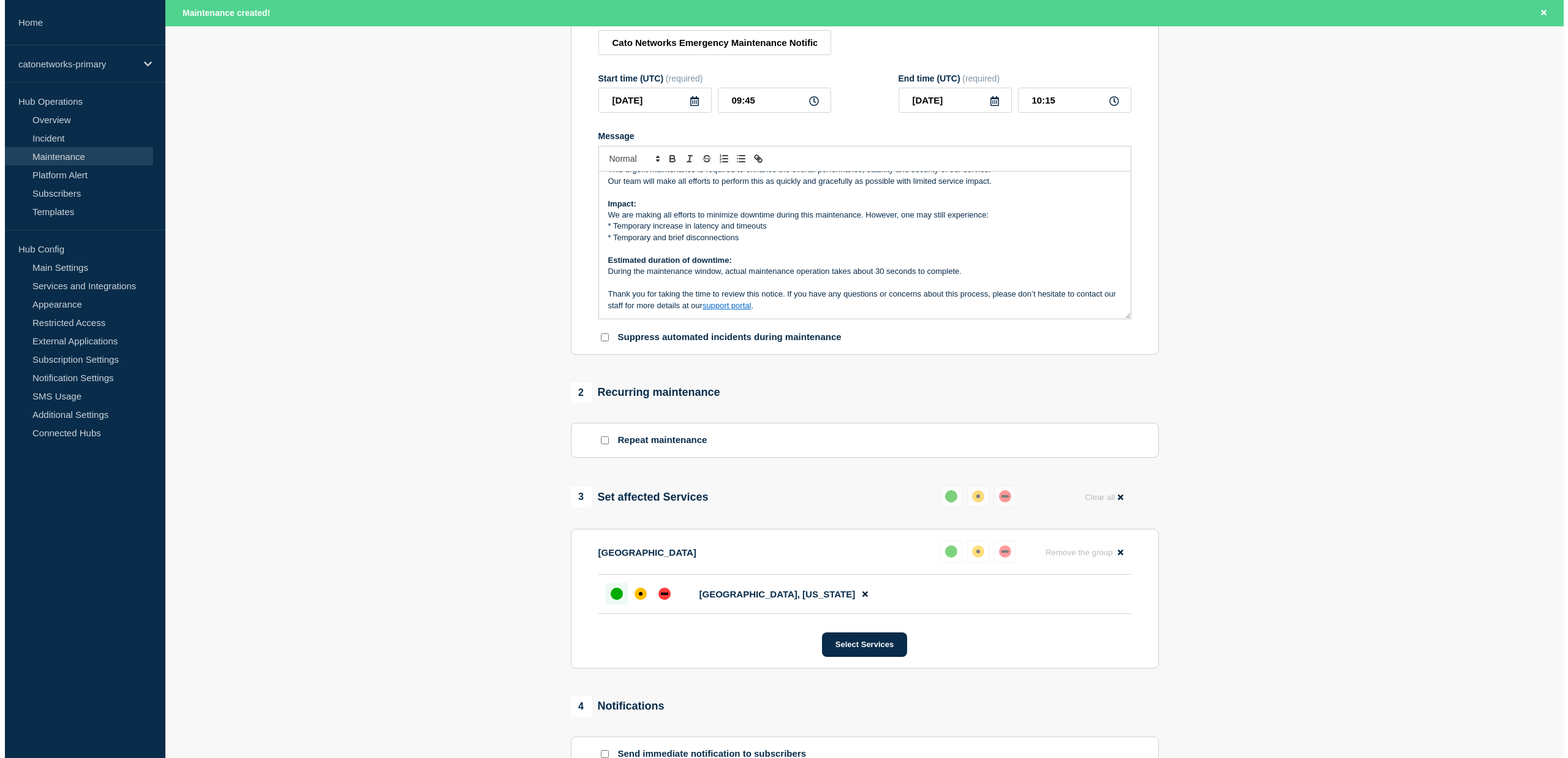
scroll to position [0, 0]
